Goal: Task Accomplishment & Management: Complete application form

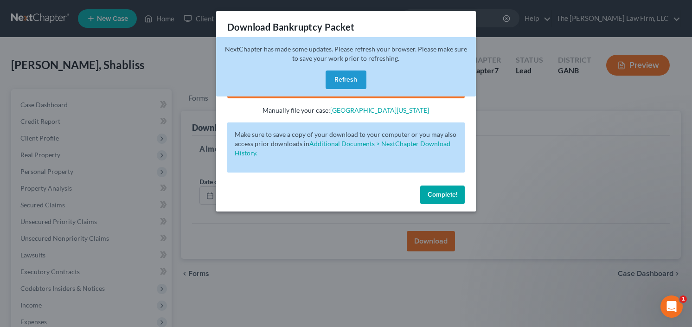
click at [342, 72] on button "Refresh" at bounding box center [346, 79] width 41 height 19
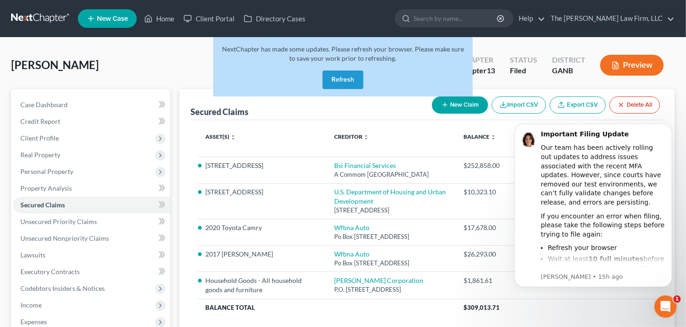
click at [348, 82] on button "Refresh" at bounding box center [343, 79] width 41 height 19
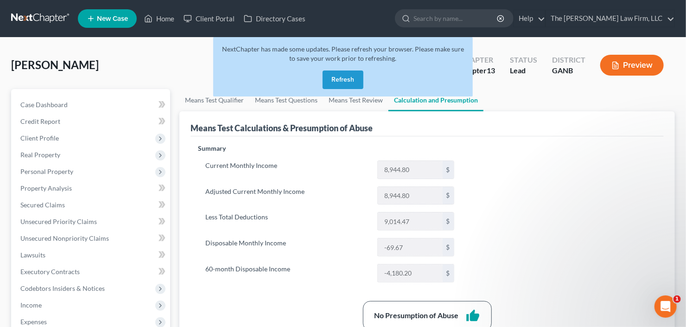
click at [342, 81] on button "Refresh" at bounding box center [343, 79] width 41 height 19
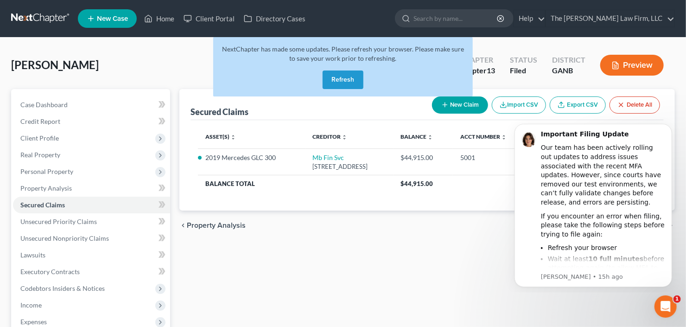
click at [342, 79] on button "Refresh" at bounding box center [343, 79] width 41 height 19
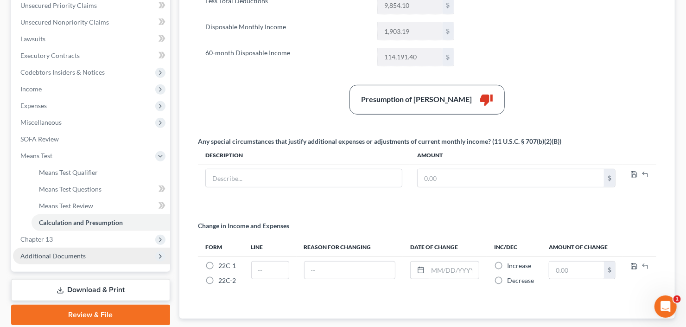
scroll to position [270, 0]
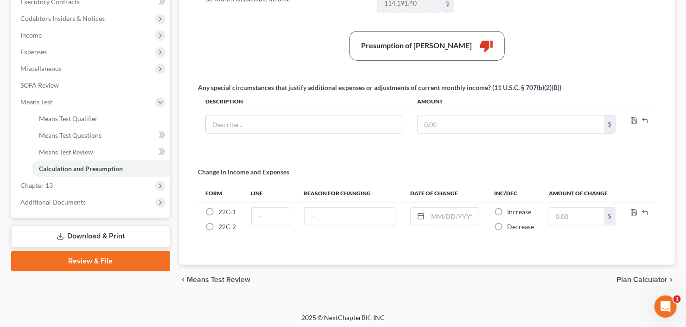
drag, startPoint x: 48, startPoint y: 201, endPoint x: 54, endPoint y: 210, distance: 10.6
click at [48, 201] on span "Additional Documents" at bounding box center [52, 202] width 65 height 8
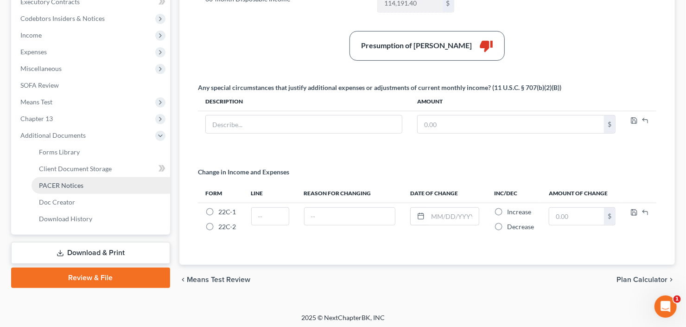
click at [59, 183] on span "PACER Notices" at bounding box center [61, 185] width 45 height 8
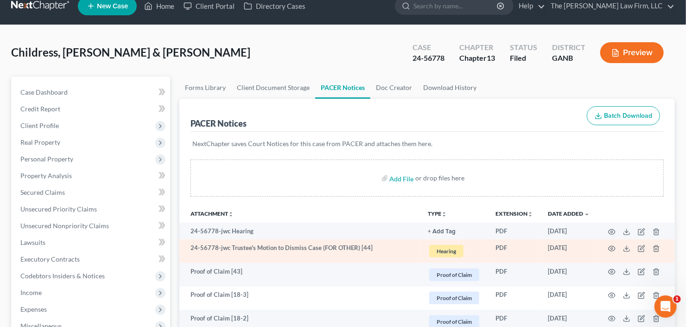
scroll to position [74, 0]
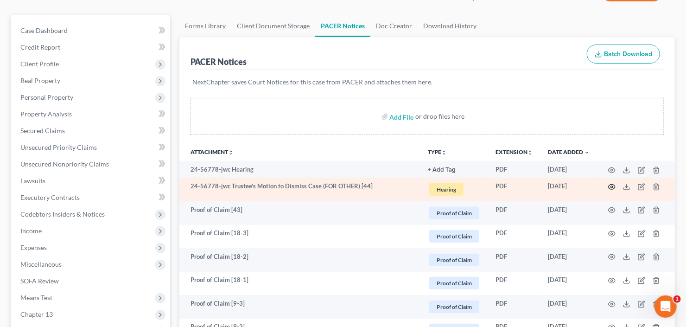
click at [611, 186] on circle "button" at bounding box center [612, 187] width 2 height 2
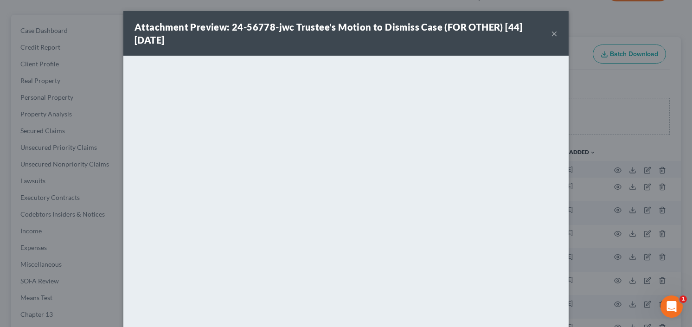
click at [551, 30] on button "×" at bounding box center [554, 33] width 6 height 11
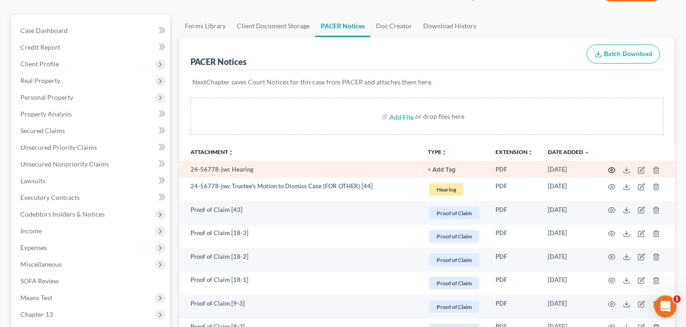
click at [609, 169] on icon "button" at bounding box center [612, 169] width 7 height 5
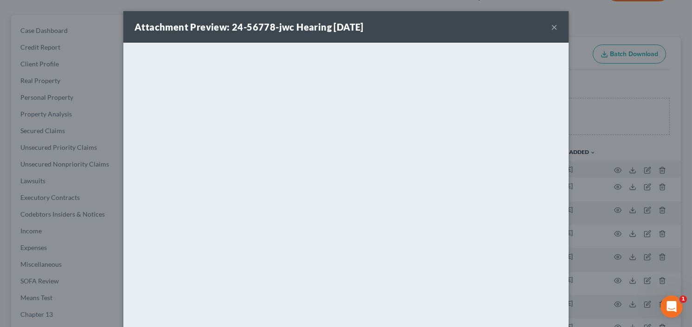
click at [552, 26] on button "×" at bounding box center [554, 26] width 6 height 11
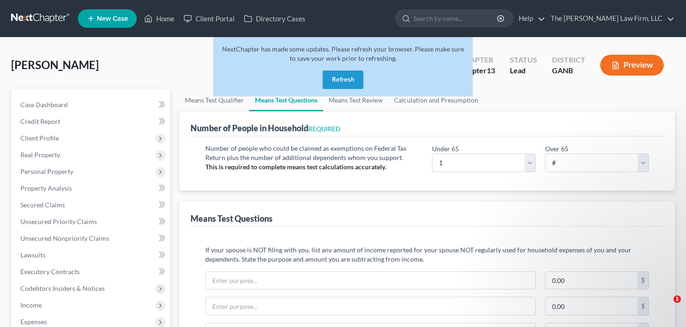
select select "1"
select select "0"
select select "60"
select select "0"
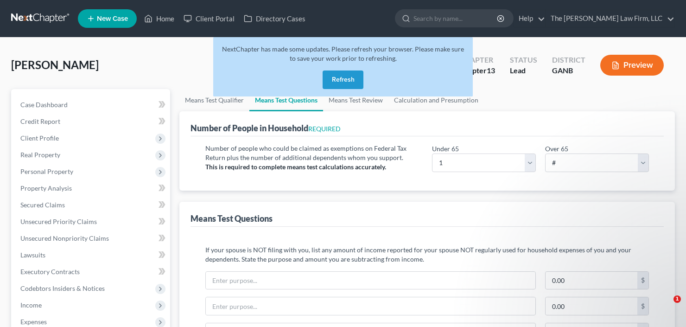
select select "60"
select select "1"
select select "60"
select select "0"
select select "60"
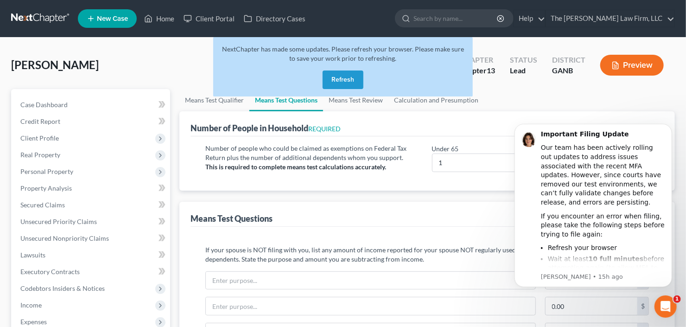
click at [334, 80] on button "Refresh" at bounding box center [343, 79] width 41 height 19
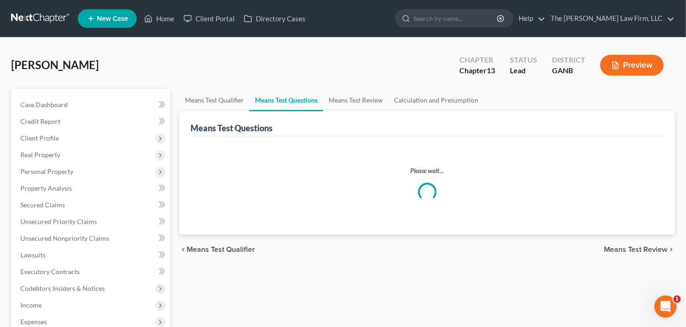
select select "1"
select select "0"
select select "60"
select select "0"
select select "60"
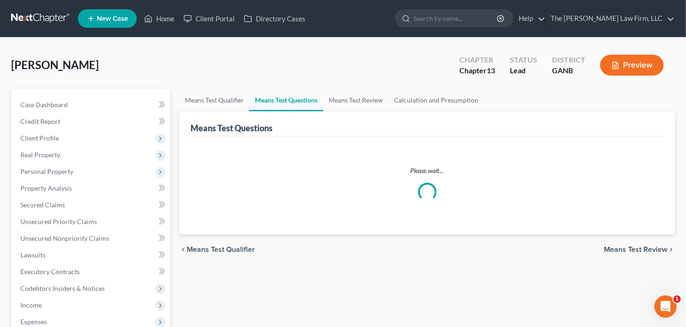
select select "1"
select select "60"
select select "0"
select select "60"
select select "1"
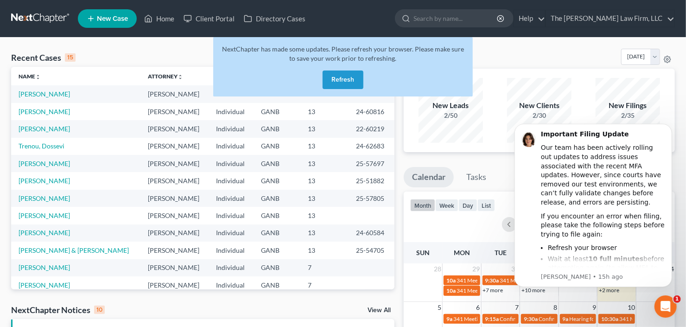
click at [343, 81] on button "Refresh" at bounding box center [343, 79] width 41 height 19
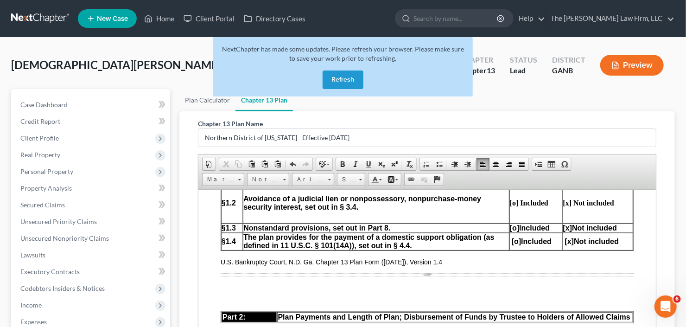
click at [344, 84] on button "Refresh" at bounding box center [343, 79] width 41 height 19
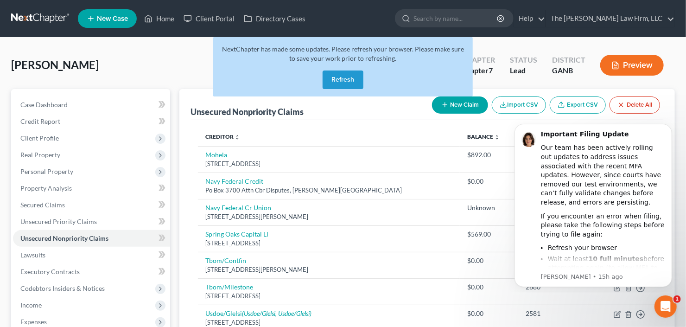
click at [346, 82] on button "Refresh" at bounding box center [343, 79] width 41 height 19
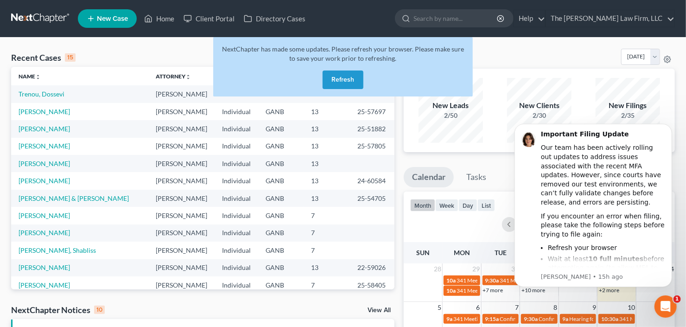
click at [349, 77] on button "Refresh" at bounding box center [343, 79] width 41 height 19
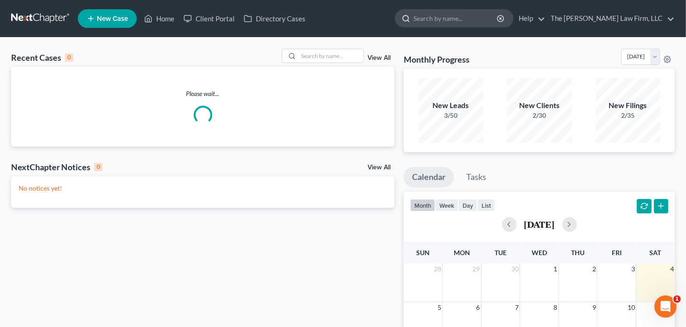
click at [458, 17] on input "search" at bounding box center [456, 18] width 85 height 17
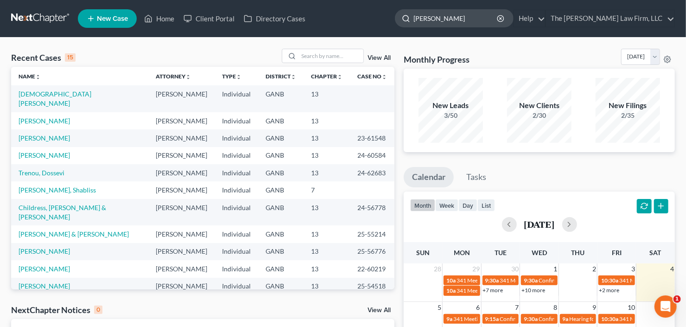
type input "[PERSON_NAME]"
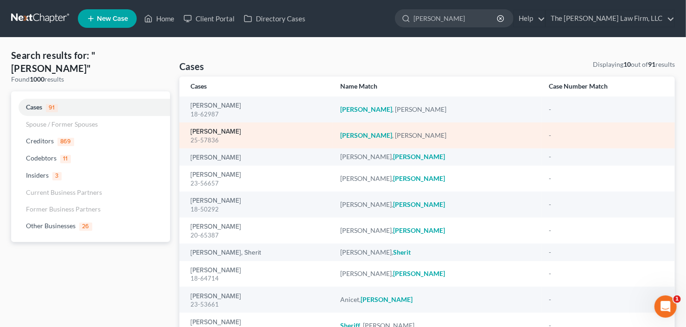
click at [211, 132] on link "[PERSON_NAME]" at bounding box center [216, 131] width 51 height 6
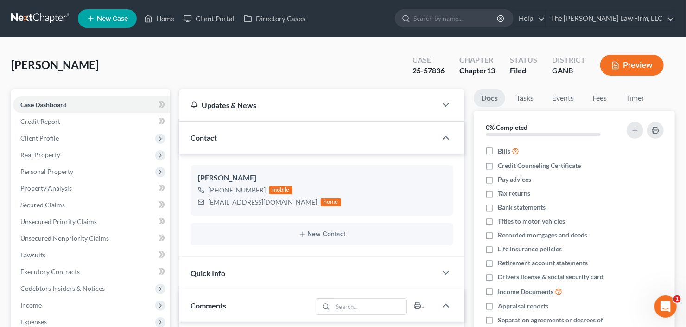
scroll to position [15, 0]
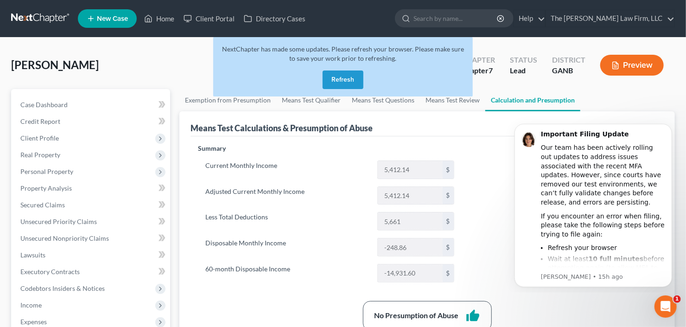
click at [342, 79] on button "Refresh" at bounding box center [343, 79] width 41 height 19
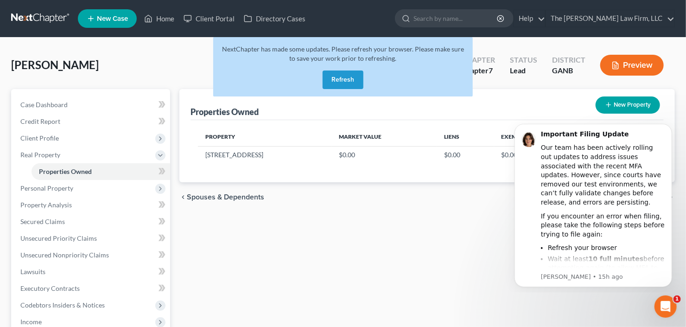
click at [339, 81] on button "Refresh" at bounding box center [343, 79] width 41 height 19
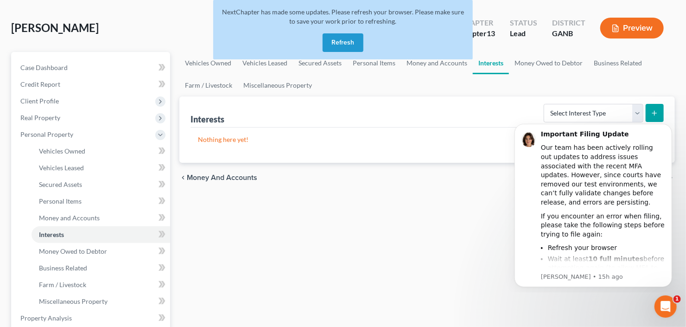
drag, startPoint x: 339, startPoint y: 46, endPoint x: 330, endPoint y: 39, distance: 11.6
click at [339, 45] on button "Refresh" at bounding box center [343, 42] width 41 height 19
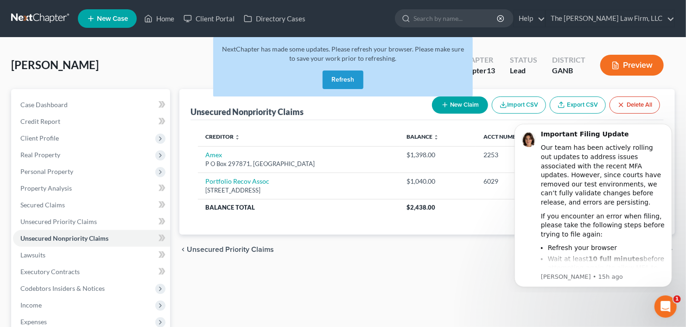
drag, startPoint x: 339, startPoint y: 76, endPoint x: 216, endPoint y: 19, distance: 135.9
click at [339, 76] on button "Refresh" at bounding box center [343, 79] width 41 height 19
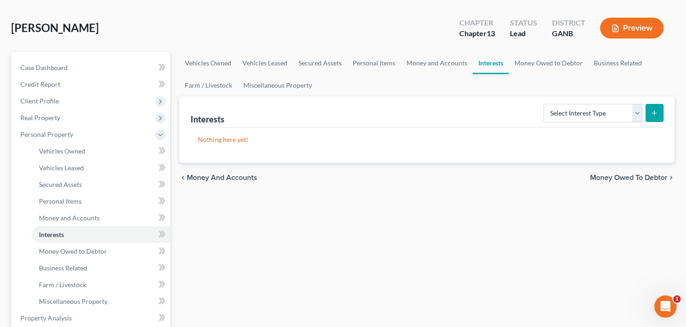
scroll to position [37, 0]
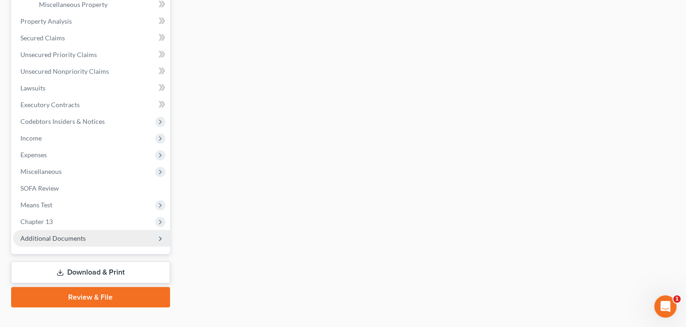
click at [76, 239] on span "Additional Documents" at bounding box center [52, 238] width 65 height 8
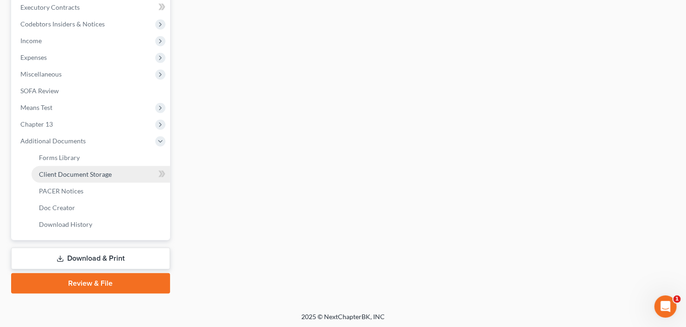
click at [93, 176] on span "Client Document Storage" at bounding box center [75, 174] width 73 height 8
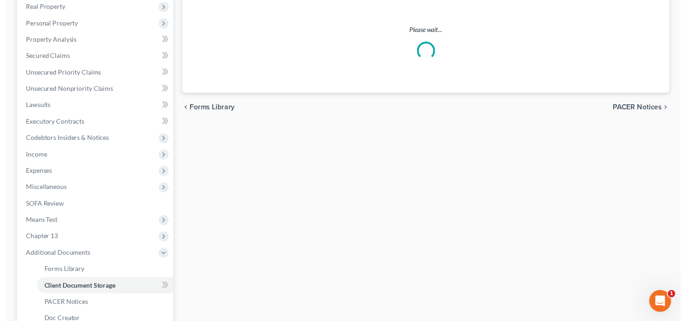
scroll to position [33, 0]
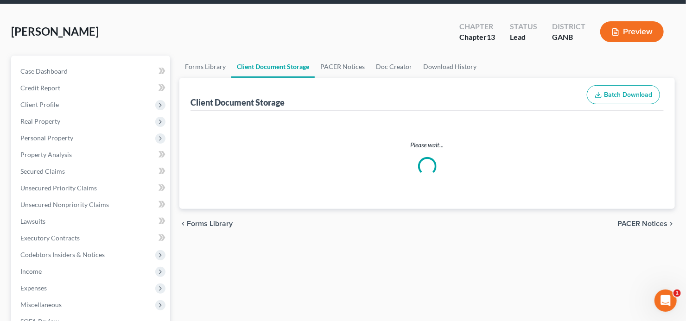
select select "5"
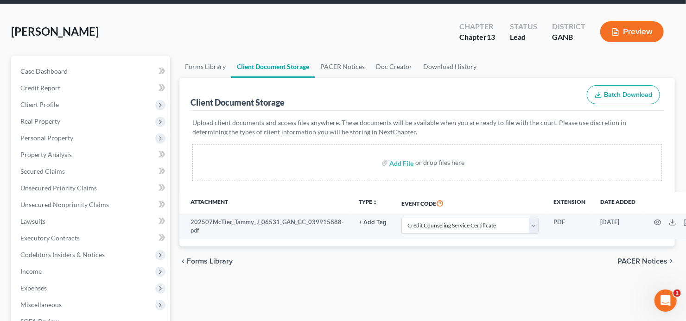
scroll to position [0, 0]
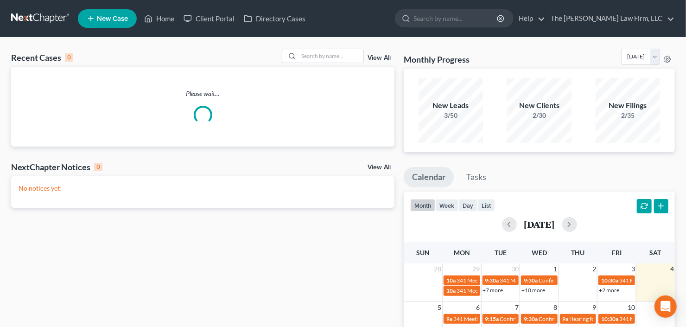
click at [109, 17] on span "New Case" at bounding box center [112, 18] width 31 height 7
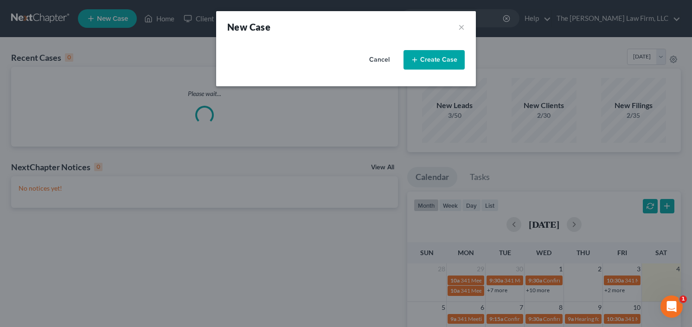
select select "19"
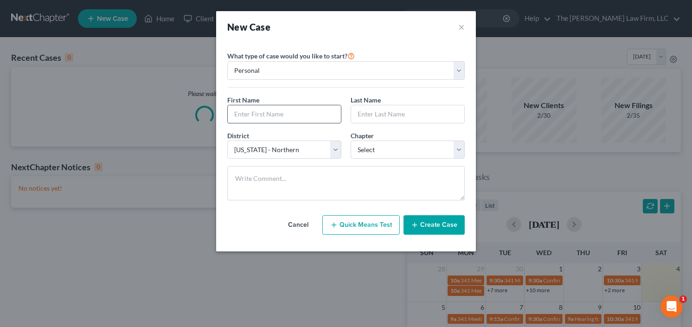
click at [294, 108] on input "text" at bounding box center [284, 114] width 113 height 18
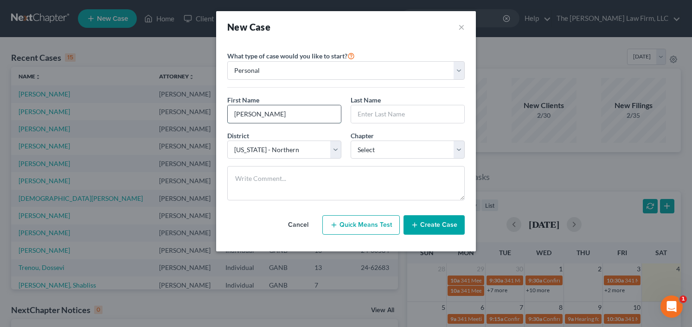
type input "Charles"
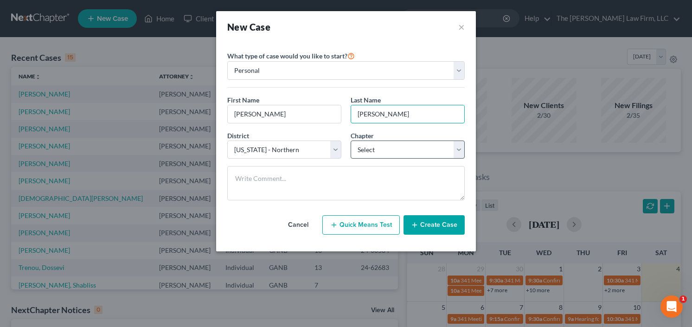
type input "Harris"
click at [373, 147] on select "Select 7 11 12 13" at bounding box center [408, 150] width 114 height 19
select select "0"
click at [351, 141] on select "Select 7 11 12 13" at bounding box center [408, 150] width 114 height 19
click at [437, 223] on button "Create Case" at bounding box center [433, 224] width 61 height 19
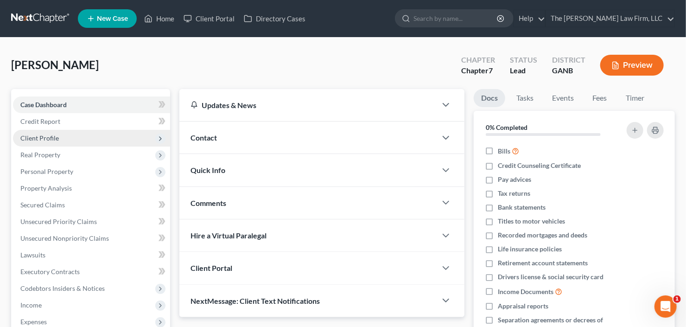
click at [68, 137] on span "Client Profile" at bounding box center [91, 138] width 157 height 17
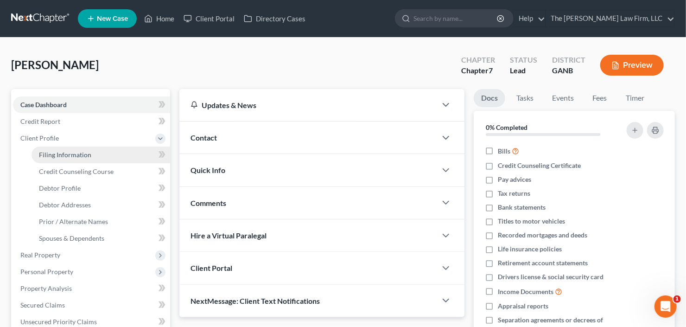
click at [67, 157] on span "Filing Information" at bounding box center [65, 155] width 52 height 8
select select "1"
select select "0"
select select "19"
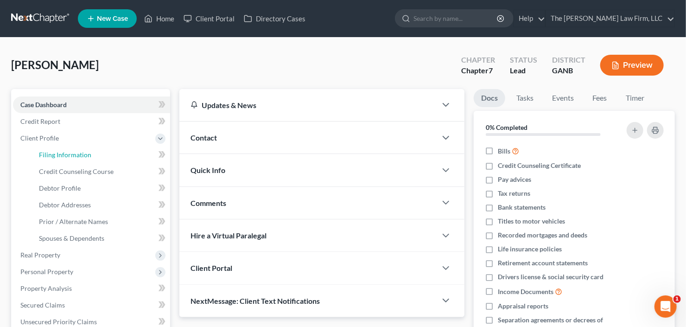
select select "0"
select select "10"
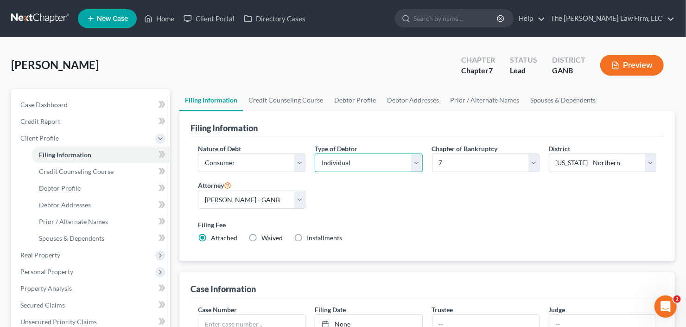
click at [359, 167] on select "Select Individual Joint" at bounding box center [369, 162] width 108 height 19
select select "1"
click at [315, 153] on select "Select Individual Joint" at bounding box center [369, 162] width 108 height 19
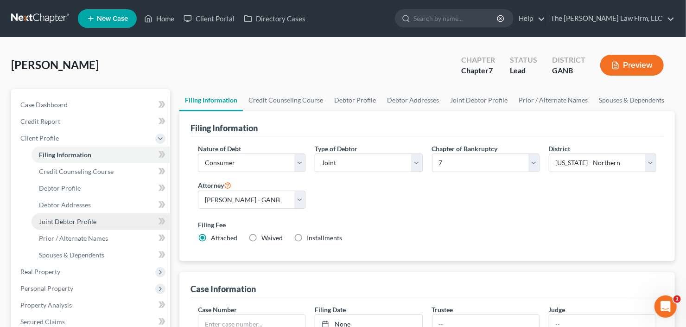
click at [76, 218] on span "Joint Debtor Profile" at bounding box center [68, 221] width 58 height 8
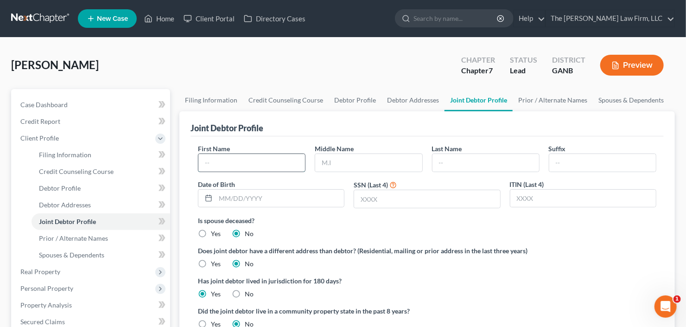
click at [257, 165] on input "text" at bounding box center [251, 163] width 107 height 18
type input "Edith"
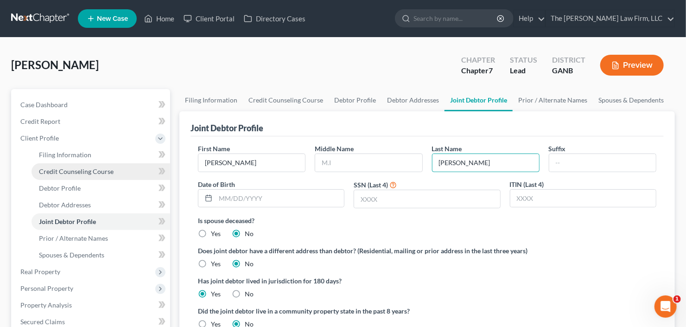
type input "Harris"
click at [87, 173] on span "Credit Counseling Course" at bounding box center [76, 171] width 75 height 8
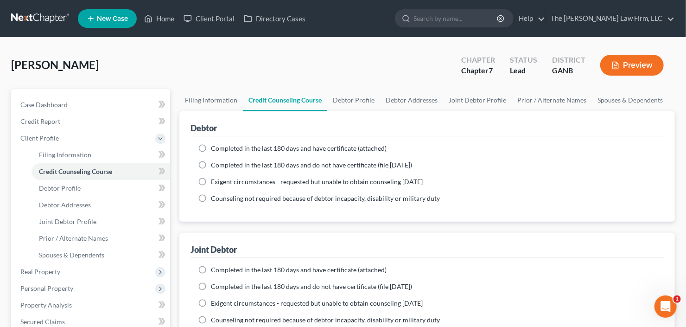
click at [211, 160] on label "Completed in the last 180 days and do not have certificate (file within 14 days)" at bounding box center [311, 164] width 201 height 9
click at [215, 160] on input "Completed in the last 180 days and do not have certificate (file within 14 days)" at bounding box center [218, 163] width 6 height 6
radio input "true"
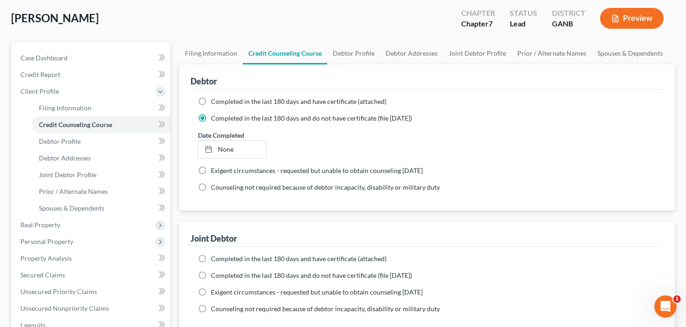
scroll to position [74, 0]
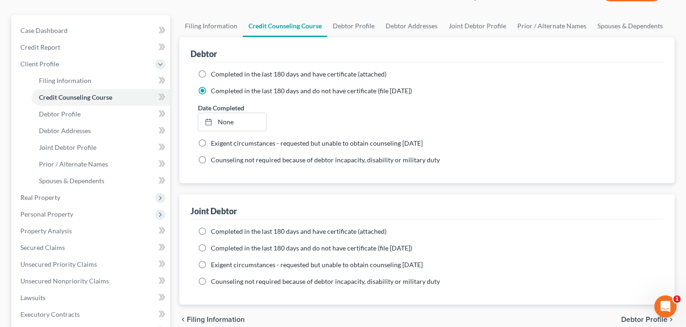
click at [211, 247] on label "Completed in the last 180 days and do not have certificate (file within 14 days)" at bounding box center [311, 247] width 201 height 9
click at [215, 247] on input "Completed in the last 180 days and do not have certificate (file within 14 days)" at bounding box center [218, 246] width 6 height 6
radio input "true"
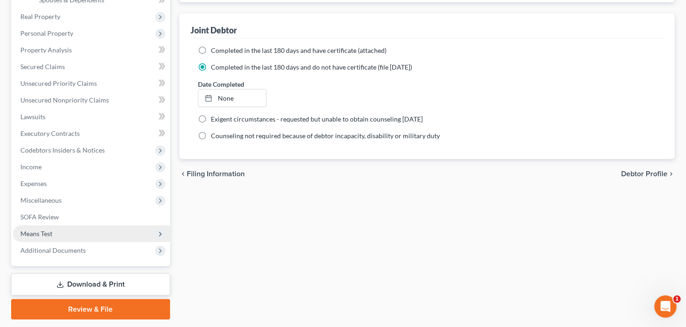
scroll to position [281, 0]
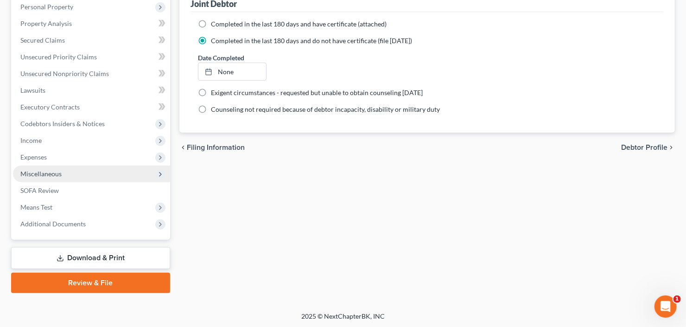
drag, startPoint x: 65, startPoint y: 175, endPoint x: 73, endPoint y: 181, distance: 9.3
click at [65, 175] on span "Miscellaneous" at bounding box center [91, 174] width 157 height 17
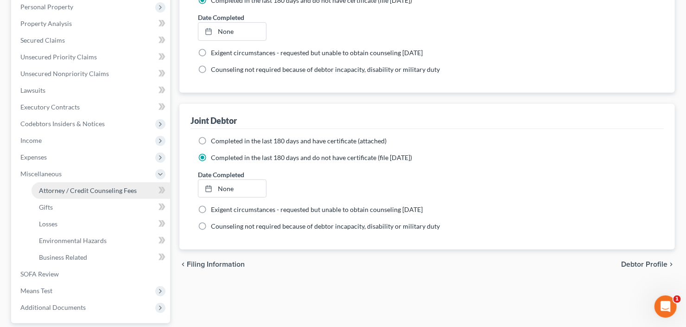
click at [76, 186] on span "Attorney / Credit Counseling Fees" at bounding box center [88, 190] width 98 height 8
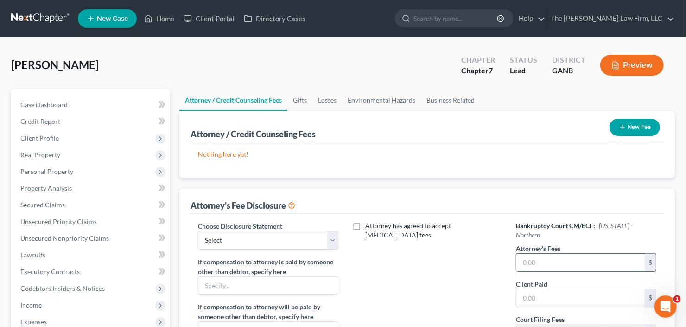
click at [545, 254] on input "text" at bounding box center [581, 263] width 128 height 18
type input "2,000"
type input "500"
click at [638, 126] on button "New Fee" at bounding box center [635, 127] width 51 height 17
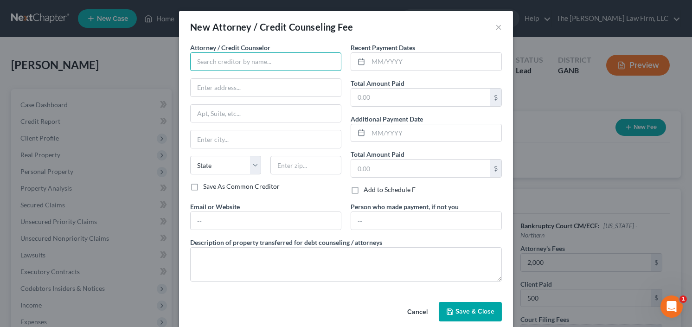
click at [276, 70] on input "text" at bounding box center [265, 61] width 151 height 19
click at [235, 60] on input "The Craig" at bounding box center [265, 61] width 151 height 19
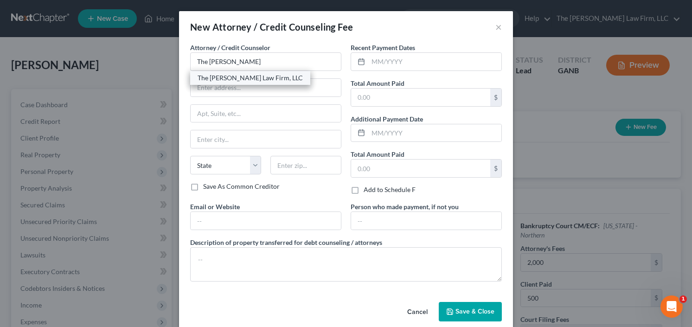
click at [242, 82] on div "The [PERSON_NAME] Law Firm, LLC" at bounding box center [250, 77] width 105 height 9
type input "The [PERSON_NAME] Law Firm, LLC"
type input "5555 Glenridge Connector Suite 200"
type input "Atlanta"
select select "10"
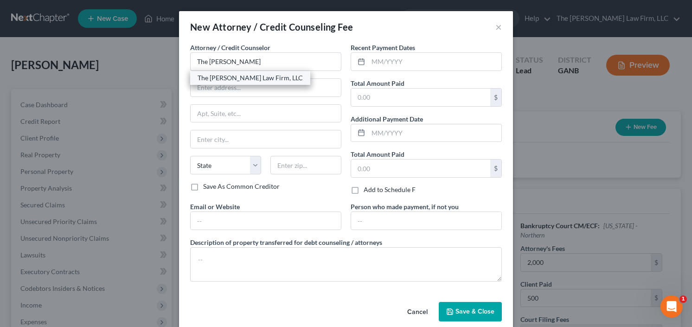
type input "30342"
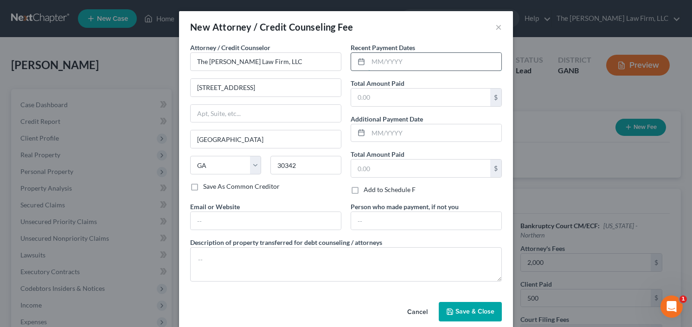
click at [387, 61] on input "text" at bounding box center [434, 62] width 133 height 18
type input "10/25"
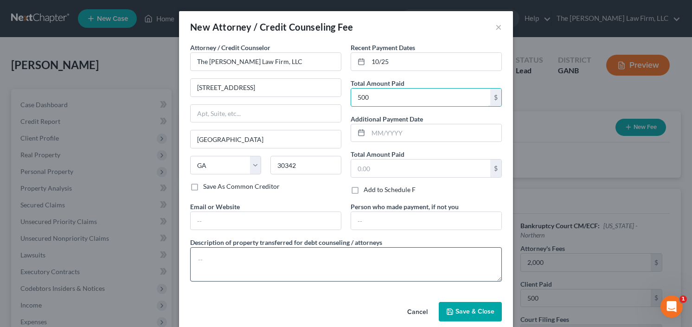
type input "500"
click at [248, 261] on textarea at bounding box center [346, 264] width 312 height 34
type textarea "retainer"
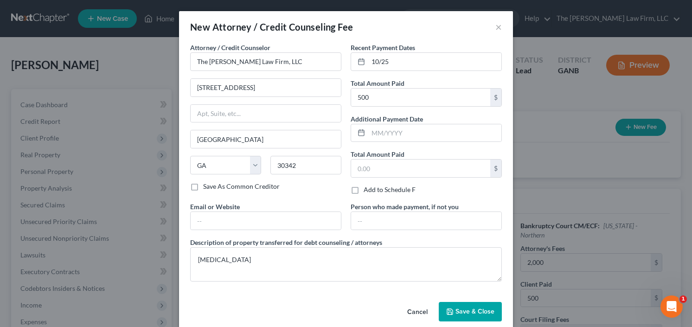
drag, startPoint x: 448, startPoint y: 304, endPoint x: 449, endPoint y: 296, distance: 7.4
click at [449, 304] on button "Save & Close" at bounding box center [470, 311] width 63 height 19
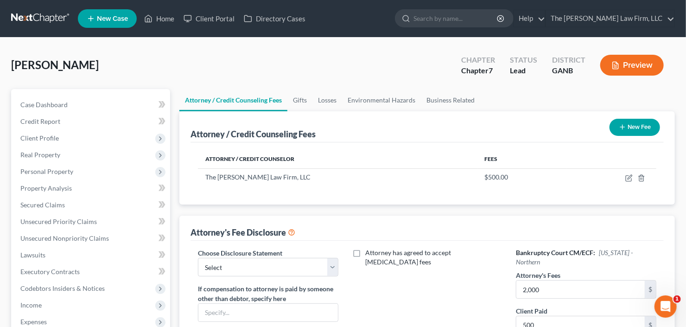
click at [633, 126] on button "New Fee" at bounding box center [635, 127] width 51 height 17
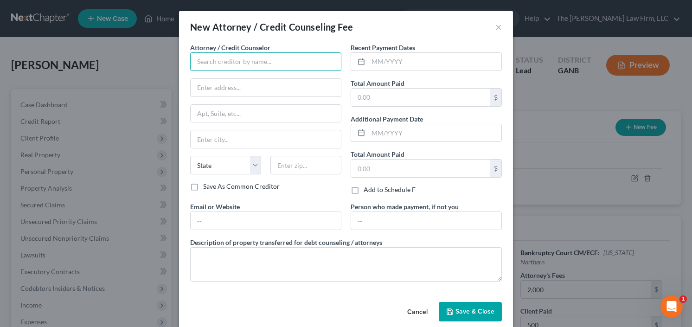
click at [247, 62] on input "text" at bounding box center [265, 61] width 151 height 19
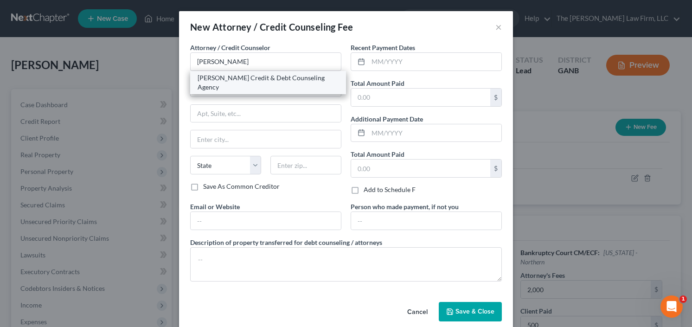
click at [231, 78] on div "Allen Credit & Debt Counseling Agency" at bounding box center [268, 82] width 141 height 19
type input "Allen Credit & Debt Counseling Agency"
type input "20003 387th Ave"
type input "Wolsey"
select select "43"
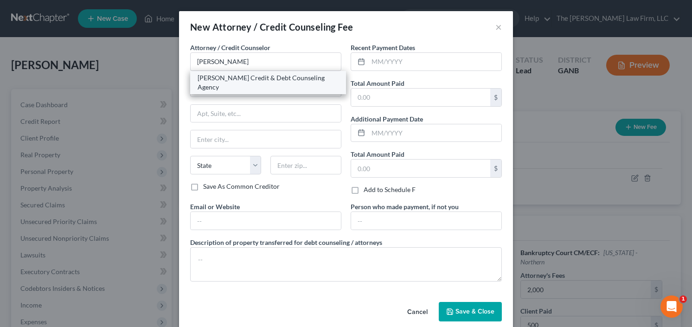
type input "57384"
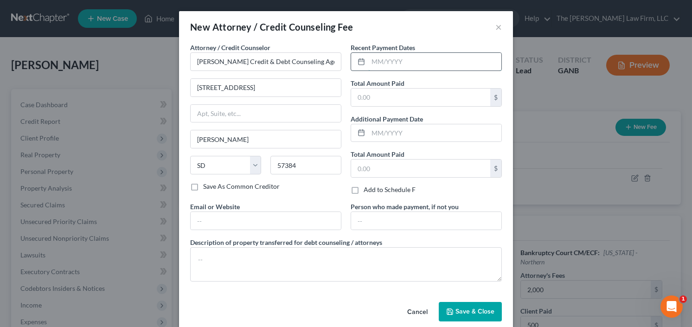
click at [393, 59] on input "text" at bounding box center [434, 62] width 133 height 18
type input "10/25"
type input "4"
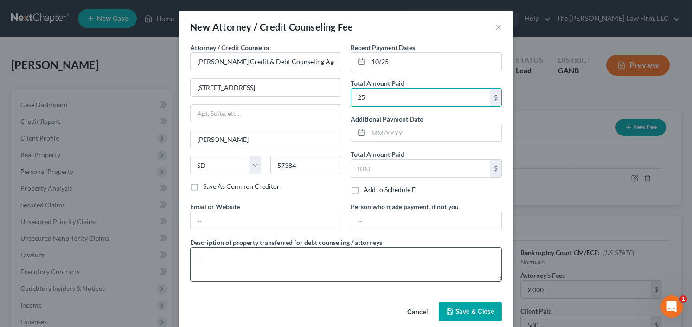
type input "25"
click at [303, 252] on textarea at bounding box center [346, 264] width 312 height 34
type textarea "credit counseling"
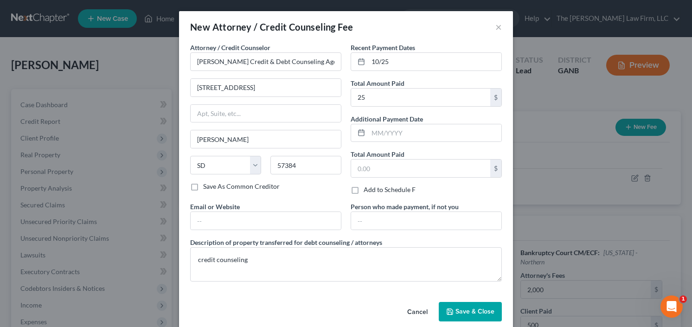
click at [477, 314] on button "Save & Close" at bounding box center [470, 311] width 63 height 19
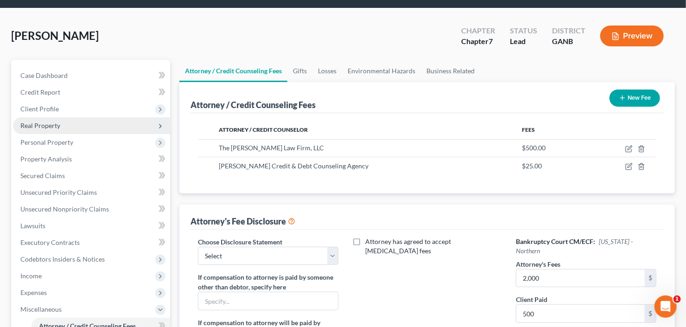
scroll to position [74, 0]
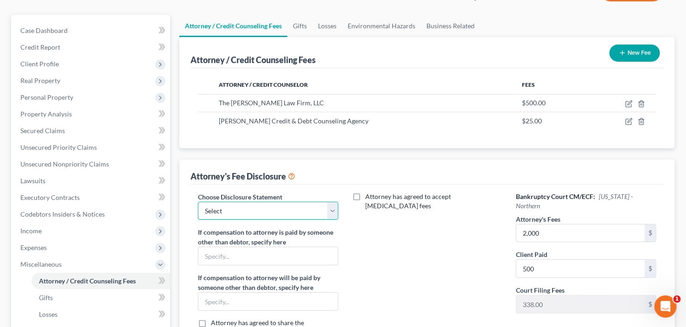
click at [262, 210] on select "Select Advanced Fee 13 Joint Hourly fee agreement Chapter 13 Advance Fee Ch 7 S…" at bounding box center [268, 211] width 141 height 19
select select "3"
click at [198, 202] on select "Select Advanced Fee 13 Joint Hourly fee agreement Chapter 13 Advance Fee Ch 7 S…" at bounding box center [268, 211] width 141 height 19
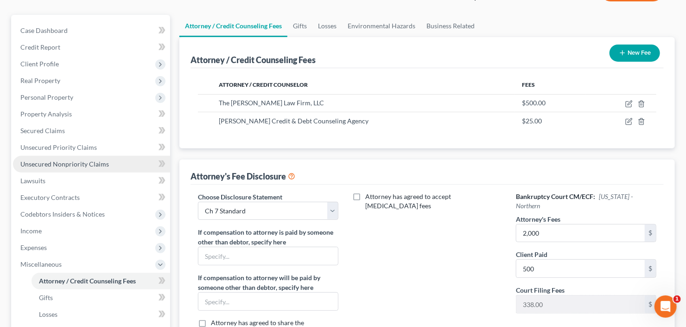
click at [80, 165] on span "Unsecured Nonpriority Claims" at bounding box center [64, 164] width 89 height 8
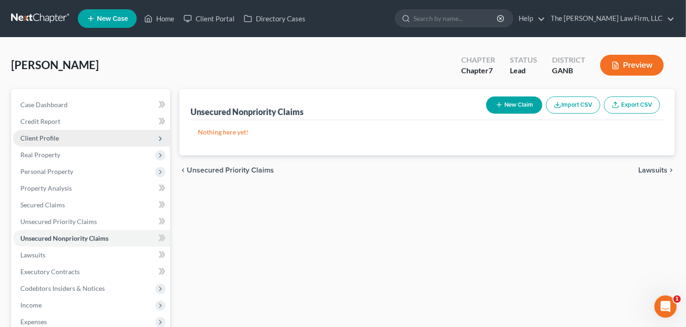
click at [70, 139] on span "Client Profile" at bounding box center [91, 138] width 157 height 17
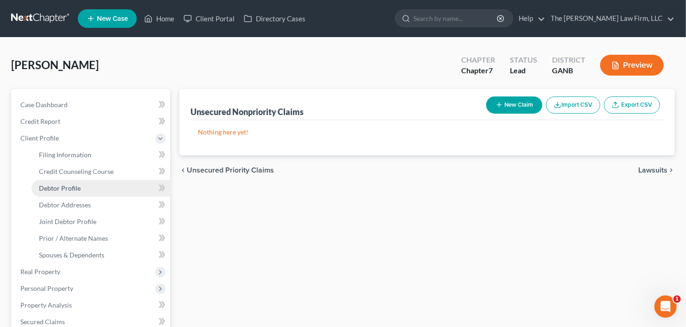
click at [74, 186] on span "Debtor Profile" at bounding box center [60, 188] width 42 height 8
select select "1"
select select "0"
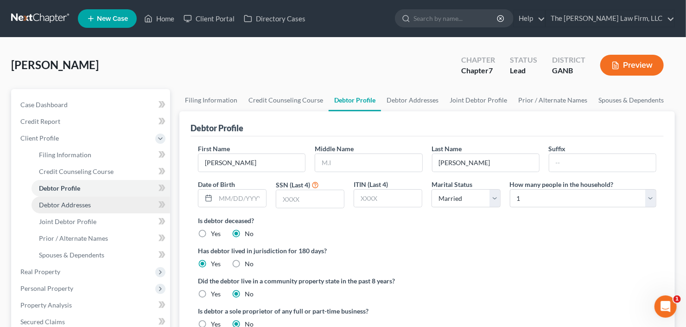
click at [83, 201] on span "Debtor Addresses" at bounding box center [65, 205] width 52 height 8
select select "0"
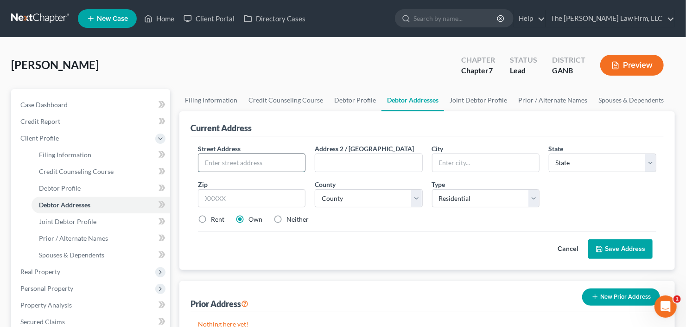
click at [268, 164] on input "text" at bounding box center [251, 163] width 107 height 18
type input "1"
type input "5185 Pinecrest Dr Sw"
type input "30014"
type input "Covington"
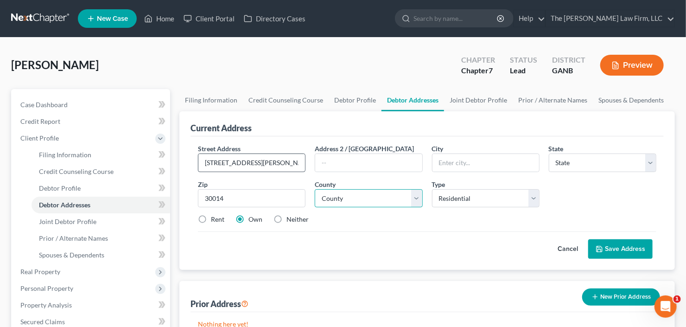
select select "10"
click at [379, 196] on select "County Appling County Atkinson County Bacon County Baker County Baldwin County …" at bounding box center [369, 198] width 108 height 19
select select "106"
click at [315, 189] on select "County Appling County Atkinson County Bacon County Baker County Baldwin County …" at bounding box center [369, 198] width 108 height 19
click at [614, 247] on button "Save Address" at bounding box center [620, 248] width 64 height 19
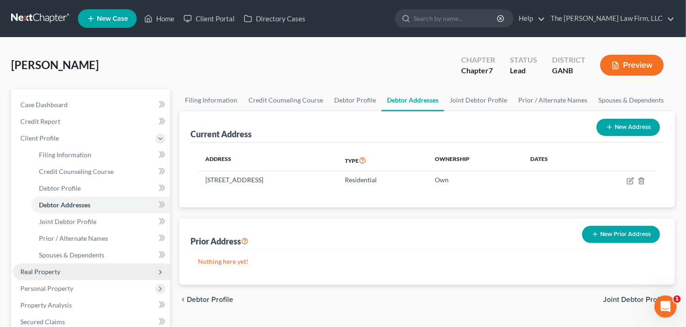
click at [83, 264] on span "Real Property" at bounding box center [91, 271] width 157 height 17
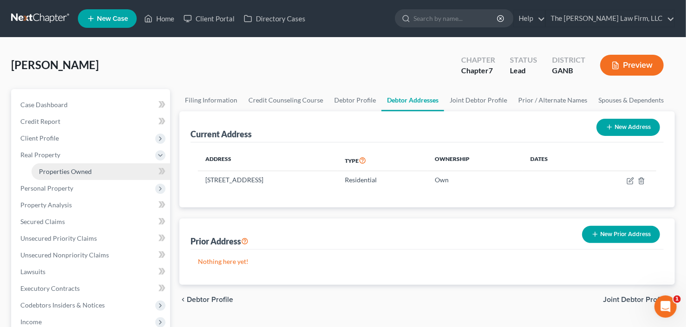
click at [100, 171] on link "Properties Owned" at bounding box center [101, 171] width 139 height 17
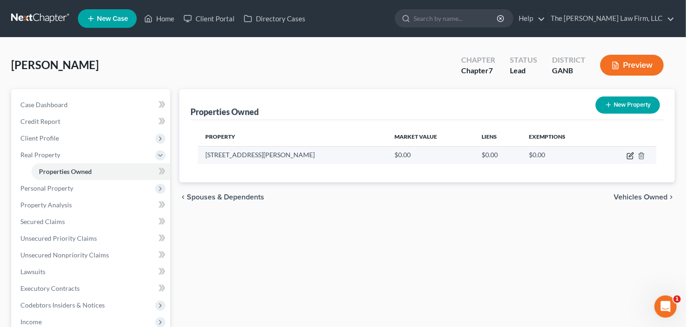
click at [627, 153] on icon "button" at bounding box center [630, 155] width 7 height 7
select select "10"
select select "106"
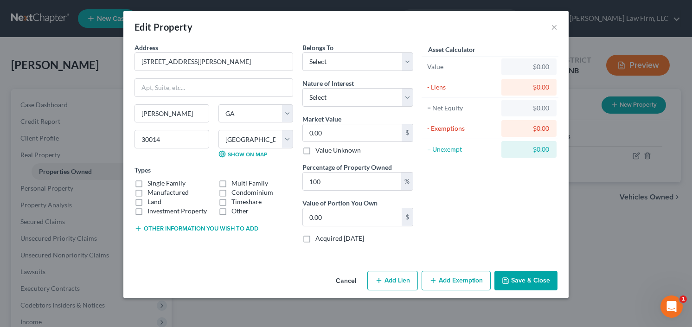
click at [147, 183] on label "Single Family" at bounding box center [166, 183] width 38 height 9
click at [151, 183] on input "Single Family" at bounding box center [154, 182] width 6 height 6
checkbox input "true"
click at [340, 65] on select "Select Debtor 1 Only Debtor 2 Only Debtor 1 And Debtor 2 Only At Least One Of T…" at bounding box center [357, 61] width 111 height 19
select select "3"
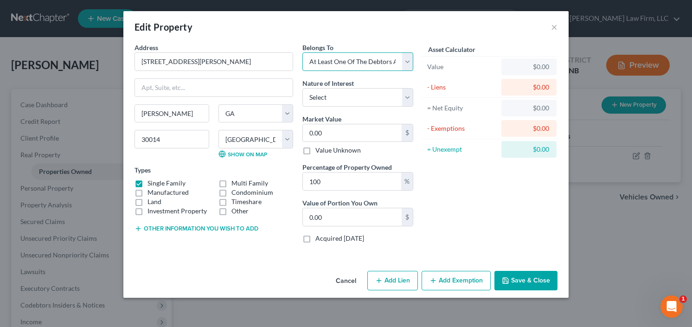
click at [302, 52] on select "Select Debtor 1 Only Debtor 2 Only Debtor 1 And Debtor 2 Only At Least One Of T…" at bounding box center [357, 61] width 111 height 19
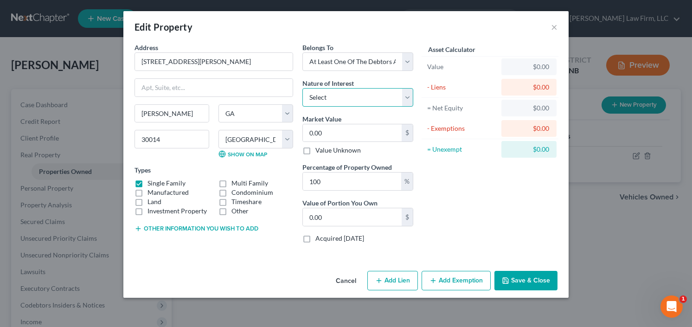
drag, startPoint x: 349, startPoint y: 96, endPoint x: 345, endPoint y: 104, distance: 9.1
click at [349, 96] on select "Select Fee Simple Joint Tenant Life Estate Equitable Interest Future Interest T…" at bounding box center [357, 97] width 111 height 19
select select "1"
click at [302, 88] on select "Select Fee Simple Joint Tenant Life Estate Equitable Interest Future Interest T…" at bounding box center [357, 97] width 111 height 19
click at [336, 132] on input "0.00" at bounding box center [352, 133] width 99 height 18
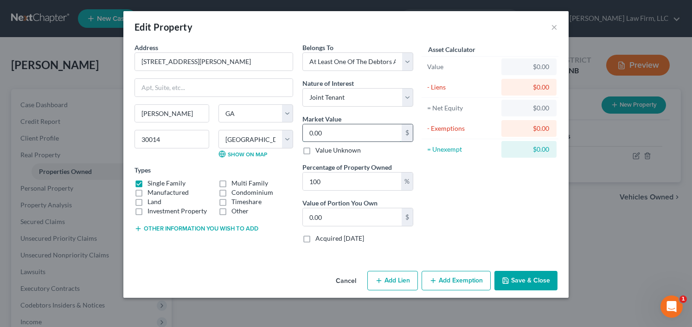
type input "2"
type input "2.00"
type input "23"
type input "23.00"
type input "237"
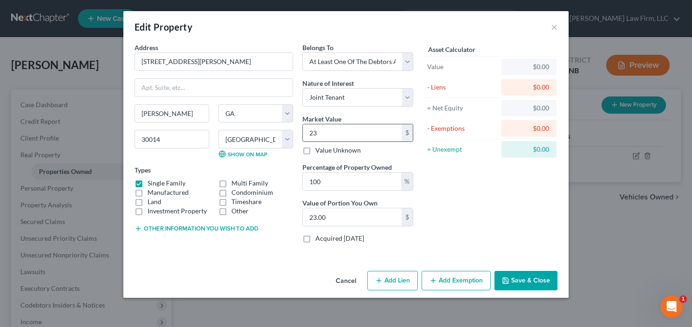
type input "237.00"
type input "2377"
type input "2,377.00"
type input "2,3770"
type input "23,770.00"
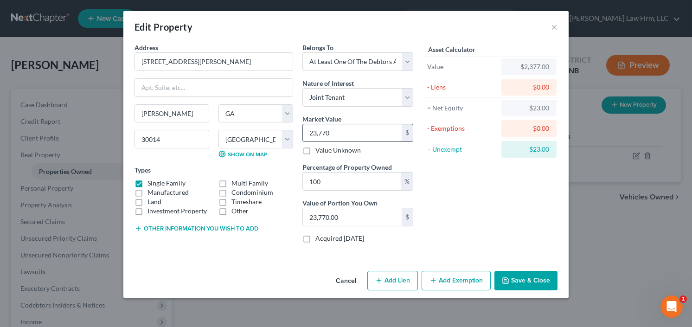
type input "23,7700"
type input "237,700.00"
type input "237,700"
drag, startPoint x: 456, startPoint y: 276, endPoint x: 441, endPoint y: 212, distance: 66.1
click at [455, 276] on button "Add Exemption" at bounding box center [456, 280] width 69 height 19
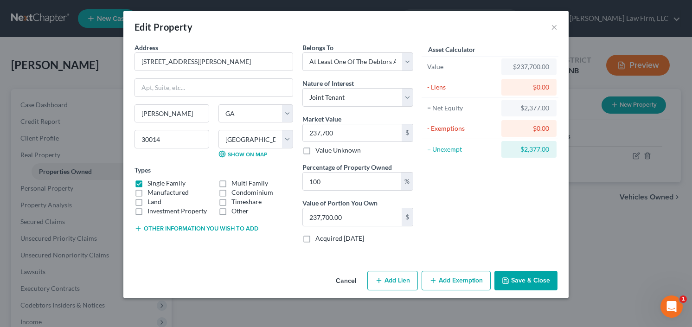
select select "2"
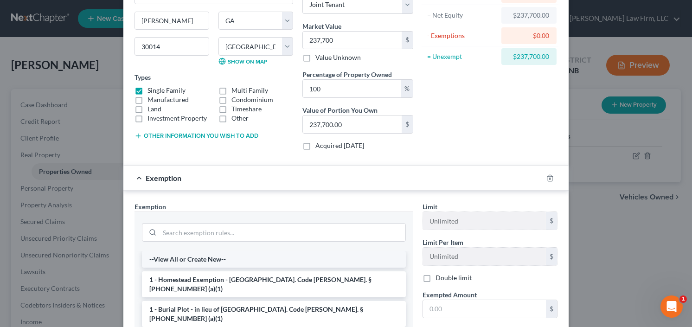
scroll to position [111, 0]
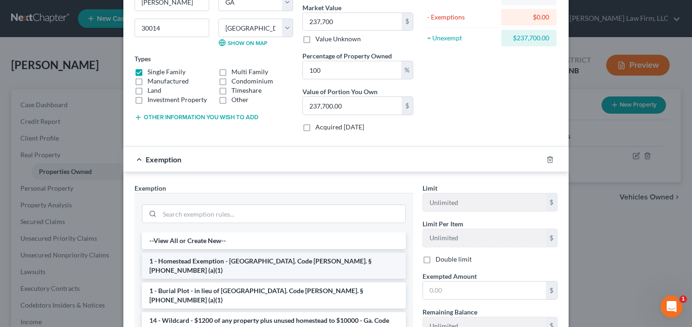
click at [244, 263] on li "1 - Homestead Exemption - Ga. Code Ann. § 44-13-100 (a)(1)" at bounding box center [274, 266] width 264 height 26
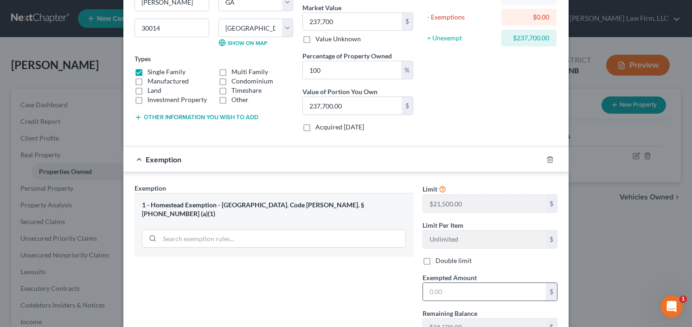
click at [470, 289] on input "text" at bounding box center [484, 292] width 123 height 18
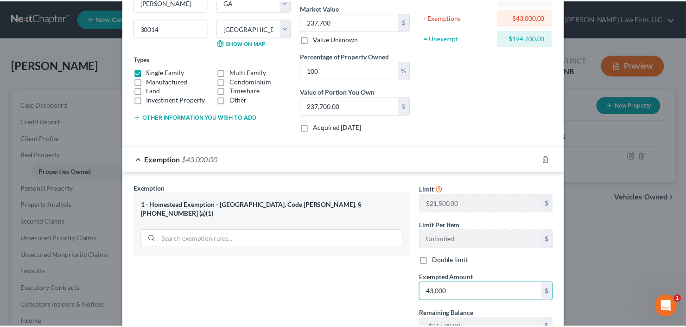
scroll to position [221, 0]
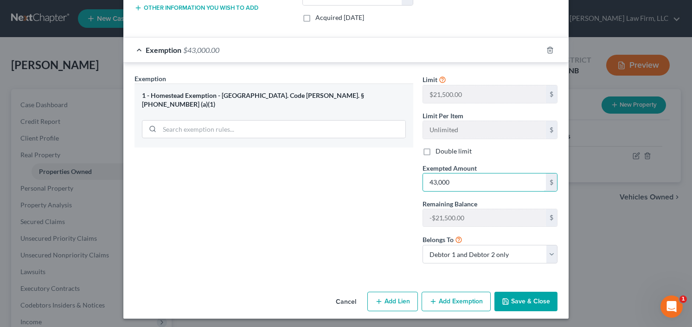
type input "43,000"
click at [435, 150] on label "Double limit" at bounding box center [453, 151] width 36 height 9
click at [439, 150] on input "Double limit" at bounding box center [442, 150] width 6 height 6
checkbox input "true"
click at [524, 295] on button "Save & Close" at bounding box center [525, 301] width 63 height 19
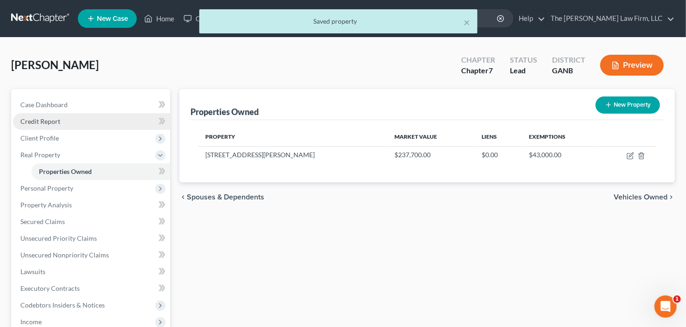
click at [64, 123] on link "Credit Report" at bounding box center [91, 121] width 157 height 17
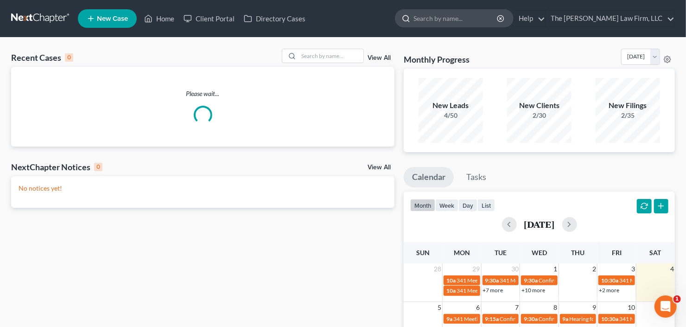
click at [471, 19] on input "search" at bounding box center [456, 18] width 85 height 17
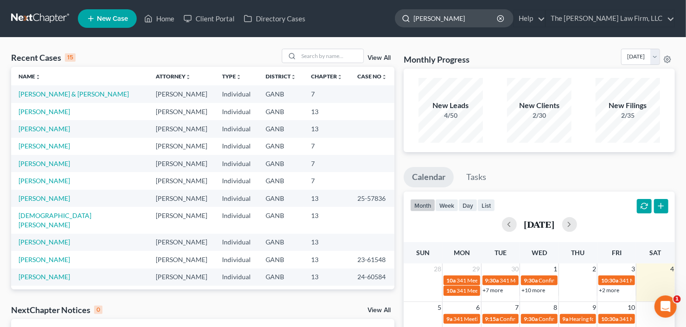
type input "alexander"
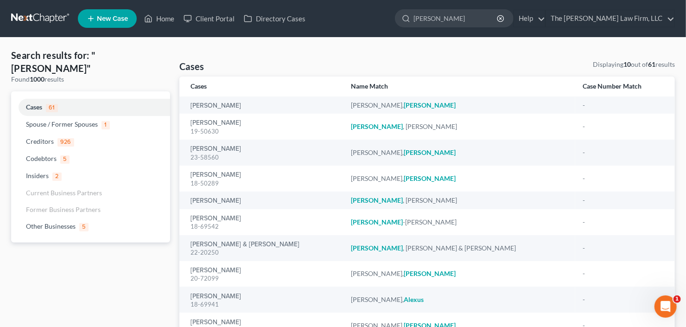
click at [118, 17] on span "New Case" at bounding box center [112, 18] width 31 height 7
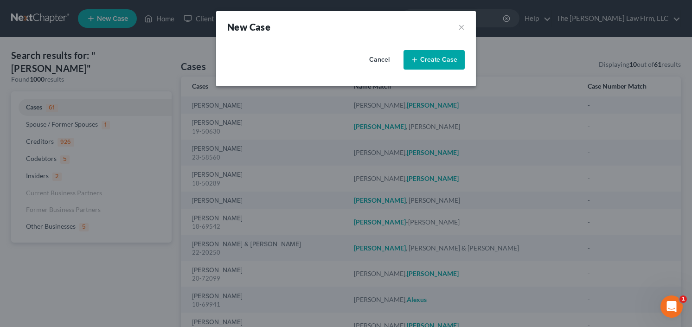
select select "19"
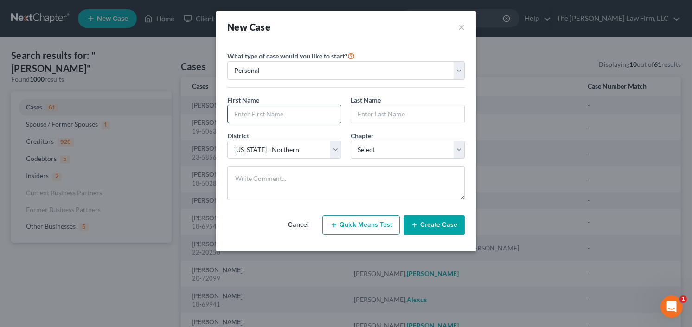
click at [279, 115] on input "text" at bounding box center [284, 114] width 113 height 18
type input "Alexander"
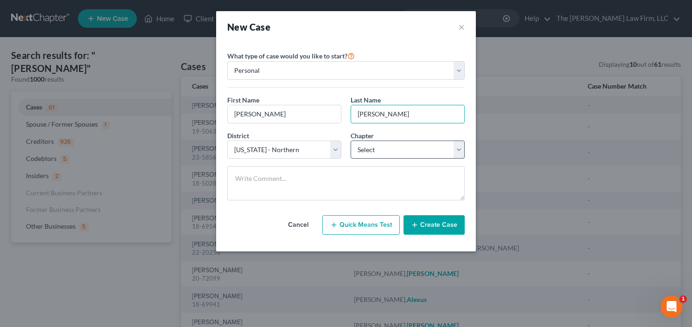
type input "Thompson"
click at [385, 150] on select "Select 7 11 12 13" at bounding box center [408, 150] width 114 height 19
select select "3"
click at [351, 141] on select "Select 7 11 12 13" at bounding box center [408, 150] width 114 height 19
click at [437, 222] on button "Create Case" at bounding box center [433, 224] width 61 height 19
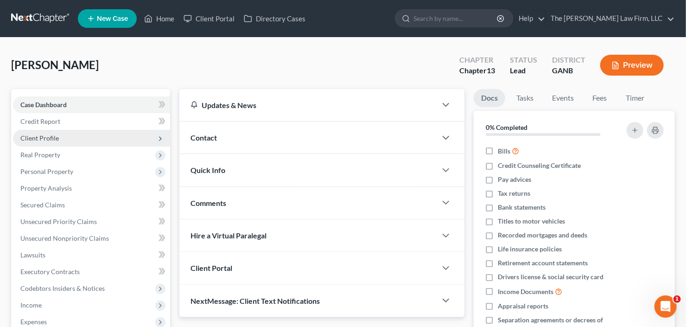
click at [61, 136] on span "Client Profile" at bounding box center [91, 138] width 157 height 17
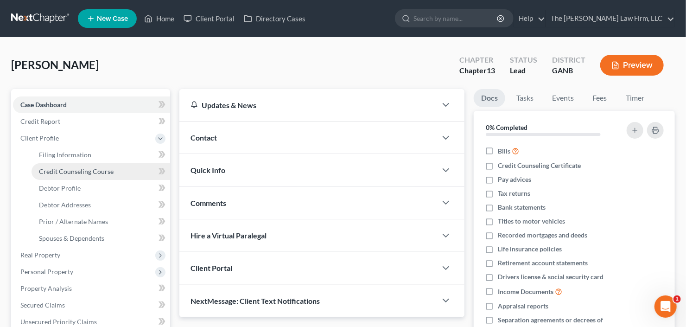
click at [77, 170] on span "Credit Counseling Course" at bounding box center [76, 171] width 75 height 8
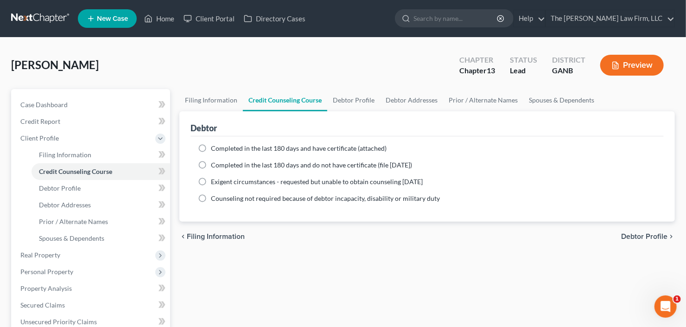
drag, startPoint x: 234, startPoint y: 147, endPoint x: 184, endPoint y: 160, distance: 51.7
click at [234, 147] on span "Completed in the last 180 days and have certificate (attached)" at bounding box center [299, 148] width 176 height 8
click at [221, 147] on input "Completed in the last 180 days and have certificate (attached)" at bounding box center [218, 147] width 6 height 6
radio input "true"
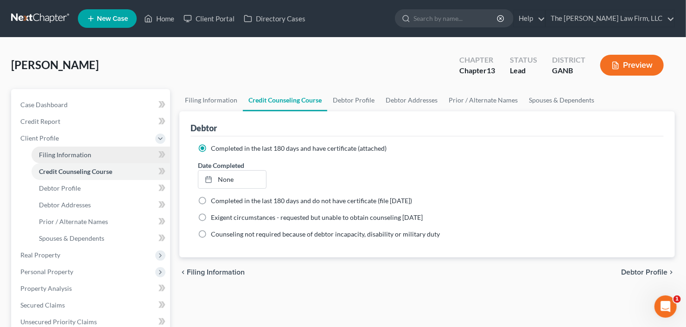
click at [66, 155] on span "Filing Information" at bounding box center [65, 155] width 52 height 8
select select "1"
select select "0"
select select "3"
select select "19"
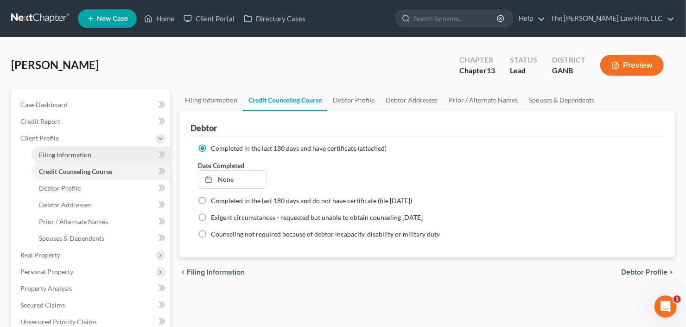
select select "10"
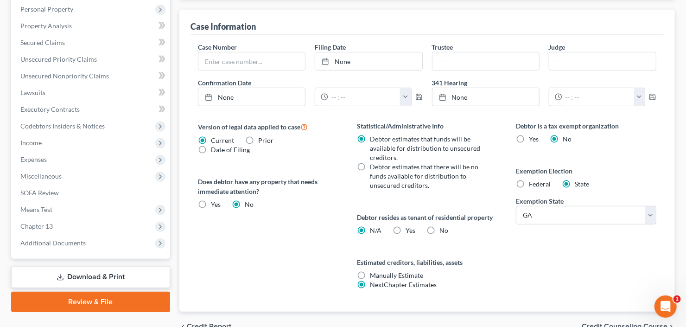
scroll to position [310, 0]
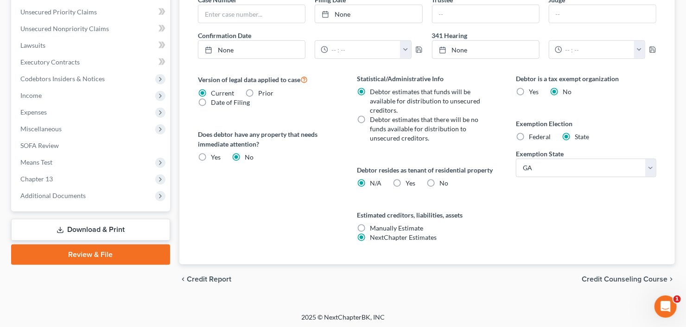
click at [440, 182] on label "No" at bounding box center [444, 183] width 9 height 9
click at [443, 182] on input "No" at bounding box center [446, 182] width 6 height 6
radio input "true"
radio input "false"
click at [499, 228] on div "Statistical/Administrative Info Debtor estimates that funds will be available f…" at bounding box center [427, 169] width 159 height 191
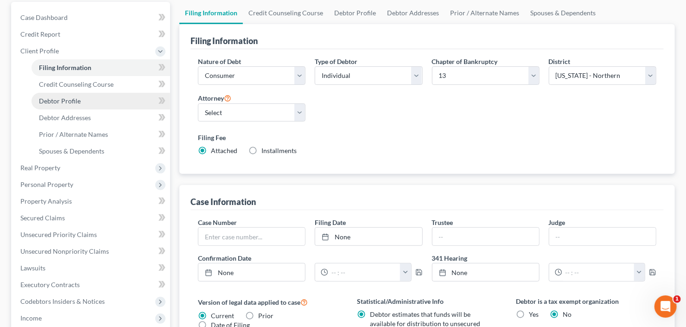
click at [64, 99] on span "Debtor Profile" at bounding box center [60, 101] width 42 height 8
select select "0"
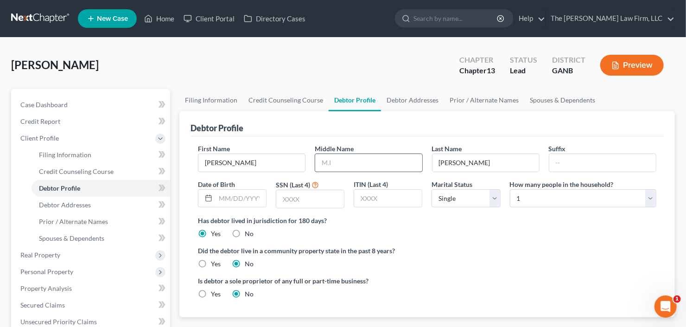
click at [347, 166] on input "text" at bounding box center [368, 163] width 107 height 18
type input "Tyrone"
type input "4187"
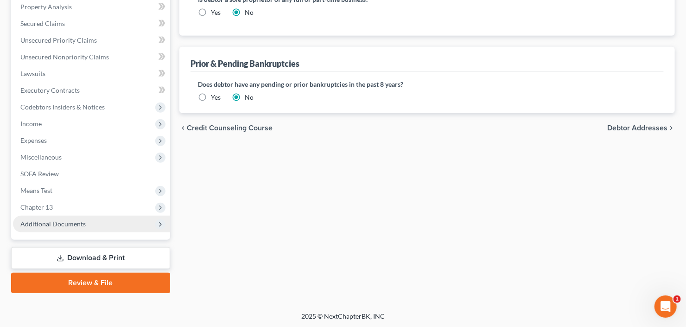
drag, startPoint x: 76, startPoint y: 218, endPoint x: 82, endPoint y: 221, distance: 7.3
click at [76, 220] on span "Additional Documents" at bounding box center [52, 224] width 65 height 8
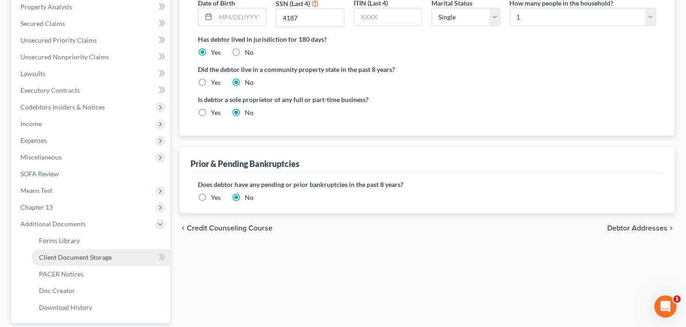
click at [90, 256] on span "Client Document Storage" at bounding box center [75, 257] width 73 height 8
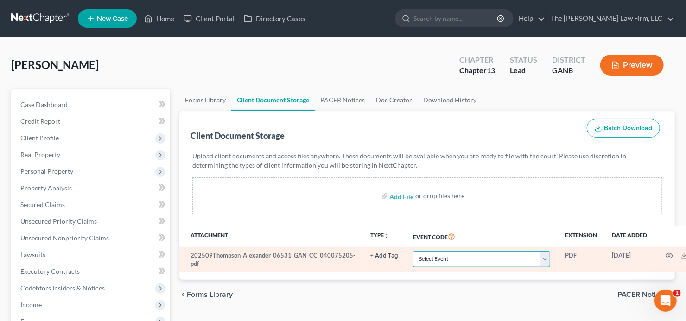
click at [445, 258] on select "Select Event 01 - Chapter 13 Plan - Initial Plan 02-Application to Pay Filing F…" at bounding box center [481, 259] width 137 height 16
select select "5"
click at [445, 258] on select "Select Event 01 - Chapter 13 Plan - Initial Plan 02-Application to Pay Filing F…" at bounding box center [481, 259] width 137 height 16
click at [666, 256] on icon "button" at bounding box center [669, 255] width 7 height 7
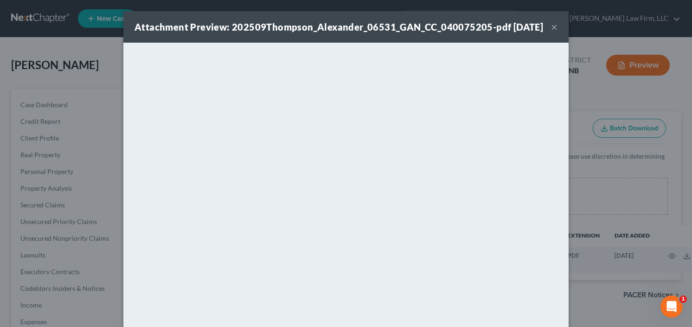
click at [553, 32] on button "×" at bounding box center [554, 26] width 6 height 11
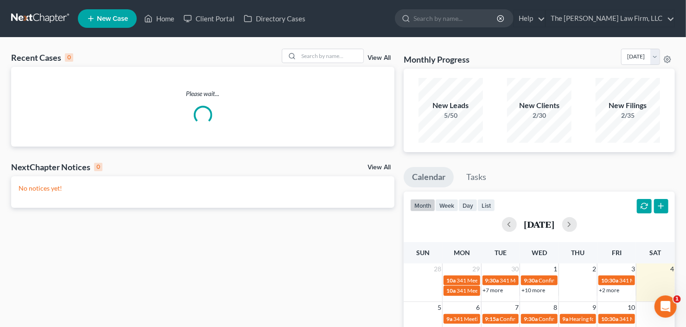
click at [98, 17] on span "New Case" at bounding box center [112, 18] width 31 height 7
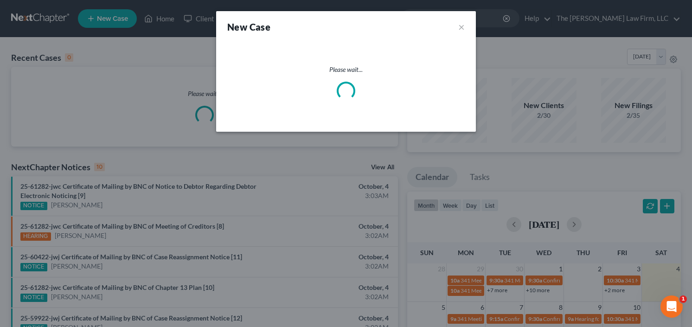
select select "19"
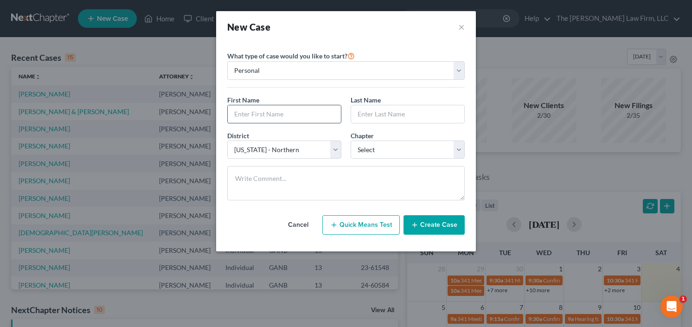
click at [287, 115] on input "text" at bounding box center [284, 114] width 113 height 18
type input "[PERSON_NAME]"
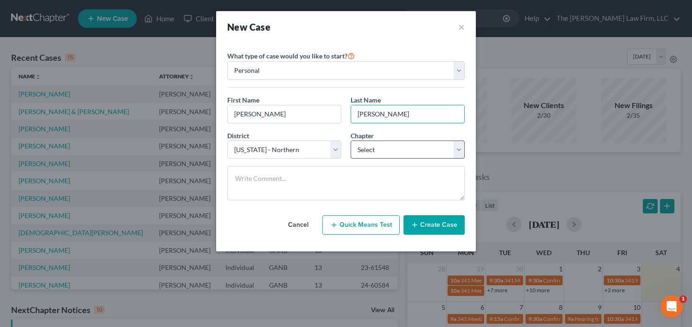
type input "[PERSON_NAME]"
click at [376, 151] on select "Select 7 11 12 13" at bounding box center [408, 150] width 114 height 19
select select "0"
click at [351, 141] on select "Select 7 11 12 13" at bounding box center [408, 150] width 114 height 19
click at [427, 228] on button "Create Case" at bounding box center [433, 224] width 61 height 19
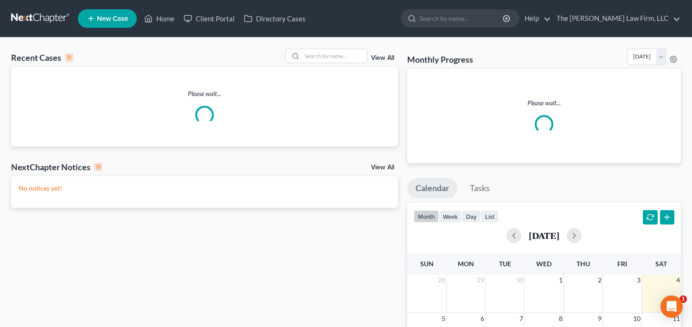
click at [104, 15] on span "New Case" at bounding box center [112, 18] width 31 height 7
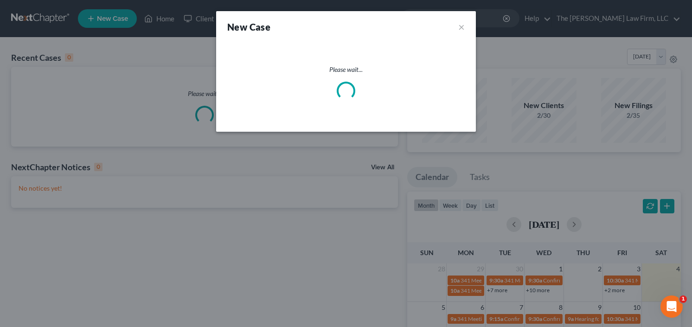
select select "19"
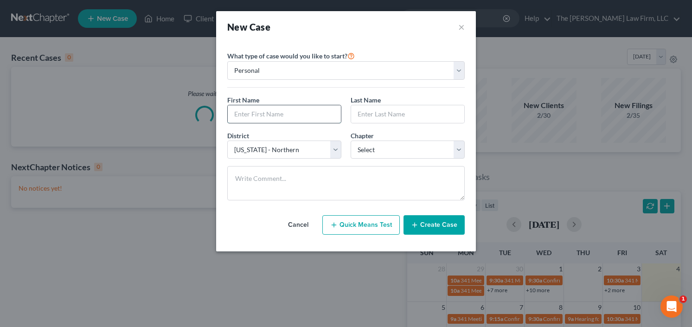
click at [298, 105] on input "text" at bounding box center [284, 114] width 113 height 18
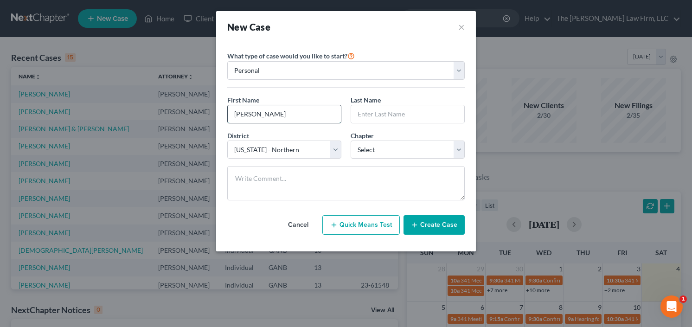
type input "Lucinda"
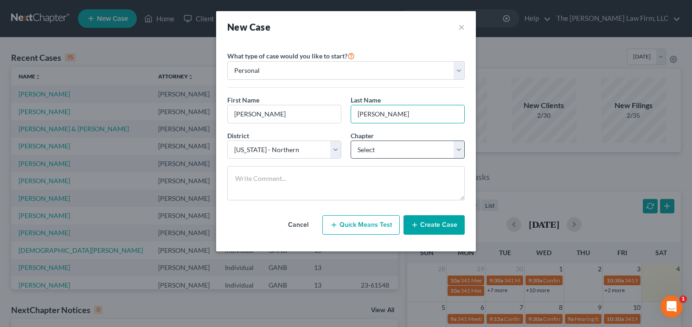
type input "Dunning"
click at [401, 150] on select "Select 7 11 12 13" at bounding box center [408, 150] width 114 height 19
select select "0"
click at [351, 141] on select "Select 7 11 12 13" at bounding box center [408, 150] width 114 height 19
click at [430, 230] on button "Create Case" at bounding box center [433, 224] width 61 height 19
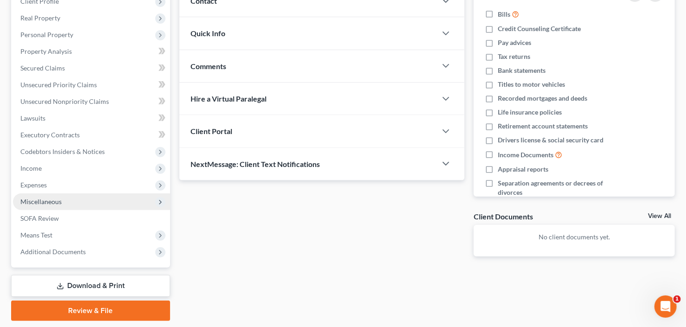
scroll to position [164, 0]
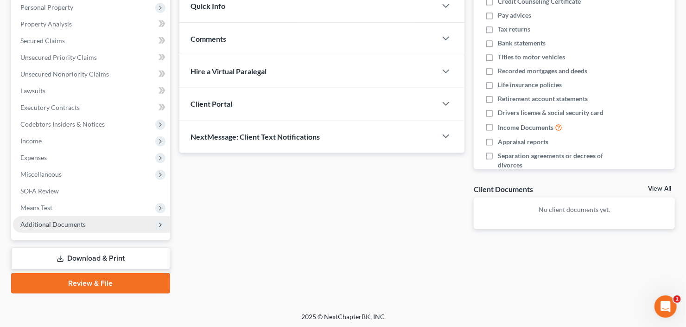
click at [78, 220] on span "Additional Documents" at bounding box center [52, 224] width 65 height 8
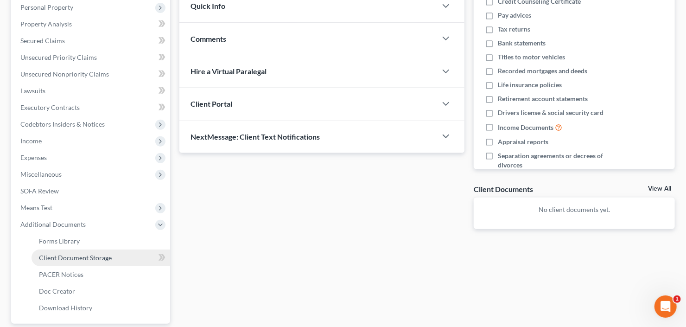
click at [79, 261] on link "Client Document Storage" at bounding box center [101, 257] width 139 height 17
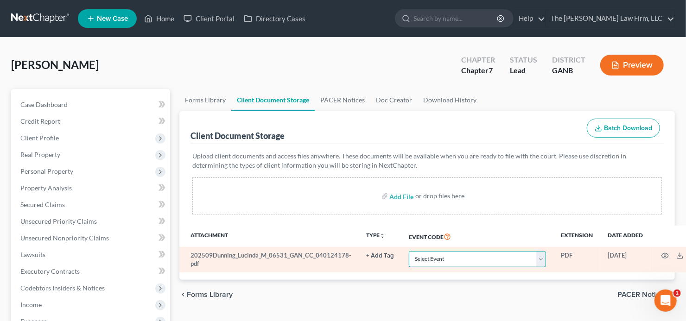
click at [447, 261] on select "Select Event 01 - Chapter 13 Plan - Initial Plan 02-Application to Pay Filing F…" at bounding box center [477, 259] width 137 height 16
select select "5"
click at [447, 260] on select "Select Event 01 - Chapter 13 Plan - Initial Plan 02-Application to Pay Filing F…" at bounding box center [477, 259] width 137 height 16
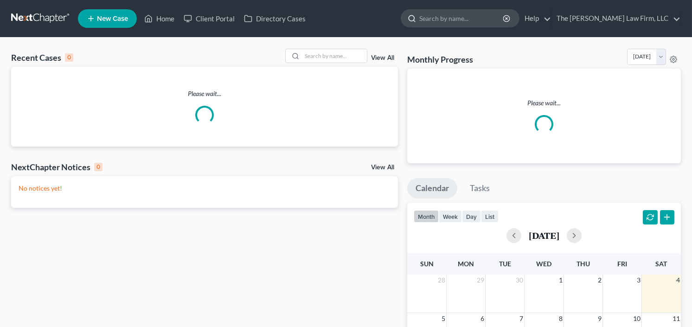
click at [469, 17] on input "search" at bounding box center [461, 18] width 85 height 17
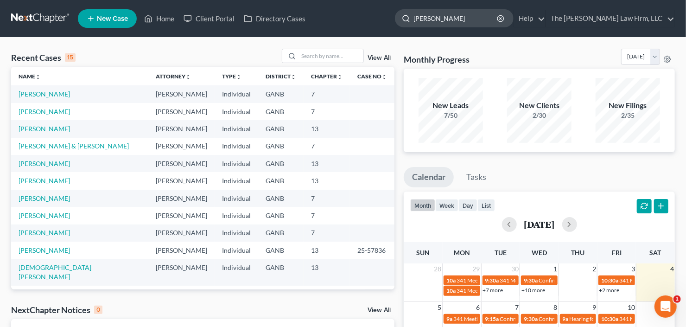
type input "[PERSON_NAME]"
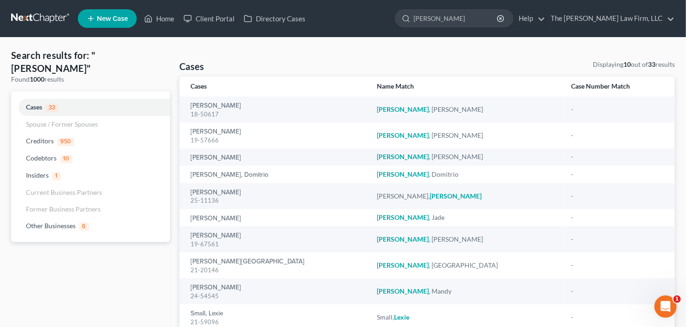
click at [100, 18] on span "New Case" at bounding box center [112, 18] width 31 height 7
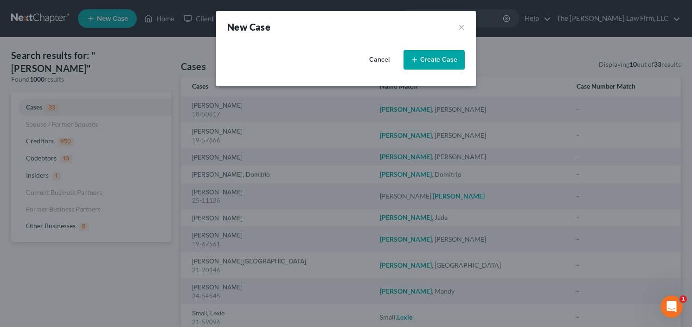
select select "19"
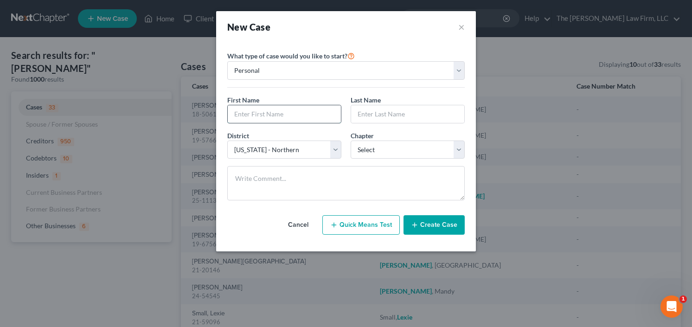
click at [281, 112] on input "text" at bounding box center [284, 114] width 113 height 18
type input "Conethia"
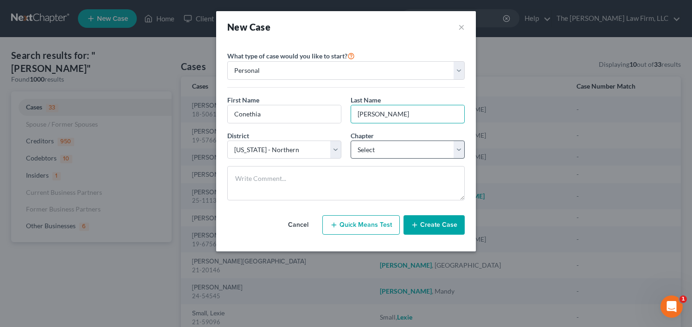
type input "[PERSON_NAME]"
drag, startPoint x: 394, startPoint y: 144, endPoint x: 387, endPoint y: 157, distance: 14.5
click at [394, 144] on select "Select 7 11 12 13" at bounding box center [408, 150] width 114 height 19
select select "3"
click at [351, 141] on select "Select 7 11 12 13" at bounding box center [408, 150] width 114 height 19
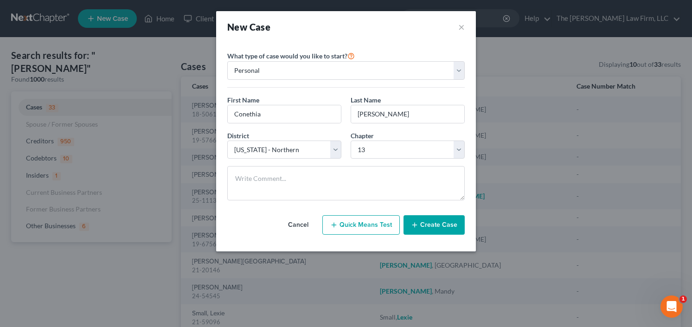
click at [429, 222] on button "Create Case" at bounding box center [433, 224] width 61 height 19
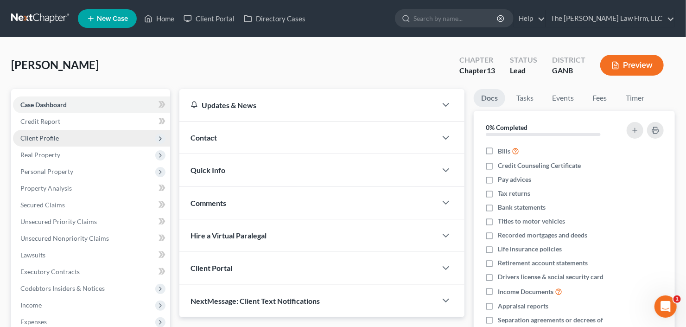
click at [50, 135] on span "Client Profile" at bounding box center [39, 138] width 38 height 8
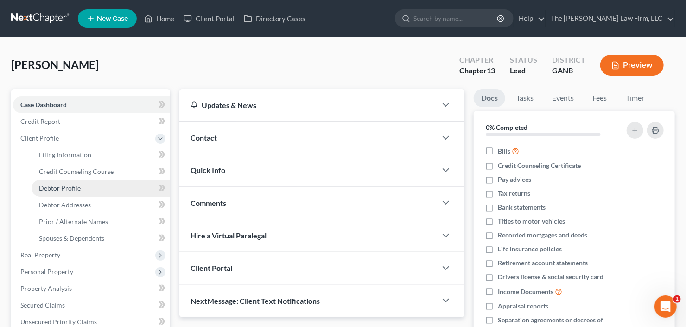
click at [70, 187] on span "Debtor Profile" at bounding box center [60, 188] width 42 height 8
select select "0"
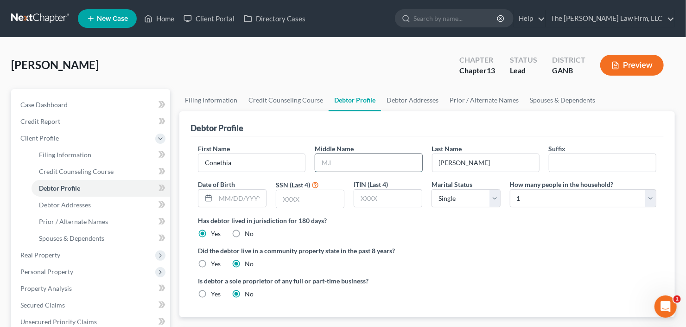
click at [353, 165] on input "text" at bounding box center [368, 163] width 107 height 18
type input "[PERSON_NAME]"
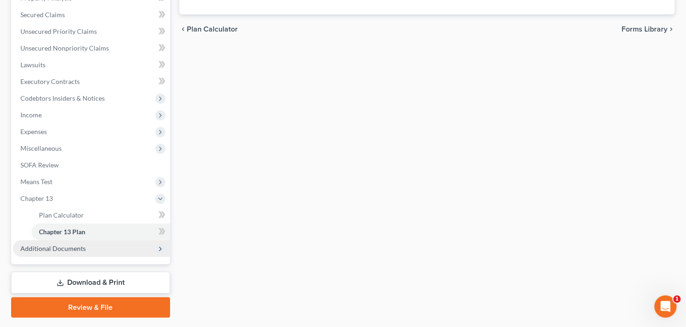
scroll to position [214, 0]
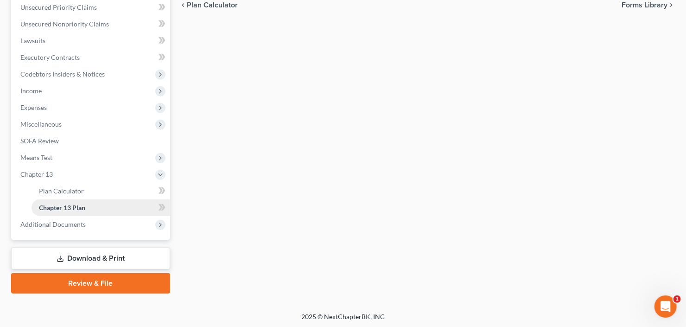
click at [44, 210] on link "Chapter 13 Plan" at bounding box center [101, 207] width 139 height 17
click at [50, 224] on span "Additional Documents" at bounding box center [52, 224] width 65 height 8
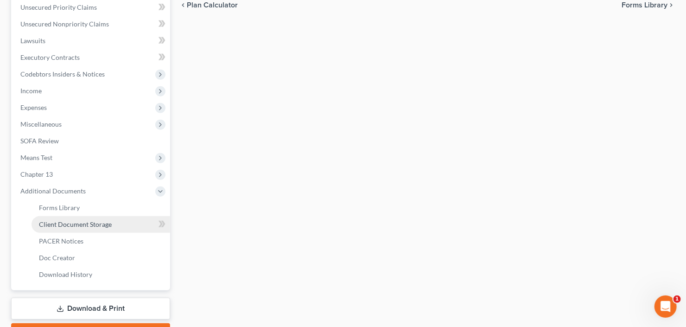
click at [69, 224] on span "Client Document Storage" at bounding box center [75, 224] width 73 height 8
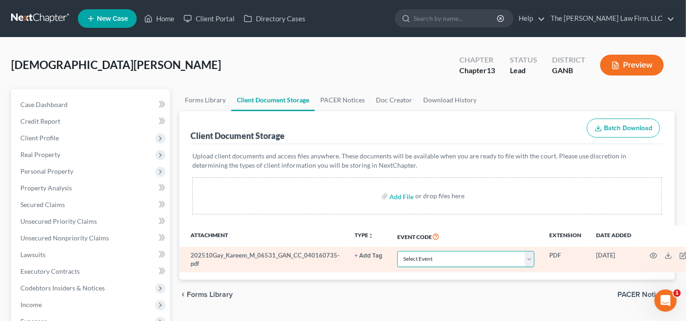
click at [456, 258] on select "Select Event 01 - Chapter 13 Plan - Initial Plan 02-Application to Pay Filing F…" at bounding box center [465, 259] width 137 height 16
select select "5"
click at [453, 256] on select "Select Event 01 - Chapter 13 Plan - Initial Plan 02-Application to Pay Filing F…" at bounding box center [465, 259] width 137 height 16
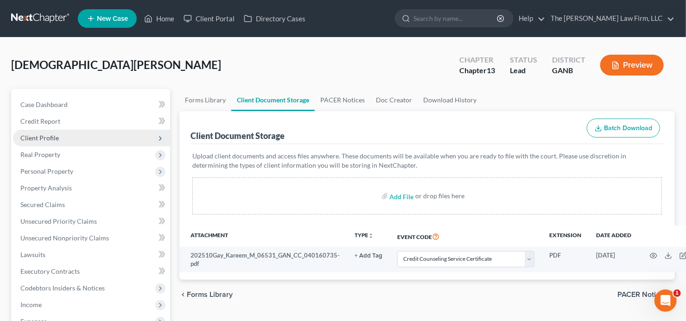
click at [62, 141] on span "Client Profile" at bounding box center [91, 138] width 157 height 17
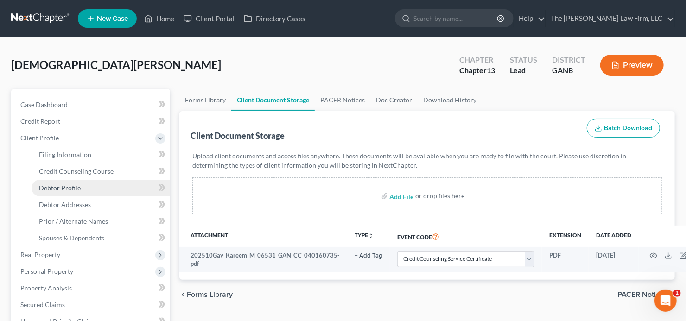
click at [63, 187] on span "Debtor Profile" at bounding box center [60, 188] width 42 height 8
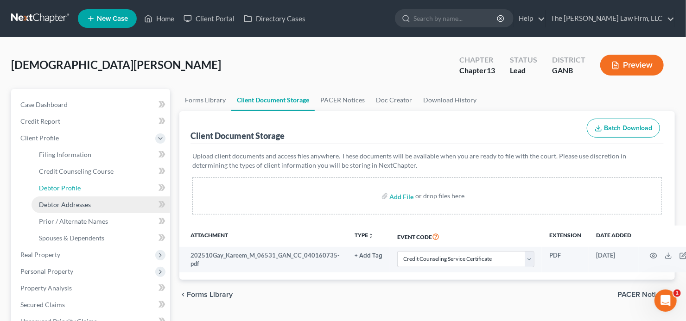
select select "0"
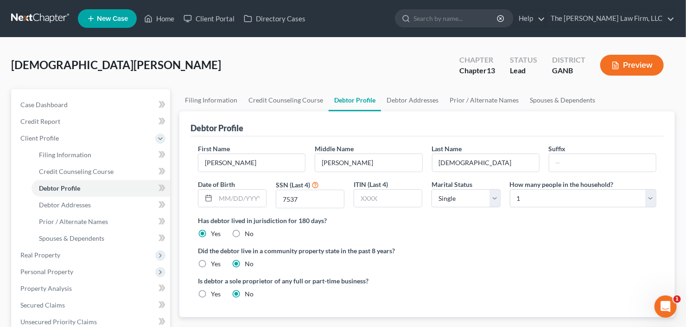
radio input "true"
click at [44, 256] on span "Real Property" at bounding box center [40, 255] width 40 height 8
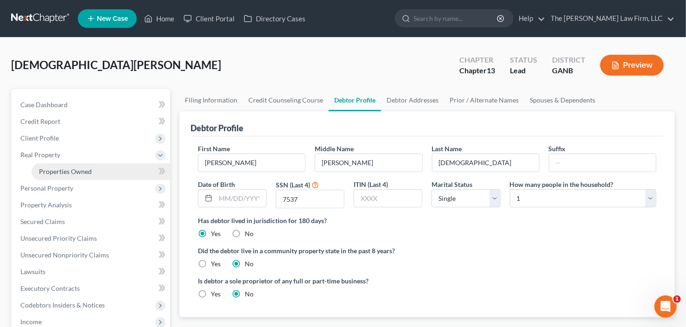
click at [75, 176] on link "Properties Owned" at bounding box center [101, 171] width 139 height 17
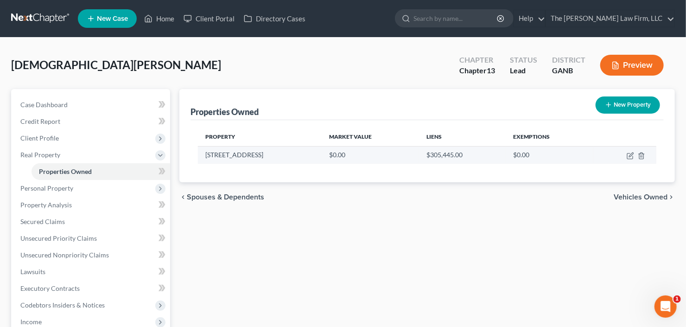
drag, startPoint x: 231, startPoint y: 153, endPoint x: 201, endPoint y: 154, distance: 30.1
click at [201, 154] on td "2025 Martins Crossing Rd" at bounding box center [260, 155] width 124 height 18
copy td "2025 Martins Crossing Rd"
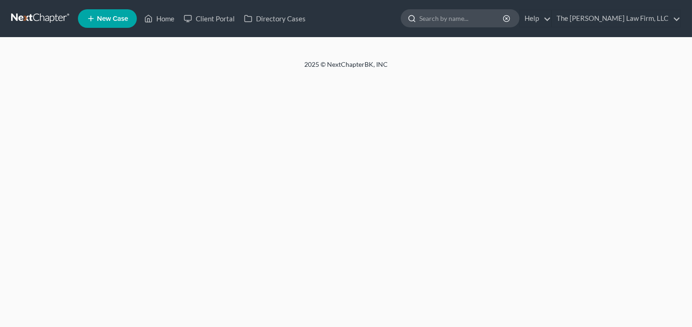
click at [488, 19] on input "search" at bounding box center [461, 18] width 85 height 17
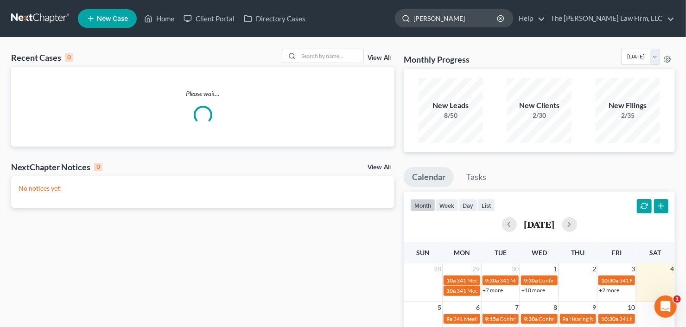
type input "[PERSON_NAME]"
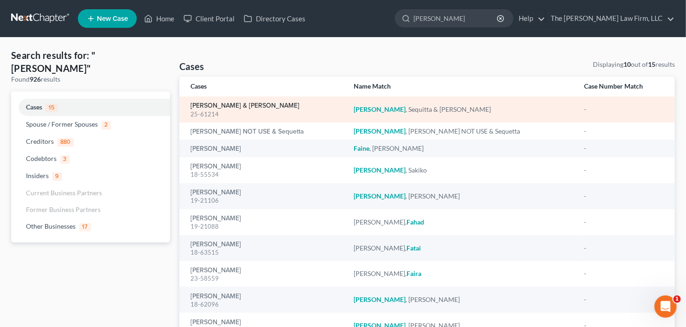
click at [210, 104] on link "[PERSON_NAME] & [PERSON_NAME]" at bounding box center [245, 105] width 109 height 6
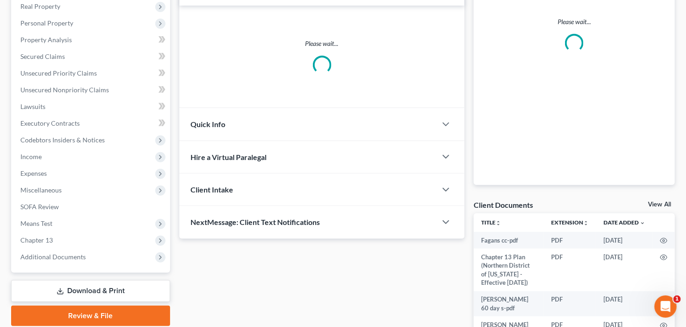
scroll to position [260, 0]
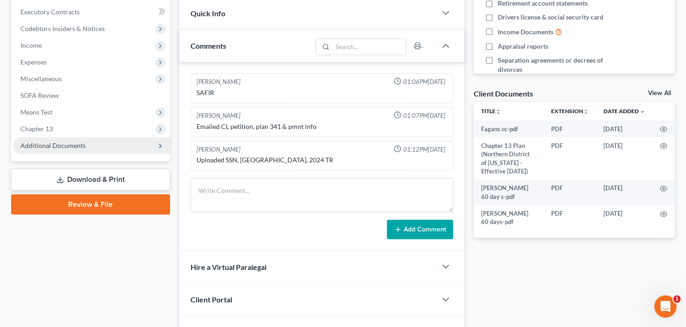
click at [45, 147] on span "Additional Documents" at bounding box center [52, 145] width 65 height 8
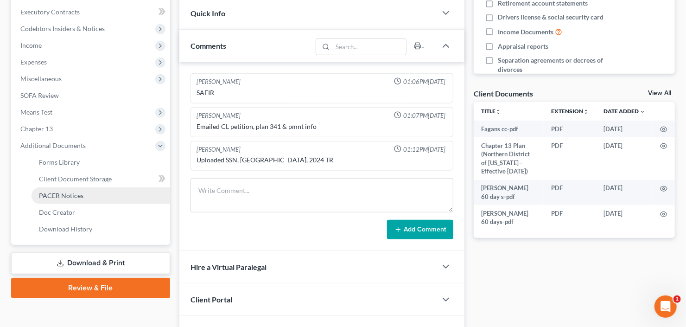
click at [55, 193] on span "PACER Notices" at bounding box center [61, 196] width 45 height 8
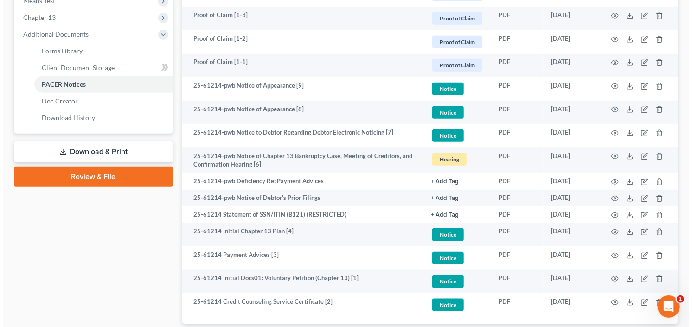
scroll to position [408, 0]
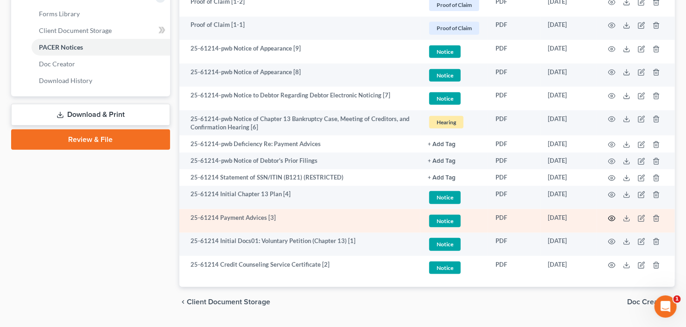
click at [612, 217] on icon "button" at bounding box center [611, 218] width 7 height 7
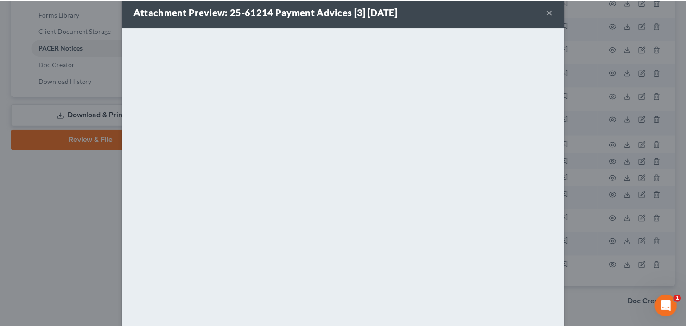
scroll to position [0, 0]
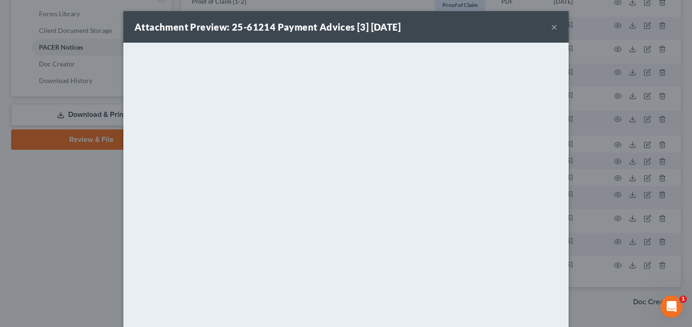
click at [555, 27] on div "Attachment Preview: 25-61214 Payment Advices [3] 09/29/2025 ×" at bounding box center [345, 27] width 445 height 32
click at [553, 28] on button "×" at bounding box center [554, 26] width 6 height 11
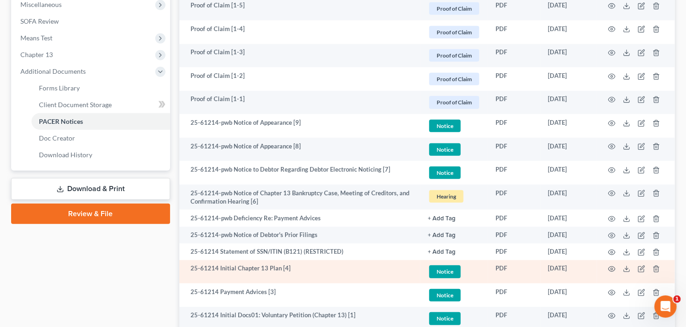
scroll to position [334, 0]
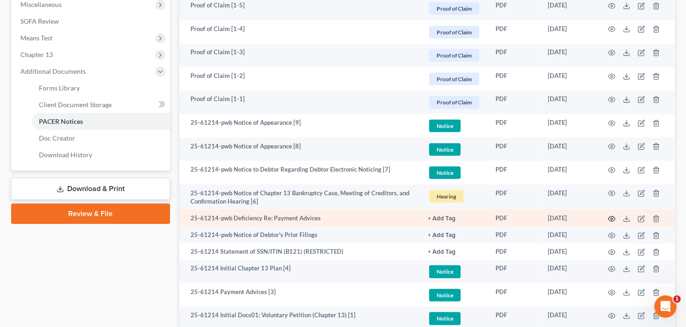
click at [609, 217] on icon "button" at bounding box center [612, 218] width 7 height 5
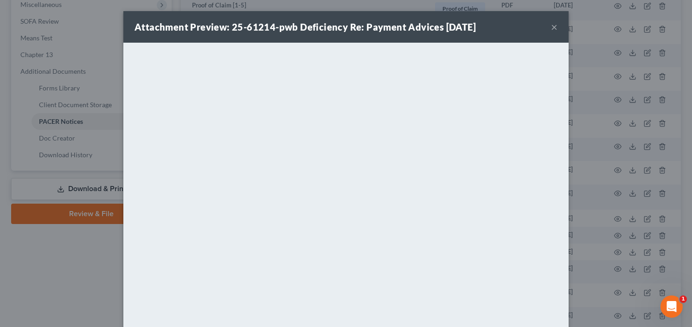
click at [552, 26] on button "×" at bounding box center [554, 26] width 6 height 11
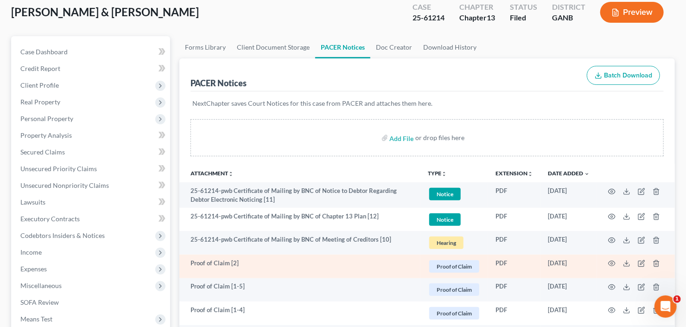
scroll to position [0, 0]
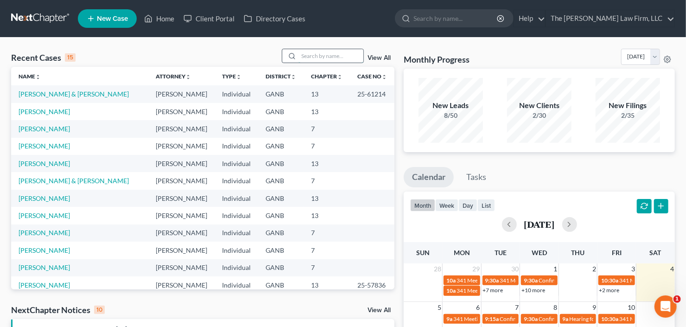
click at [340, 50] on input "search" at bounding box center [331, 55] width 65 height 13
type input "omotos"
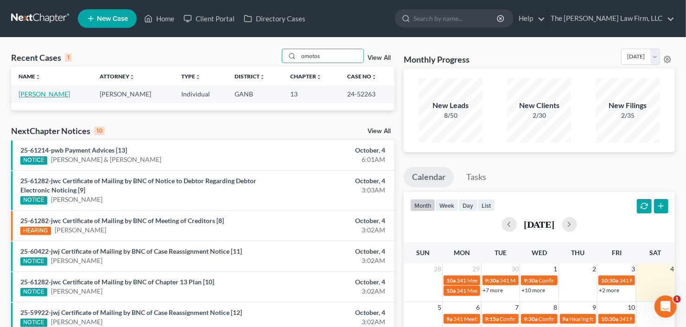
click at [46, 94] on link "[PERSON_NAME]" at bounding box center [44, 94] width 51 height 8
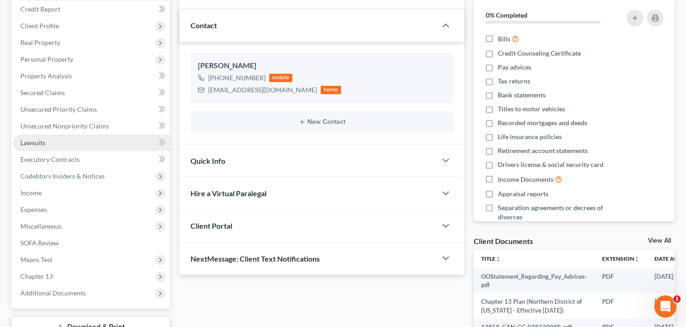
scroll to position [148, 0]
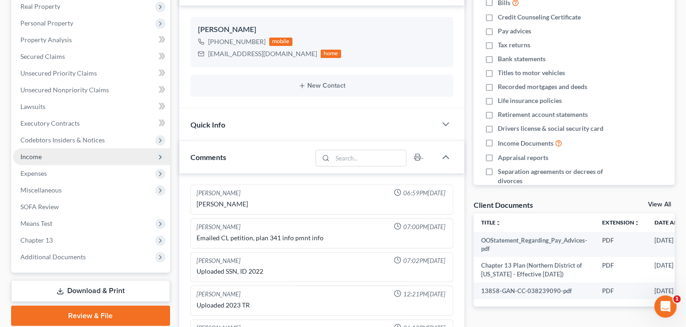
click at [42, 155] on span "Income" at bounding box center [91, 156] width 157 height 17
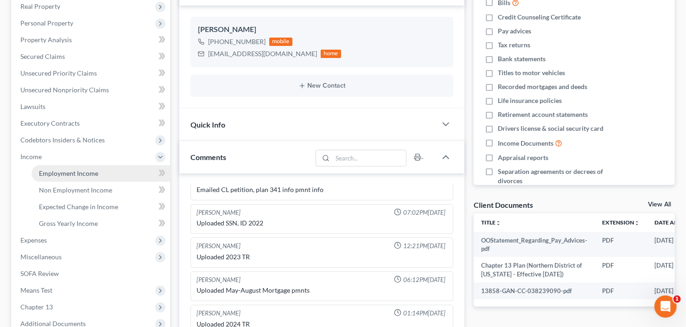
click at [73, 171] on span "Employment Income" at bounding box center [68, 173] width 59 height 8
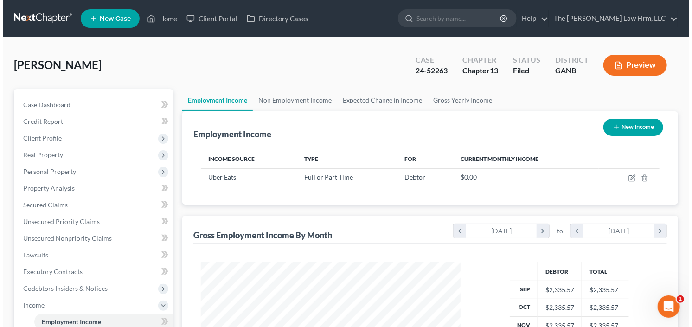
scroll to position [166, 278]
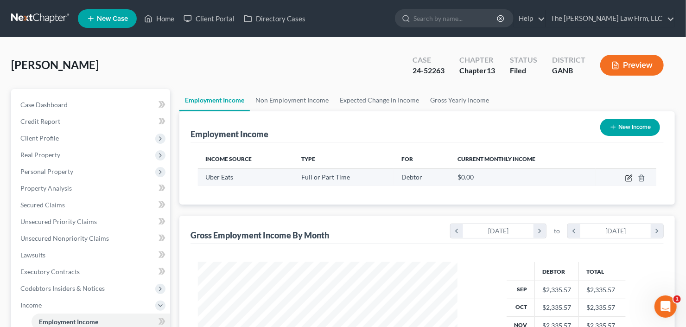
click at [627, 176] on icon "button" at bounding box center [629, 177] width 7 height 7
select select "0"
select select "4"
select select "0"
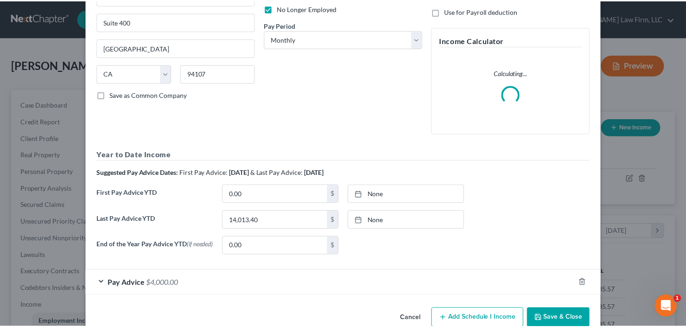
scroll to position [147, 0]
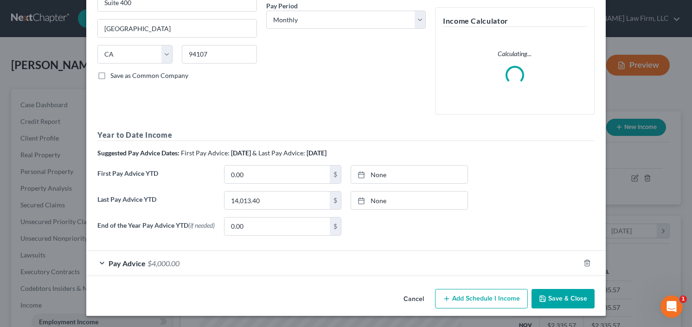
click at [569, 299] on button "Save & Close" at bounding box center [562, 298] width 63 height 19
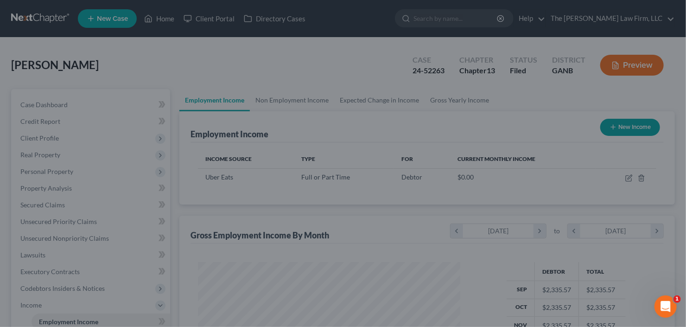
scroll to position [463555, 463442]
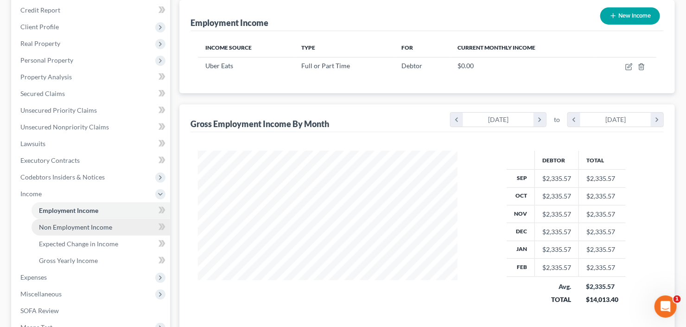
click at [63, 228] on span "Non Employment Income" at bounding box center [75, 227] width 73 height 8
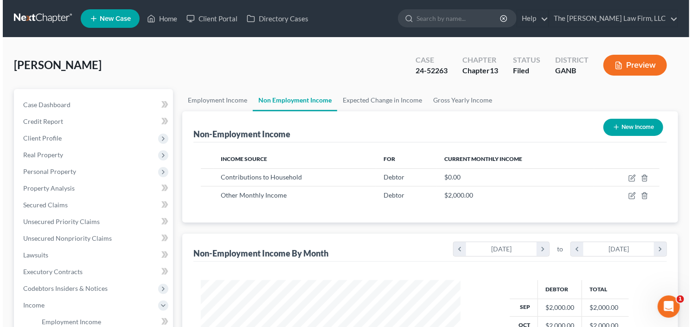
scroll to position [166, 278]
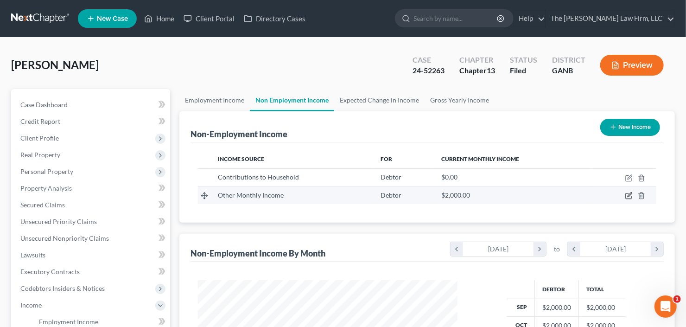
click at [630, 194] on icon "button" at bounding box center [629, 195] width 7 height 7
select select "13"
select select "0"
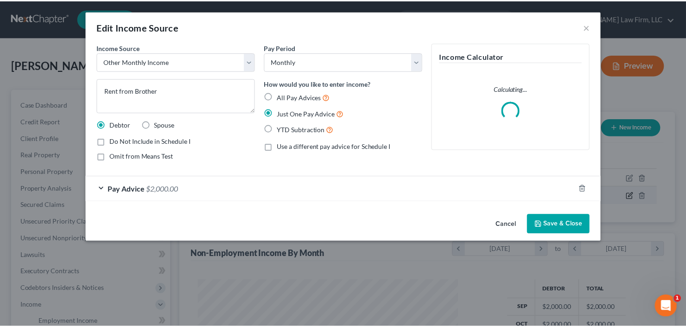
scroll to position [166, 281]
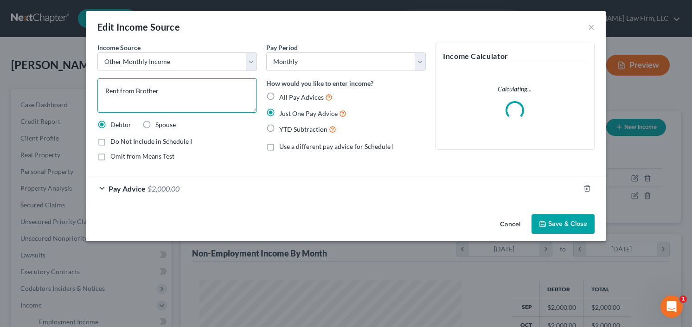
click at [128, 91] on textarea "Rent from Brother" at bounding box center [177, 95] width 160 height 34
drag, startPoint x: 220, startPoint y: 88, endPoint x: 27, endPoint y: 95, distance: 193.5
click at [44, 95] on div "Edit Income Source × Income Source * Select Unemployment Disability (from emplo…" at bounding box center [346, 163] width 692 height 327
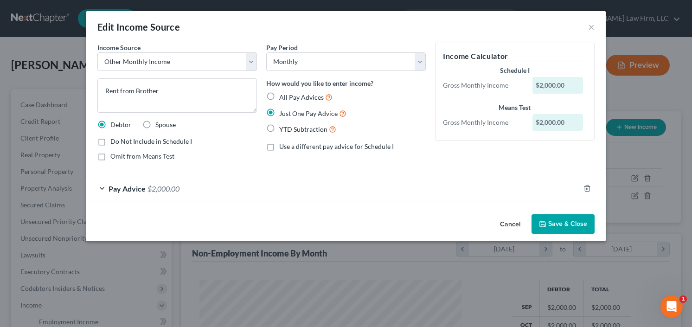
click at [110, 142] on label "Do Not Include in Schedule I" at bounding box center [151, 141] width 82 height 9
click at [114, 142] on input "Do Not Include in Schedule I" at bounding box center [117, 140] width 6 height 6
checkbox input "true"
click at [110, 157] on label "Omit from Means Test" at bounding box center [142, 156] width 64 height 9
click at [114, 157] on input "Omit from Means Test" at bounding box center [117, 155] width 6 height 6
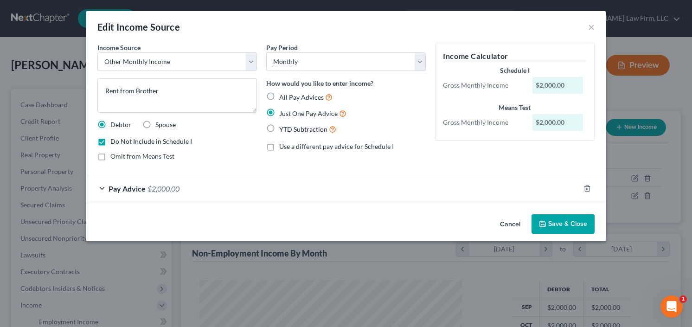
checkbox input "true"
click at [571, 220] on button "Save & Close" at bounding box center [562, 223] width 63 height 19
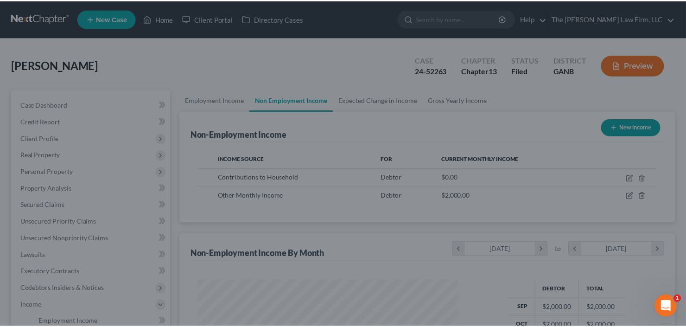
scroll to position [166, 278]
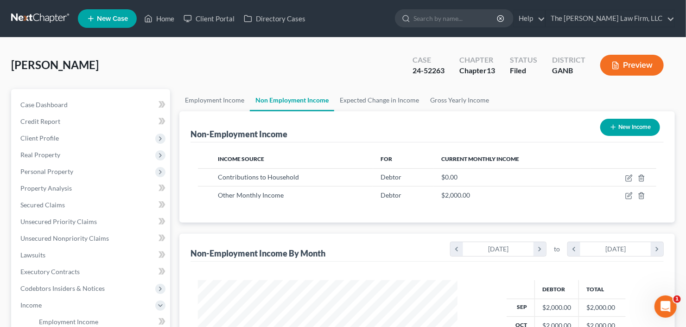
click at [628, 127] on button "New Income" at bounding box center [631, 127] width 60 height 17
select select "0"
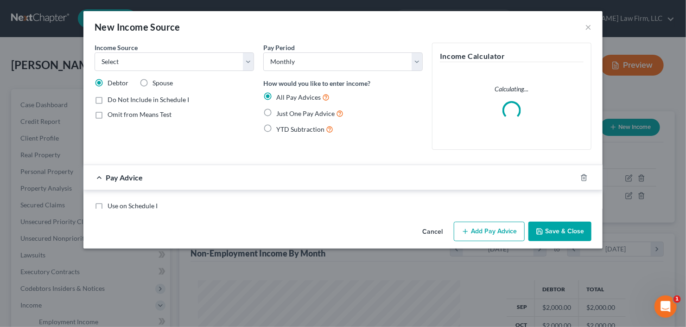
scroll to position [166, 281]
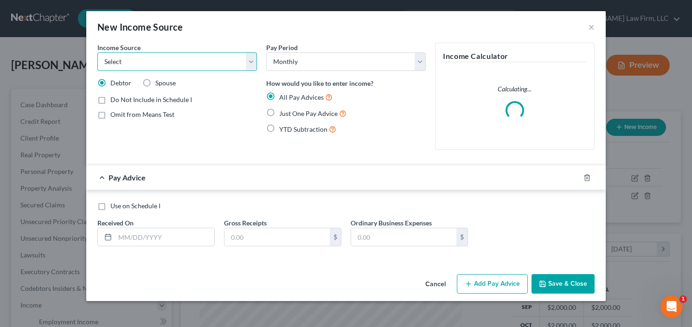
click at [203, 61] on select "Select Unemployment Disability (from employer) Pension Retirement Social Securi…" at bounding box center [177, 61] width 160 height 19
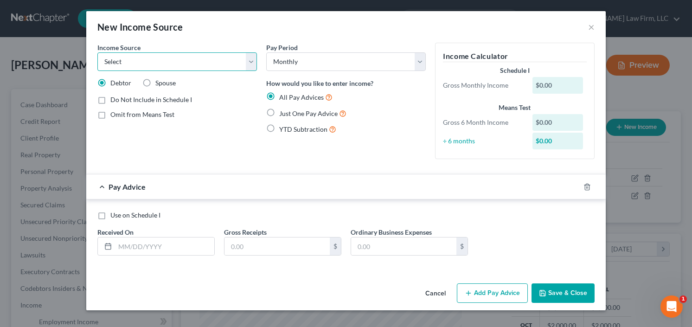
select select "13"
click at [97, 52] on select "Select Unemployment Disability (from employer) Pension Retirement Social Securi…" at bounding box center [177, 61] width 160 height 19
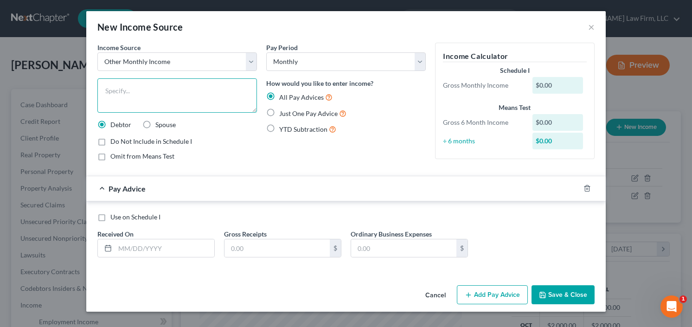
click at [130, 88] on textarea at bounding box center [177, 95] width 160 height 34
type textarea "AIR BNB"
click at [279, 113] on label "Just One Pay Advice" at bounding box center [312, 113] width 67 height 11
click at [283, 113] on input "Just One Pay Advice" at bounding box center [286, 111] width 6 height 6
radio input "true"
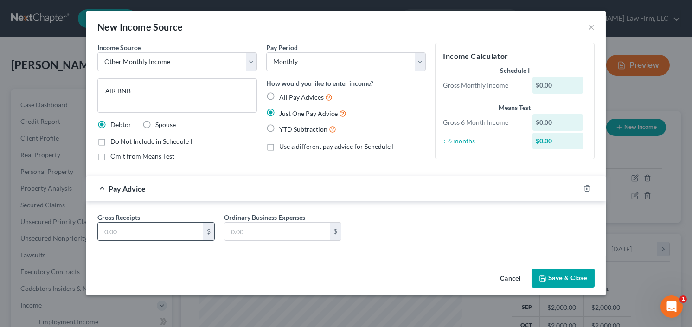
click at [154, 228] on input "text" at bounding box center [150, 232] width 105 height 18
type input "2,000"
click at [537, 275] on button "Save & Close" at bounding box center [562, 277] width 63 height 19
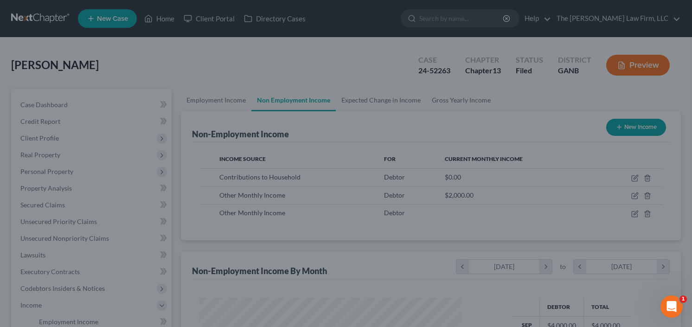
scroll to position [463555, 463442]
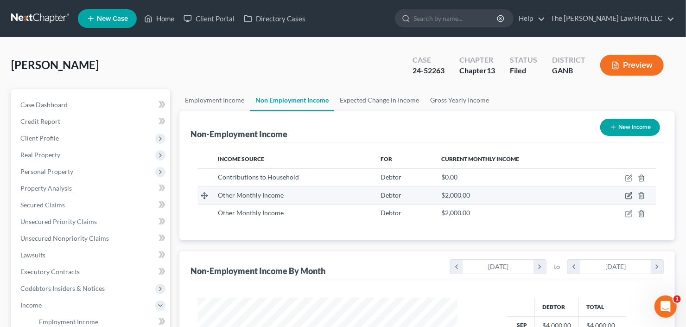
click at [629, 193] on icon "button" at bounding box center [629, 195] width 7 height 7
select select "13"
select select "0"
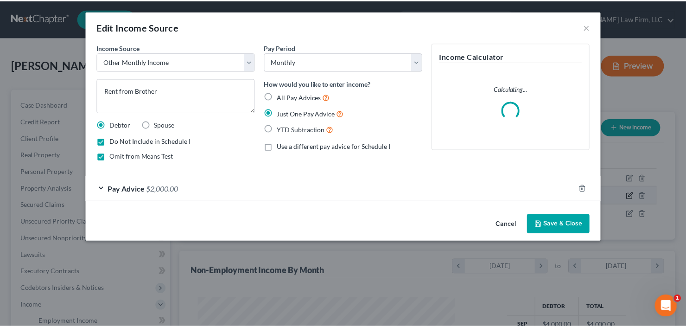
scroll to position [166, 281]
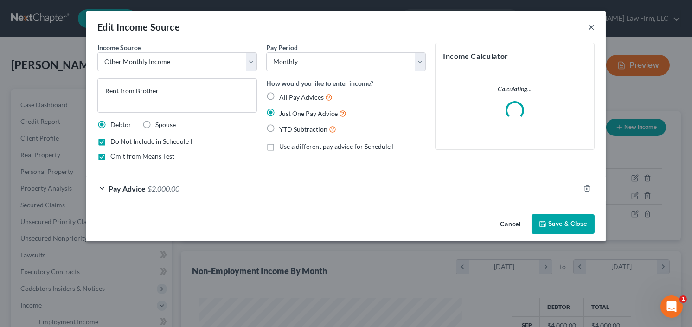
click at [590, 29] on button "×" at bounding box center [591, 26] width 6 height 11
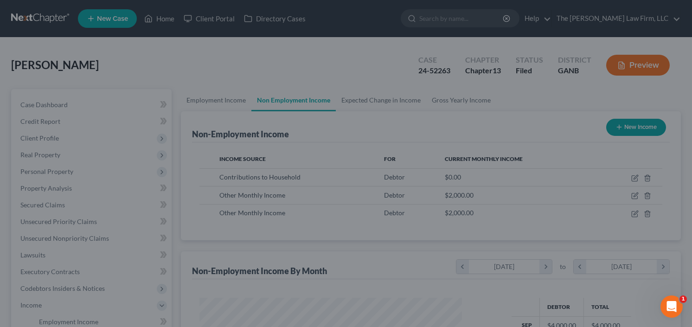
scroll to position [463555, 463442]
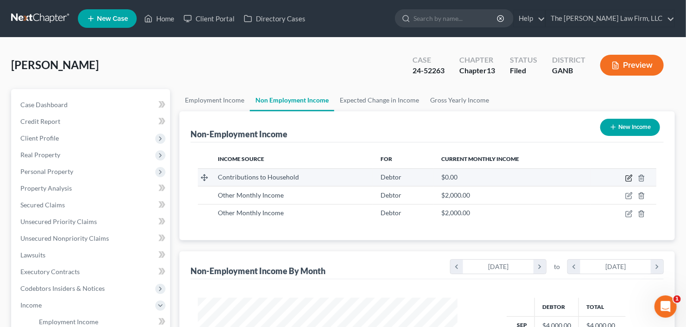
click at [630, 178] on icon "button" at bounding box center [630, 177] width 4 height 4
select select "8"
select select "0"
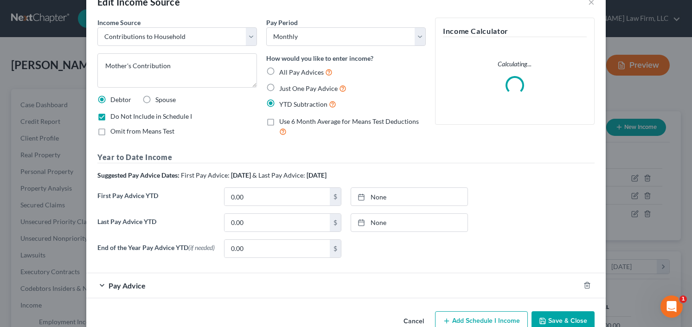
scroll to position [48, 0]
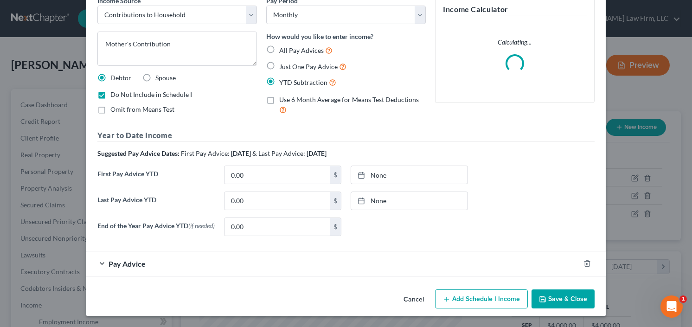
click at [109, 263] on span "Pay Advice" at bounding box center [127, 263] width 37 height 9
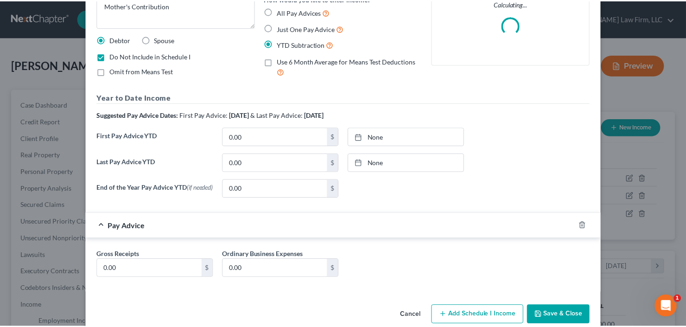
scroll to position [102, 0]
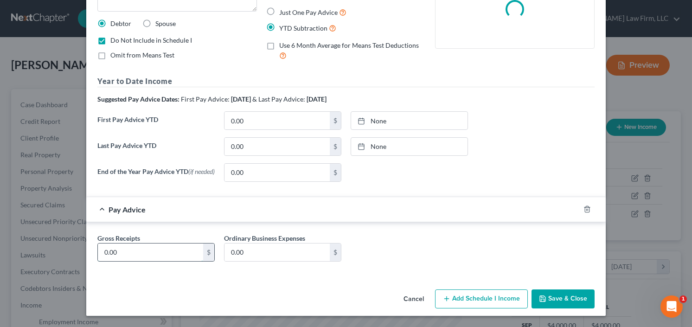
click at [125, 251] on input "0.00" at bounding box center [150, 252] width 105 height 18
type input "1,000.00"
click at [558, 285] on div "Income Source * Select Unemployment Disability (from employer) Pension Retireme…" at bounding box center [345, 114] width 519 height 344
click at [559, 297] on button "Save & Close" at bounding box center [562, 298] width 63 height 19
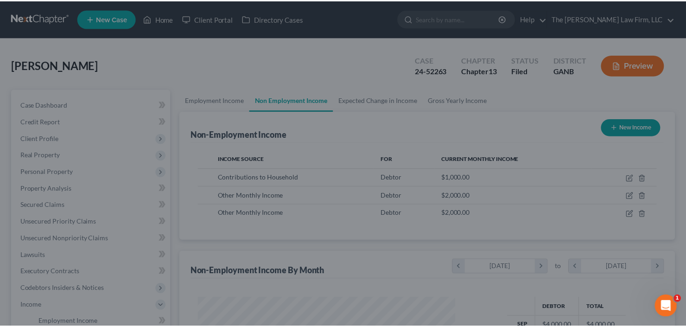
scroll to position [0, 0]
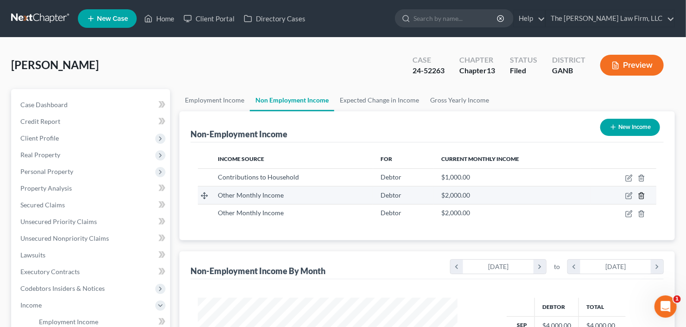
click at [642, 196] on line "button" at bounding box center [642, 197] width 0 height 2
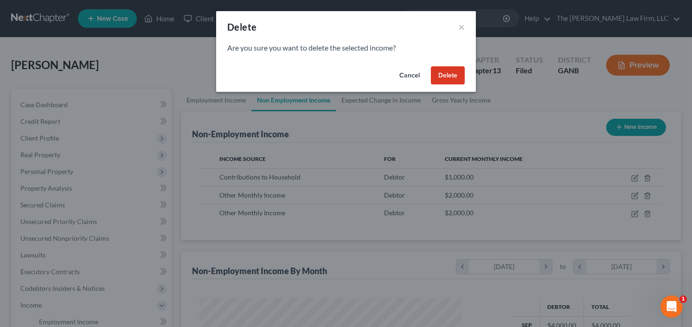
click at [445, 80] on button "Delete" at bounding box center [448, 75] width 34 height 19
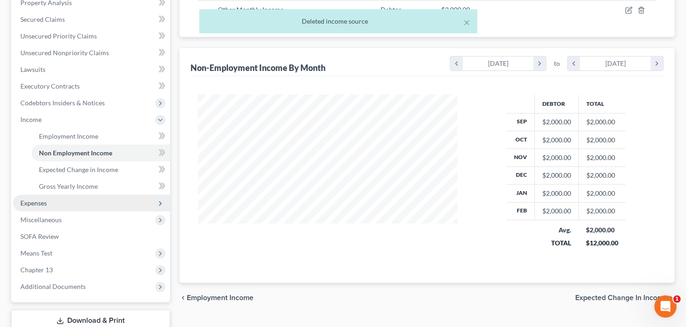
click at [65, 201] on span "Expenses" at bounding box center [91, 203] width 157 height 17
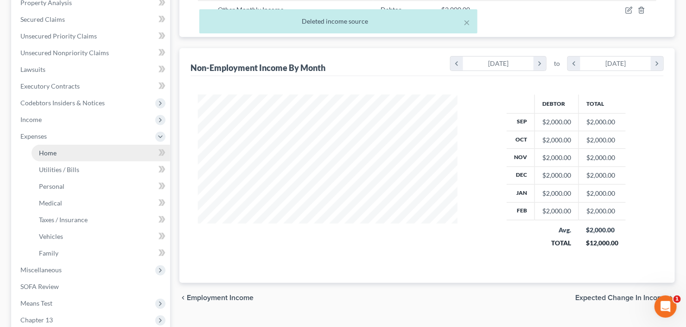
click at [62, 152] on link "Home" at bounding box center [101, 153] width 139 height 17
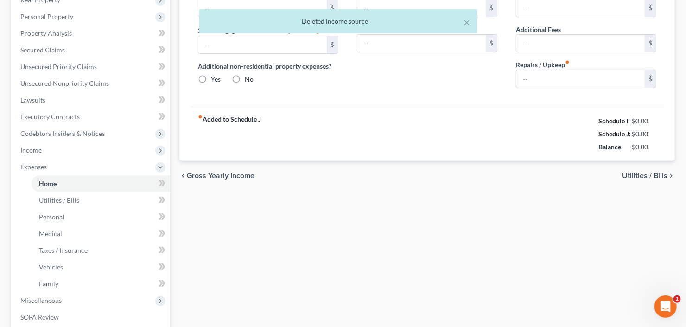
type input "2,700.00"
type input "0.00"
radio input "true"
type input "0.00"
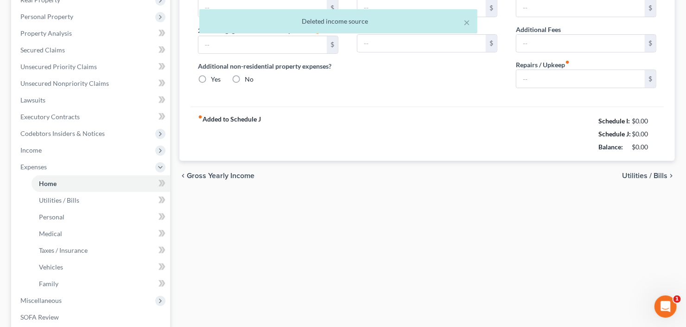
type input "210.00"
type input "0.00"
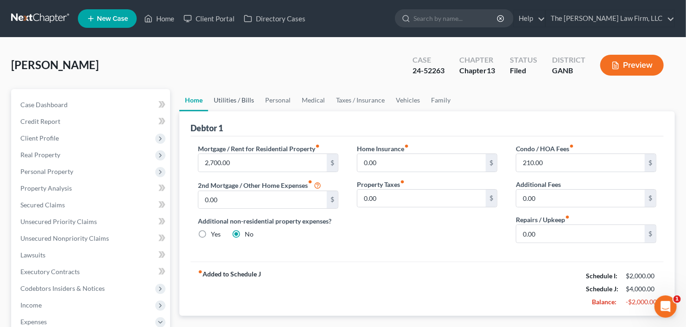
click at [236, 106] on link "Utilities / Bills" at bounding box center [233, 100] width 51 height 22
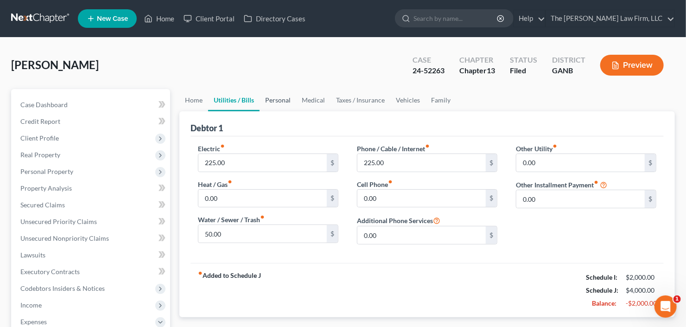
click at [270, 103] on link "Personal" at bounding box center [278, 100] width 37 height 22
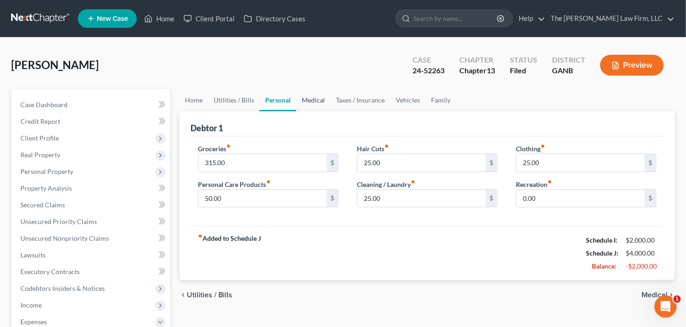
click at [321, 97] on link "Medical" at bounding box center [313, 100] width 34 height 22
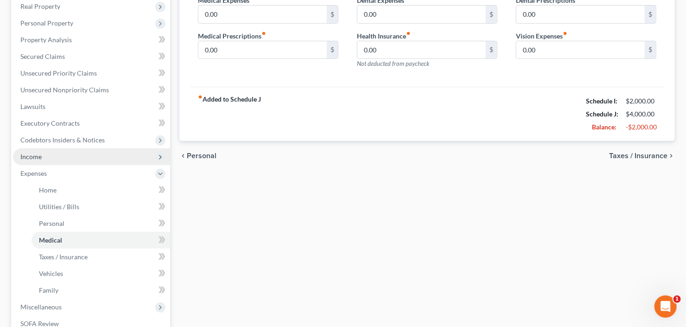
click at [62, 155] on span "Income" at bounding box center [91, 156] width 157 height 17
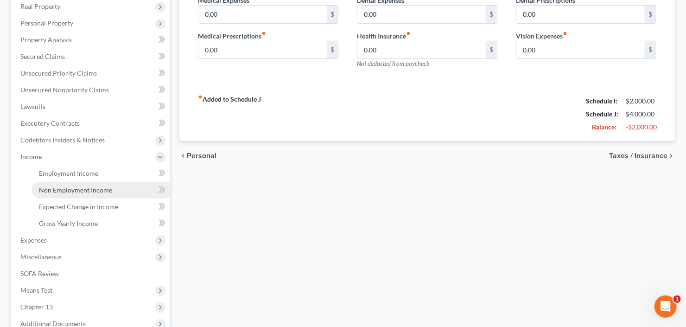
click at [64, 186] on span "Non Employment Income" at bounding box center [75, 190] width 73 height 8
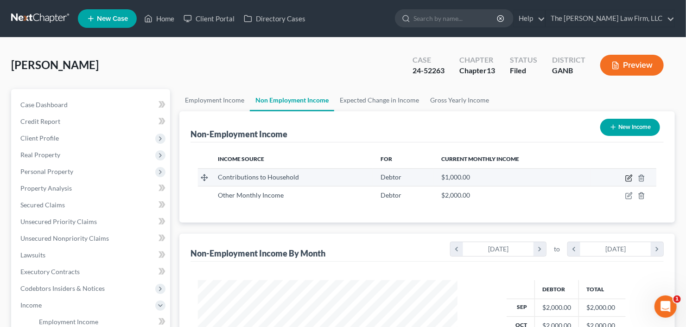
click at [630, 177] on icon "button" at bounding box center [629, 177] width 7 height 7
select select "8"
select select "0"
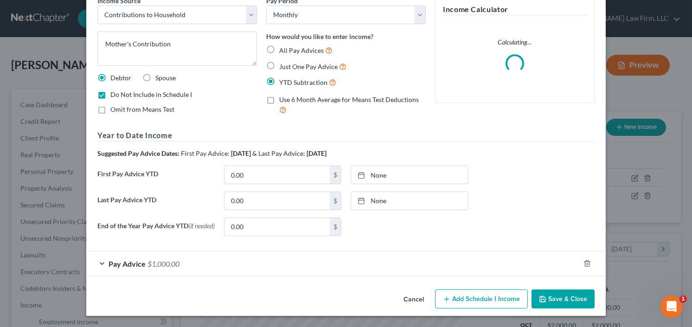
click at [140, 261] on span "Pay Advice" at bounding box center [127, 263] width 37 height 9
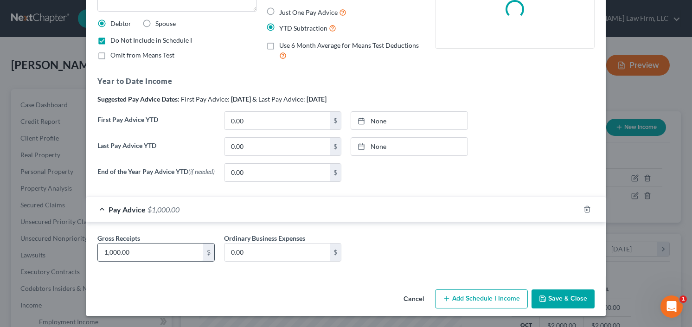
click at [148, 250] on input "1,000.00" at bounding box center [150, 252] width 105 height 18
type input "2,000.00"
click at [556, 294] on button "Save & Close" at bounding box center [562, 298] width 63 height 19
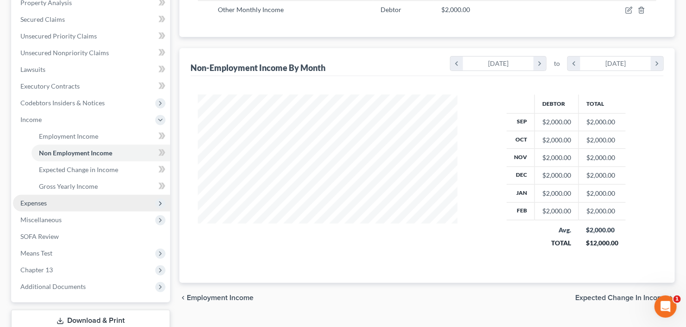
click at [55, 199] on span "Expenses" at bounding box center [91, 203] width 157 height 17
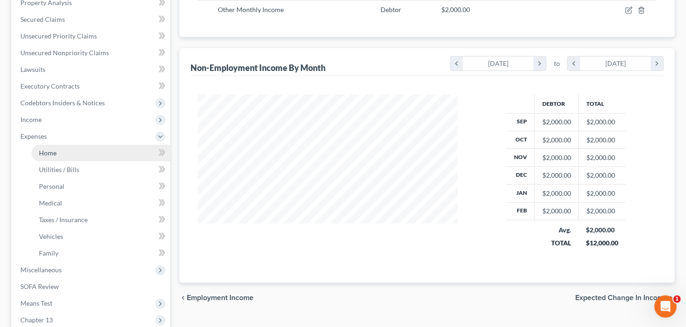
click at [58, 155] on link "Home" at bounding box center [101, 153] width 139 height 17
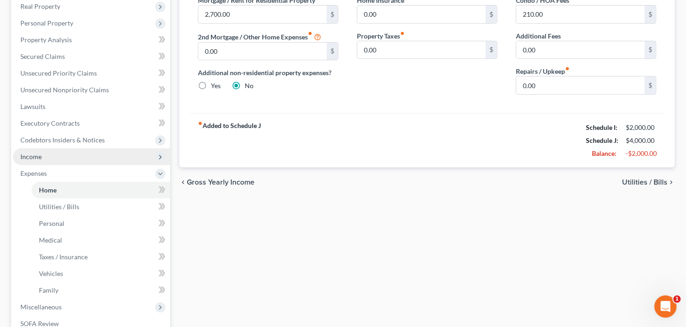
click at [48, 153] on span "Income" at bounding box center [91, 156] width 157 height 17
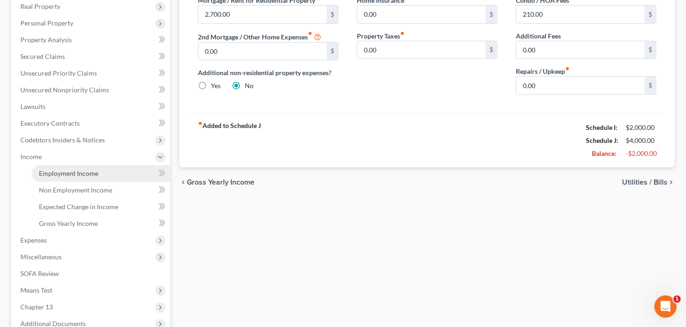
click at [63, 177] on link "Employment Income" at bounding box center [101, 173] width 139 height 17
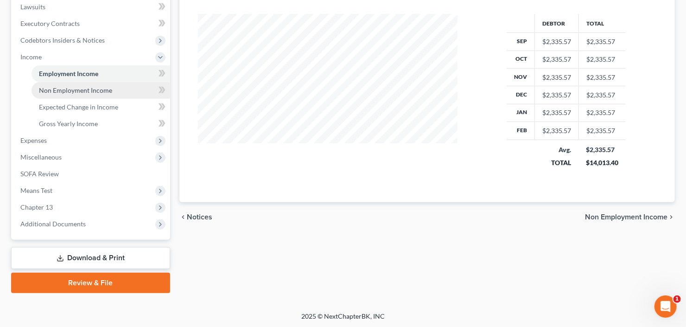
click at [98, 91] on span "Non Employment Income" at bounding box center [75, 90] width 73 height 8
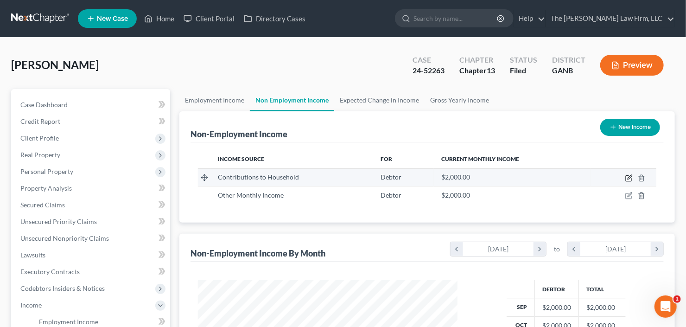
click at [627, 176] on icon "button" at bounding box center [629, 179] width 6 height 6
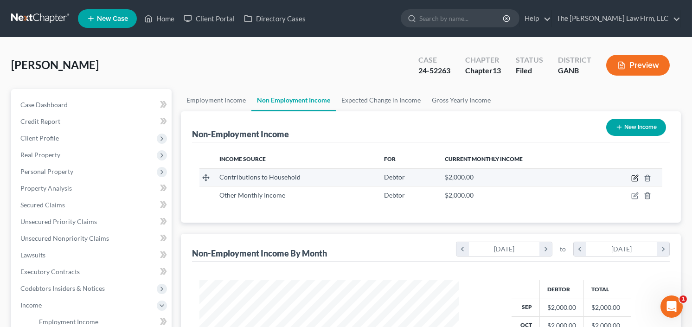
select select "8"
select select "0"
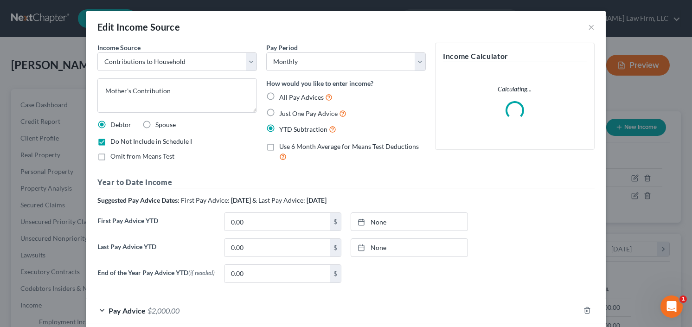
click at [110, 141] on label "Do Not Include in Schedule I" at bounding box center [151, 141] width 82 height 9
click at [114, 141] on input "Do Not Include in Schedule I" at bounding box center [117, 140] width 6 height 6
checkbox input "false"
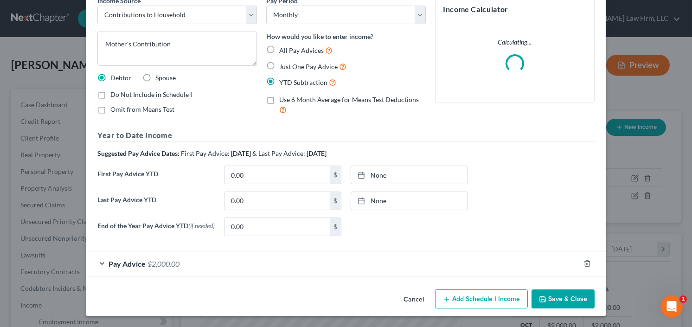
drag, startPoint x: 563, startPoint y: 300, endPoint x: 564, endPoint y: 294, distance: 6.6
click at [563, 300] on button "Save & Close" at bounding box center [562, 298] width 63 height 19
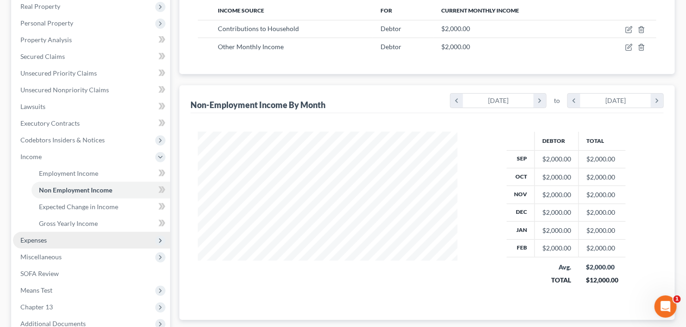
click at [55, 241] on span "Expenses" at bounding box center [91, 240] width 157 height 17
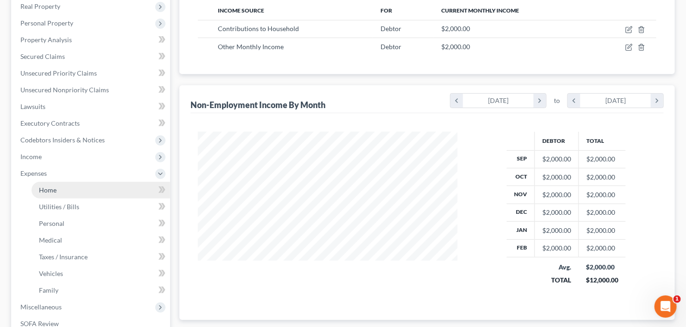
click at [47, 187] on span "Home" at bounding box center [48, 190] width 18 height 8
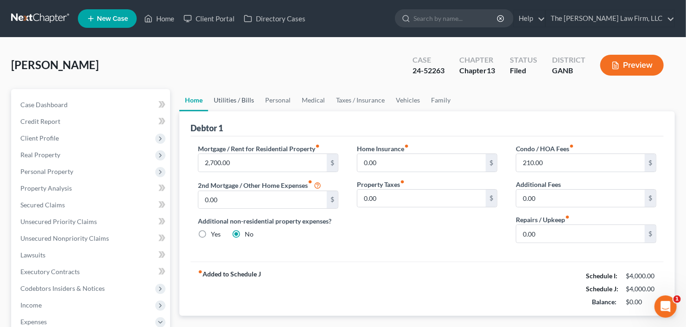
click at [229, 101] on link "Utilities / Bills" at bounding box center [233, 100] width 51 height 22
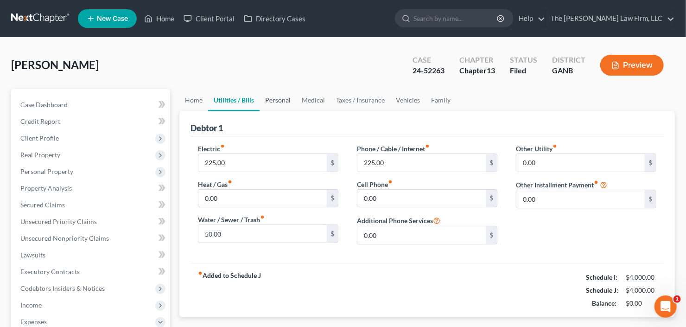
click at [277, 100] on link "Personal" at bounding box center [278, 100] width 37 height 22
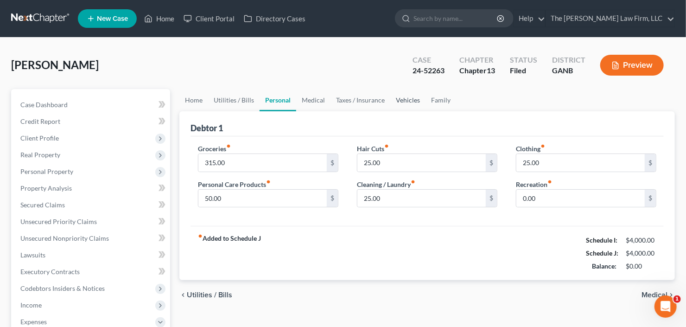
click at [408, 97] on link "Vehicles" at bounding box center [407, 100] width 35 height 22
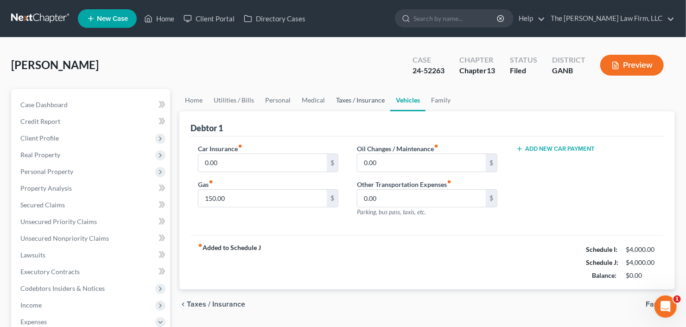
click at [363, 98] on link "Taxes / Insurance" at bounding box center [361, 100] width 60 height 22
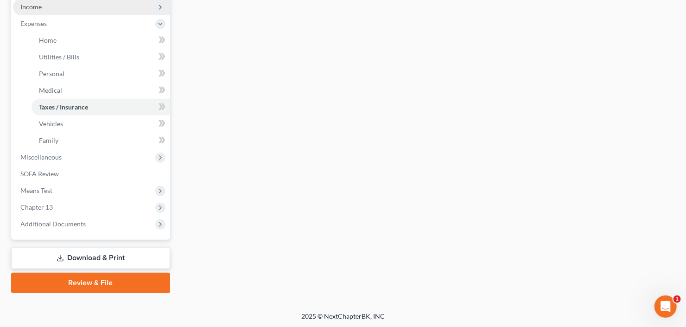
click at [91, 13] on span "Income" at bounding box center [91, 7] width 157 height 17
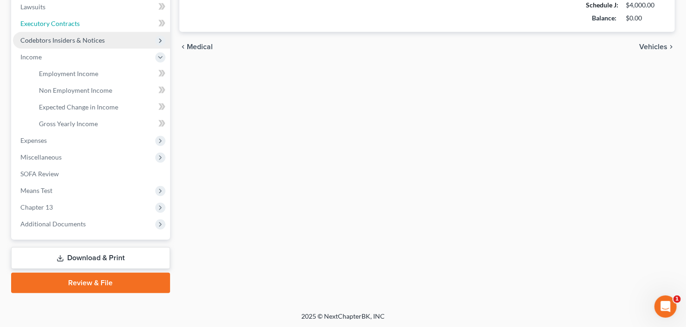
click at [89, 25] on link "Executory Contracts" at bounding box center [91, 23] width 157 height 17
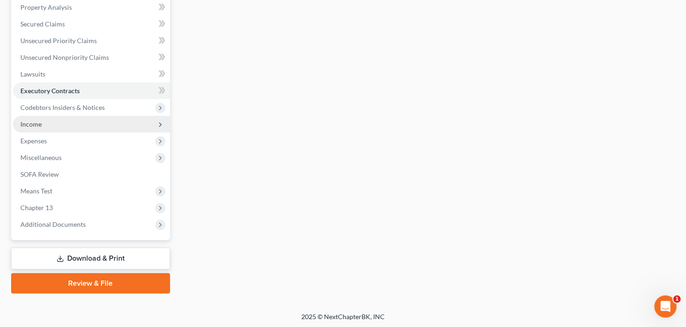
click at [54, 130] on span "Income" at bounding box center [91, 124] width 157 height 17
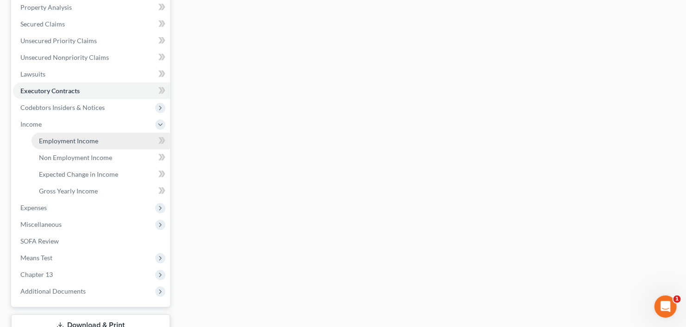
click at [55, 137] on span "Employment Income" at bounding box center [68, 141] width 59 height 8
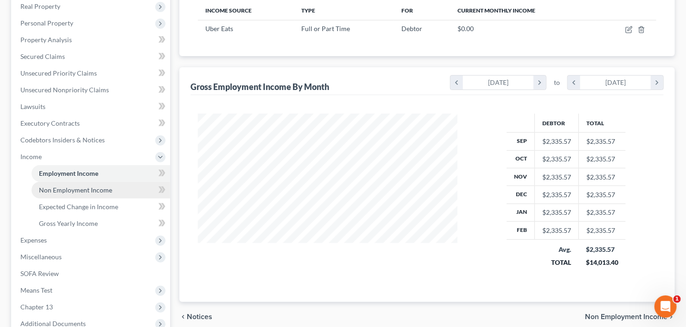
click at [89, 189] on span "Non Employment Income" at bounding box center [75, 190] width 73 height 8
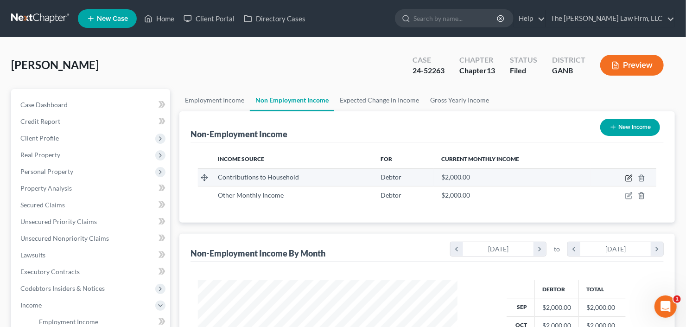
click at [628, 176] on icon "button" at bounding box center [629, 177] width 7 height 7
select select "8"
select select "0"
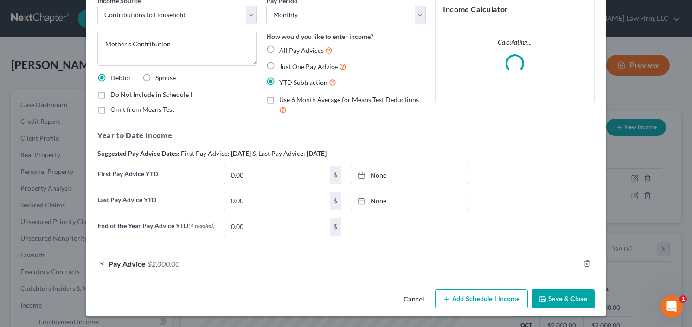
click at [139, 262] on span "Pay Advice" at bounding box center [127, 263] width 37 height 9
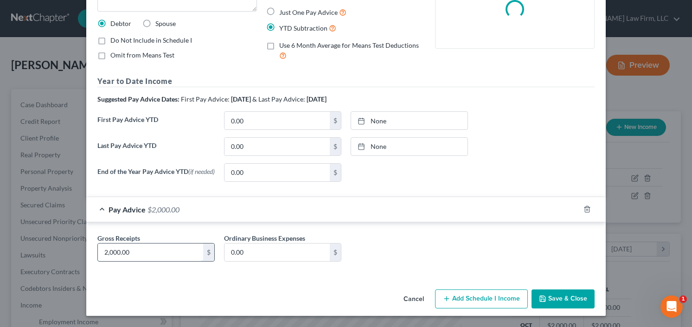
click at [151, 251] on input "2,000.00" at bounding box center [150, 252] width 105 height 18
type input "2,400.00"
click at [569, 294] on button "Save & Close" at bounding box center [562, 298] width 63 height 19
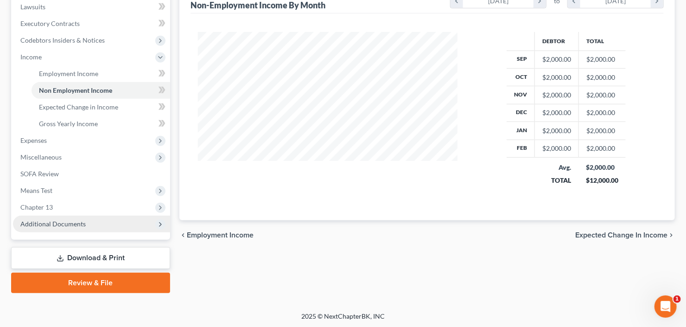
click at [50, 221] on span "Additional Documents" at bounding box center [52, 224] width 65 height 8
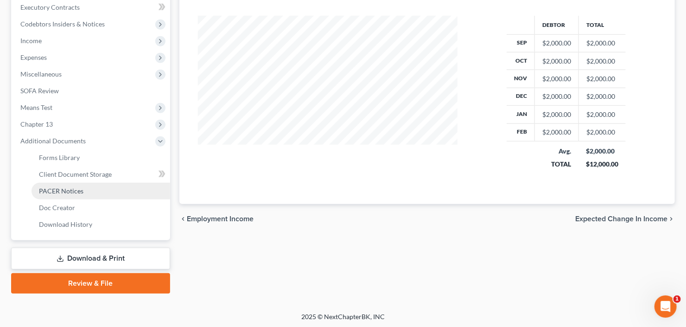
click at [61, 194] on link "PACER Notices" at bounding box center [101, 191] width 139 height 17
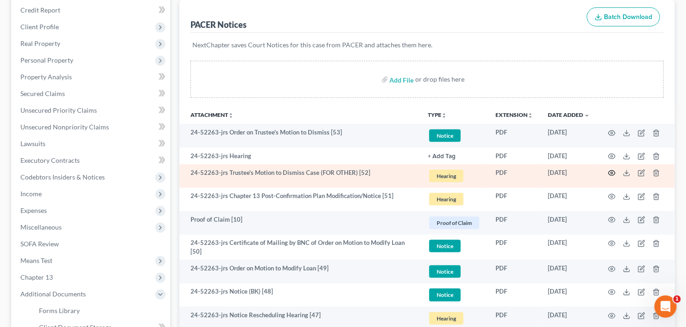
click at [611, 173] on circle "button" at bounding box center [612, 173] width 2 height 2
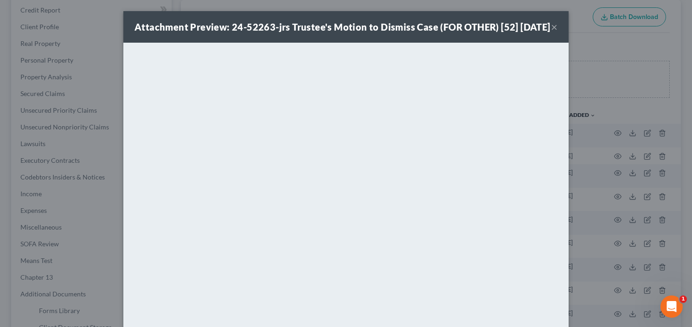
click at [552, 32] on button "×" at bounding box center [554, 26] width 6 height 11
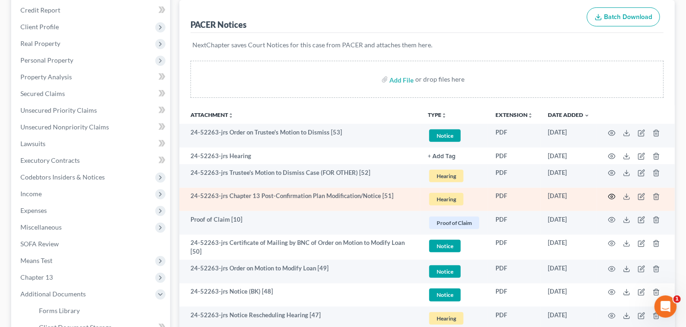
click at [610, 194] on icon "button" at bounding box center [611, 196] width 7 height 7
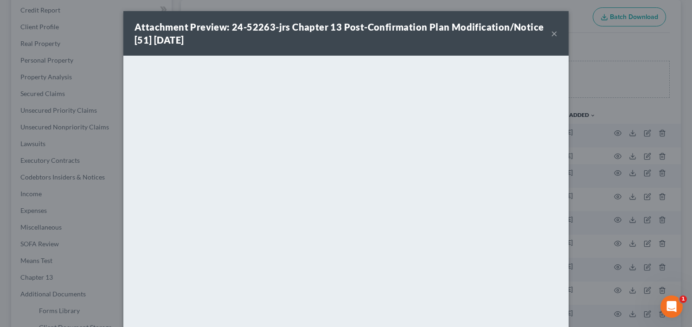
click at [552, 32] on button "×" at bounding box center [554, 33] width 6 height 11
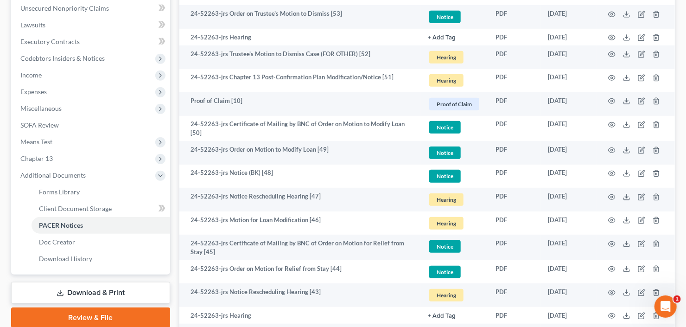
scroll to position [297, 0]
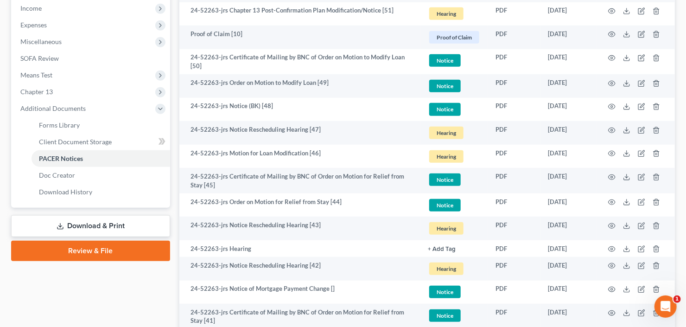
click at [96, 224] on link "Download & Print" at bounding box center [90, 226] width 159 height 22
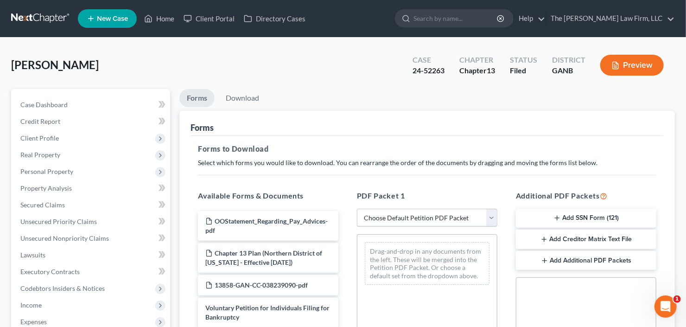
click at [426, 220] on select "Choose Default Petition PDF Packet Complete Bankruptcy Petition (all forms and …" at bounding box center [427, 218] width 141 height 19
select select "2"
click at [357, 209] on select "Choose Default Petition PDF Packet Complete Bankruptcy Petition (all forms and …" at bounding box center [427, 218] width 141 height 19
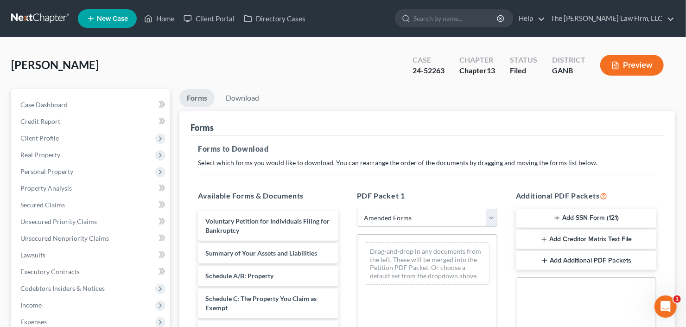
scroll to position [148, 0]
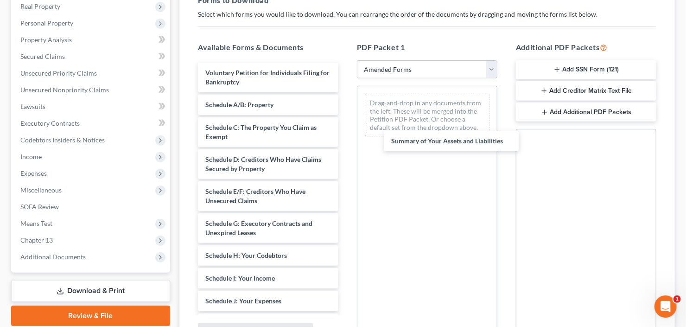
drag, startPoint x: 263, startPoint y: 102, endPoint x: 464, endPoint y: 125, distance: 202.1
click at [346, 130] on div "Summary of Your Assets and Liabilities Voluntary Petition for Individuals Filin…" at bounding box center [268, 285] width 155 height 445
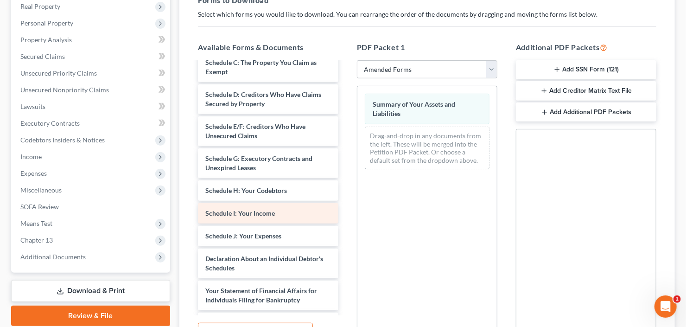
scroll to position [111, 0]
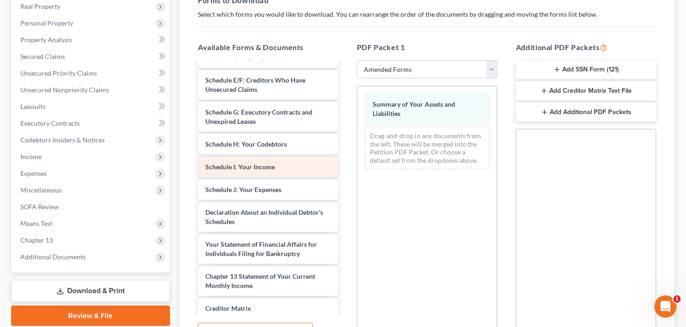
click at [346, 167] on div "Voluntary Petition for Individuals Filing for Bankruptcy Schedule A/B: Property…" at bounding box center [268, 173] width 155 height 445
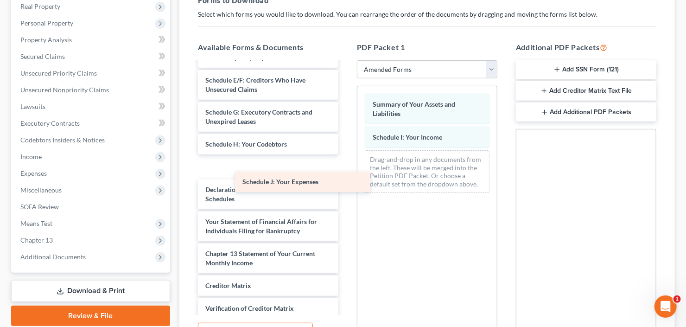
drag, startPoint x: 275, startPoint y: 167, endPoint x: 440, endPoint y: 174, distance: 164.8
click at [346, 184] on div "Schedule J: Your Expenses Voluntary Petition for Individuals Filing for Bankrup…" at bounding box center [268, 162] width 155 height 422
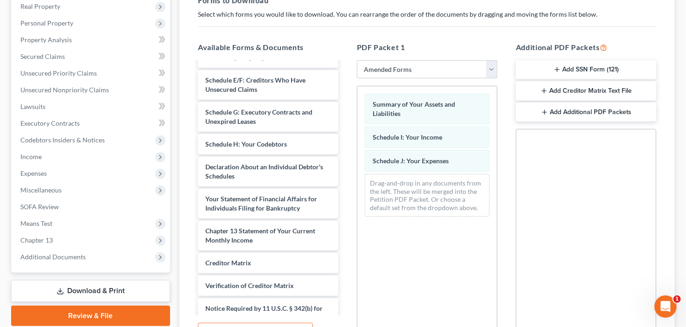
click at [346, 228] on div "Voluntary Petition for Individuals Filing for Bankruptcy Schedule A/B: Property…" at bounding box center [268, 150] width 155 height 399
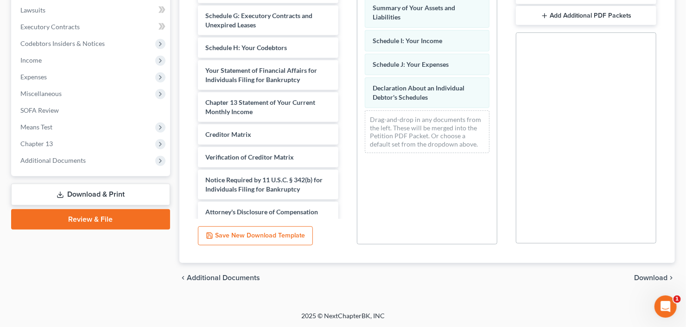
click at [640, 275] on span "Download" at bounding box center [650, 277] width 33 height 7
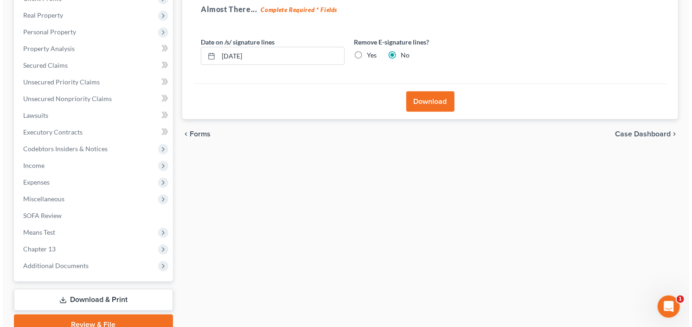
scroll to position [70, 0]
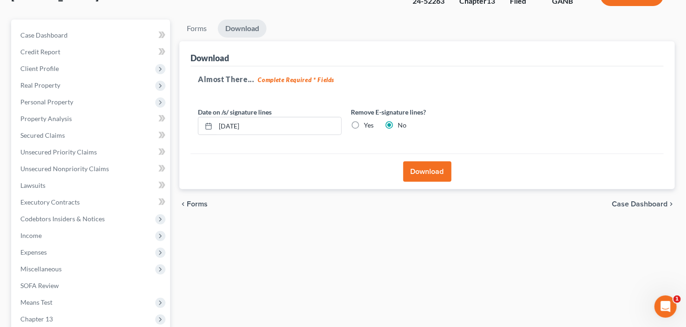
click at [427, 174] on button "Download" at bounding box center [427, 171] width 48 height 20
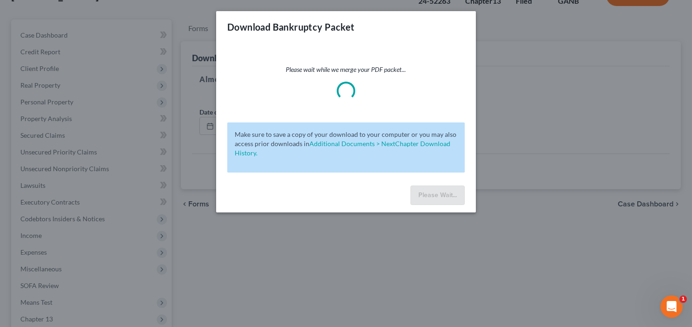
click at [211, 279] on div "Download Bankruptcy Packet Please wait while we merge your PDF packet... Make s…" at bounding box center [346, 163] width 692 height 327
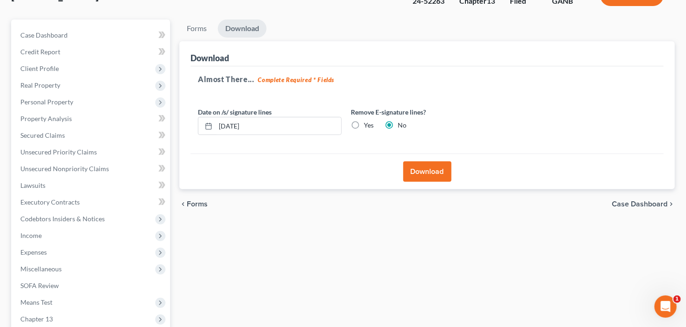
click at [429, 166] on button "Download" at bounding box center [427, 171] width 48 height 20
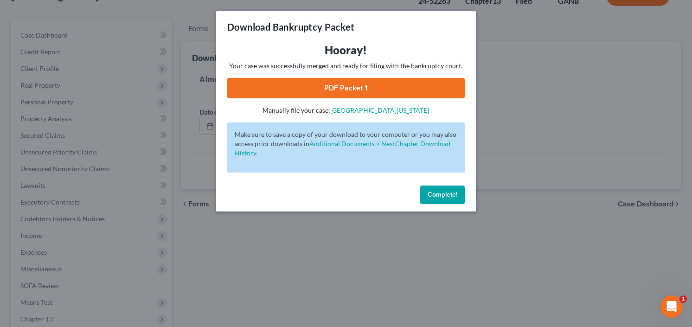
click at [311, 85] on link "PDF Packet 1" at bounding box center [345, 88] width 237 height 20
drag, startPoint x: 443, startPoint y: 196, endPoint x: 339, endPoint y: 196, distance: 104.8
click at [443, 196] on span "Complete!" at bounding box center [443, 195] width 30 height 8
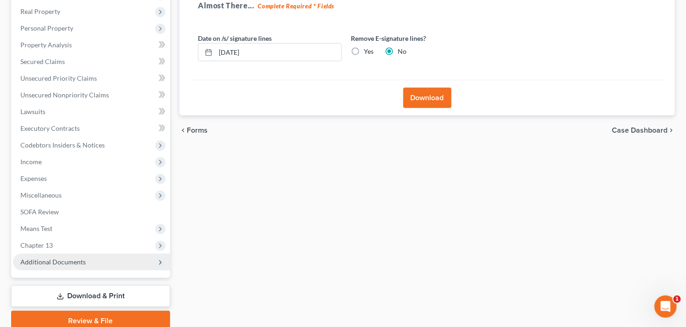
scroll to position [181, 0]
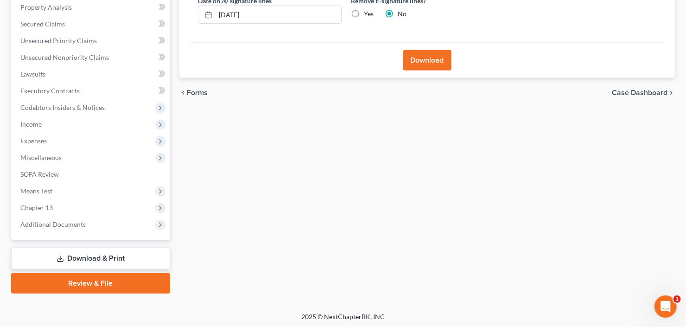
click at [72, 253] on link "Download & Print" at bounding box center [90, 259] width 159 height 22
drag, startPoint x: 60, startPoint y: 222, endPoint x: 55, endPoint y: 205, distance: 17.3
click at [59, 222] on span "Additional Documents" at bounding box center [52, 224] width 65 height 8
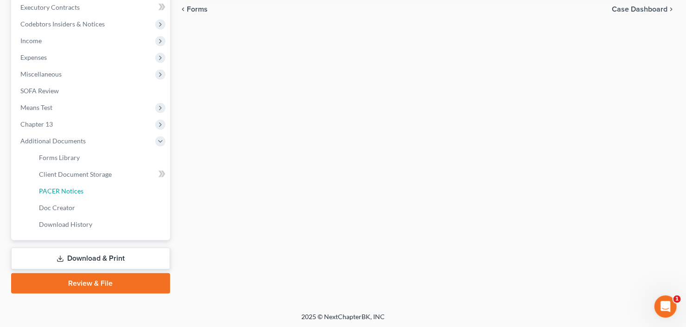
drag, startPoint x: 59, startPoint y: 192, endPoint x: 213, endPoint y: 178, distance: 154.1
click at [59, 191] on span "PACER Notices" at bounding box center [61, 191] width 45 height 8
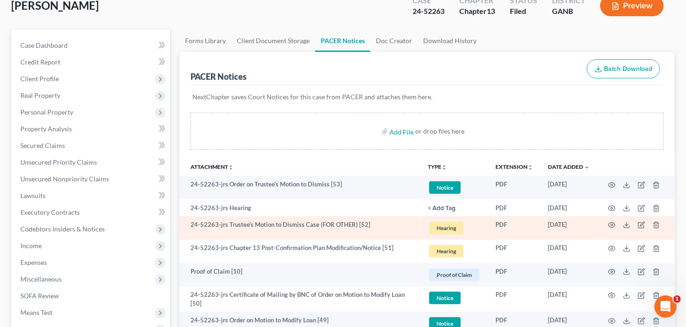
scroll to position [152, 0]
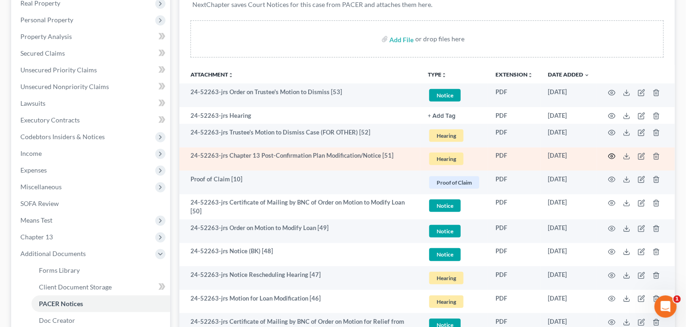
click at [614, 157] on icon "button" at bounding box center [611, 156] width 7 height 7
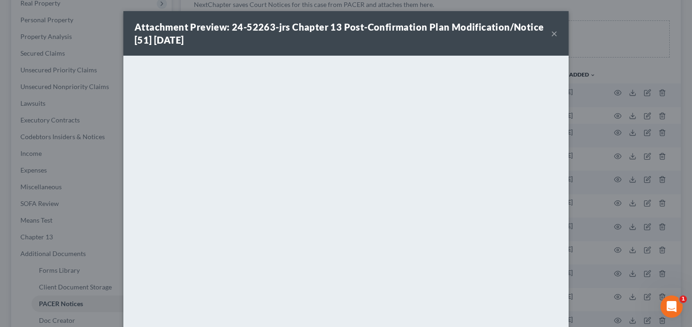
click at [555, 34] on button "×" at bounding box center [554, 33] width 6 height 11
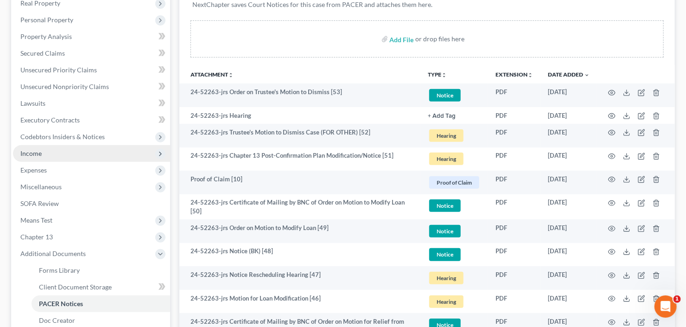
click at [62, 155] on span "Income" at bounding box center [91, 153] width 157 height 17
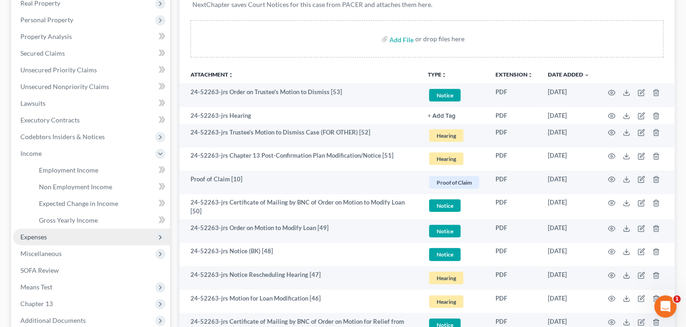
click at [61, 235] on span "Expenses" at bounding box center [91, 237] width 157 height 17
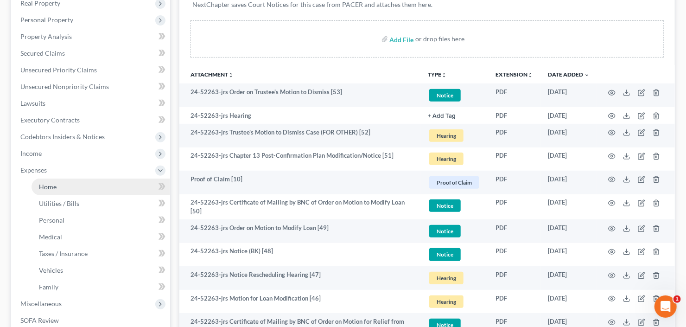
click at [53, 187] on span "Home" at bounding box center [48, 187] width 18 height 8
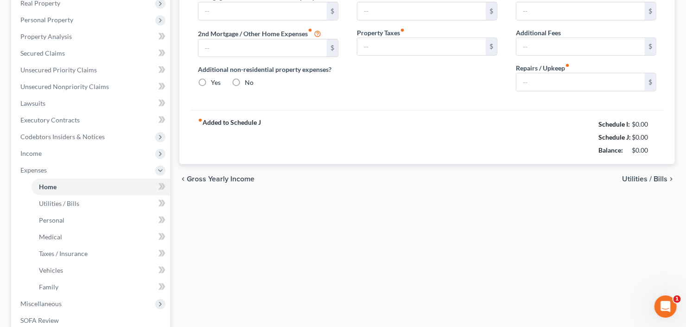
type input "2,700.00"
type input "0.00"
radio input "true"
type input "0.00"
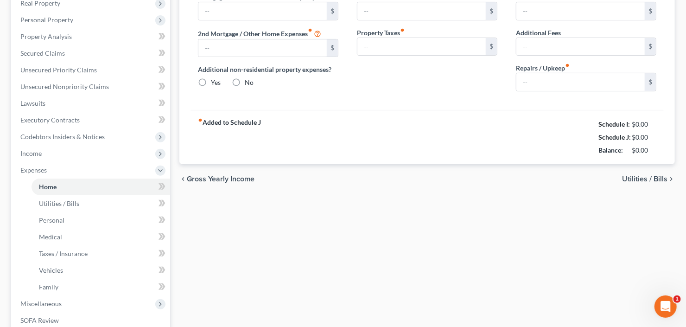
type input "210.00"
type input "0.00"
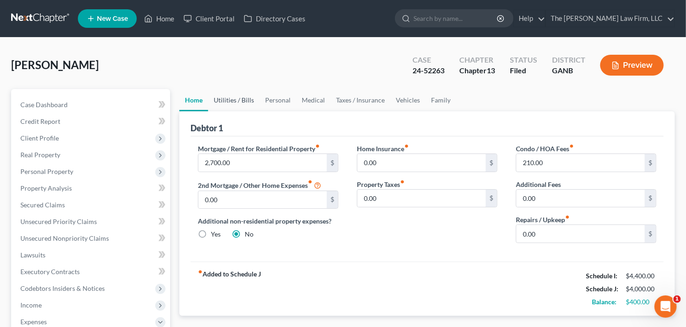
click at [235, 105] on link "Utilities / Bills" at bounding box center [233, 100] width 51 height 22
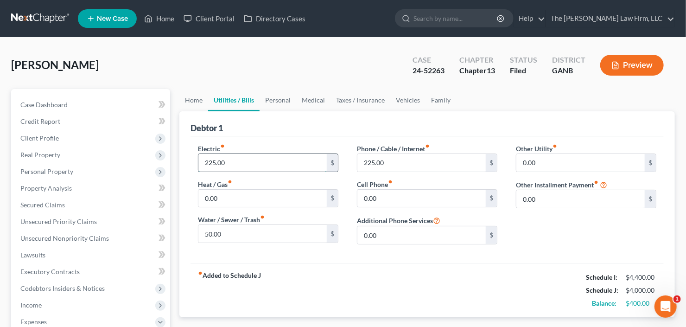
click at [245, 155] on input "225.00" at bounding box center [262, 163] width 128 height 18
type input "250"
click at [279, 99] on link "Personal" at bounding box center [278, 100] width 37 height 22
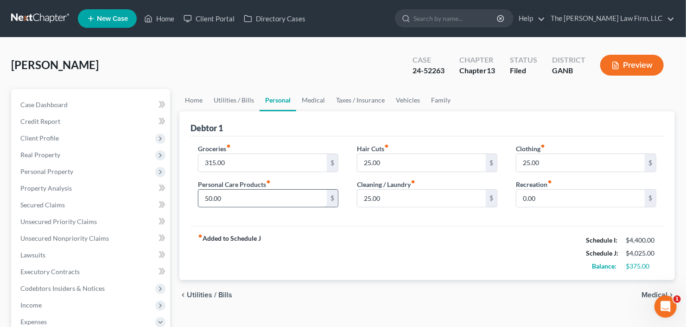
click at [256, 197] on input "50.00" at bounding box center [262, 199] width 128 height 18
type input "75"
type input "50"
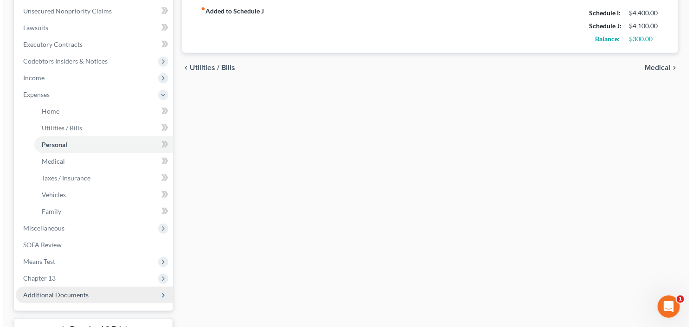
scroll to position [298, 0]
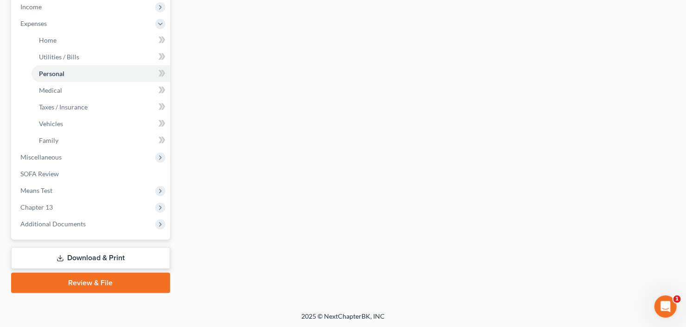
type input "50"
click at [78, 256] on link "Download & Print" at bounding box center [90, 258] width 159 height 22
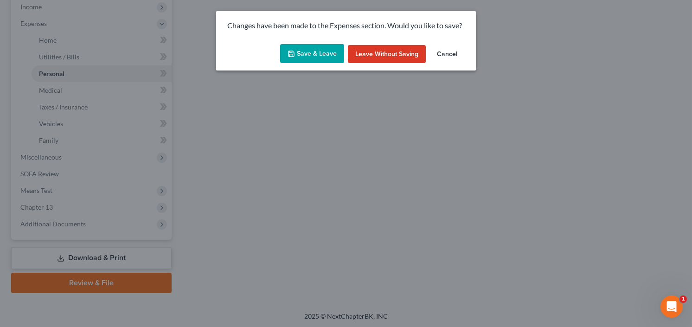
click at [317, 59] on button "Save & Leave" at bounding box center [312, 53] width 64 height 19
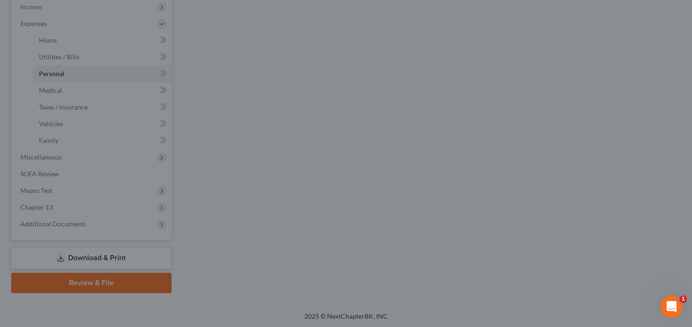
type input "75.00"
type input "50.00"
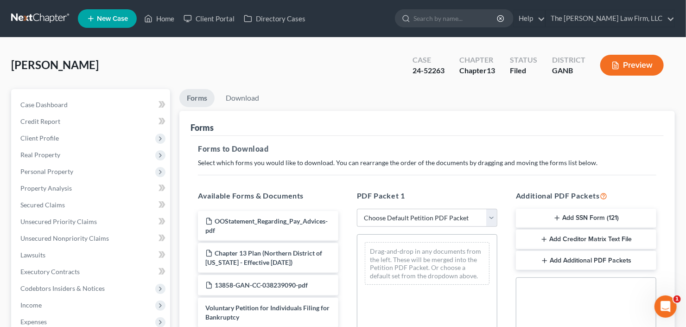
scroll to position [111, 0]
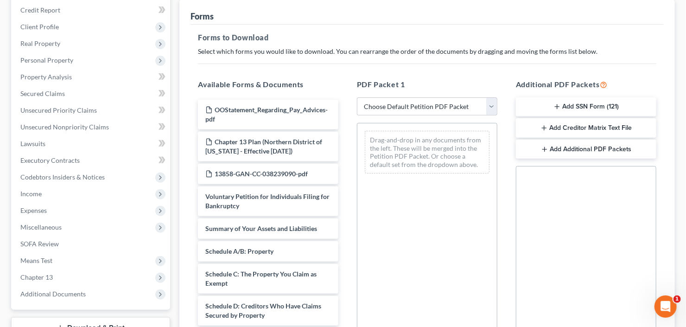
click at [414, 93] on div "PDF Packet 1 Choose Default Petition PDF Packet Complete Bankruptcy Petition (a…" at bounding box center [427, 228] width 159 height 314
click at [414, 106] on select "Choose Default Petition PDF Packet Complete Bankruptcy Petition (all forms and …" at bounding box center [427, 106] width 141 height 19
select select "2"
click at [357, 97] on select "Choose Default Petition PDF Packet Complete Bankruptcy Petition (all forms and …" at bounding box center [427, 106] width 141 height 19
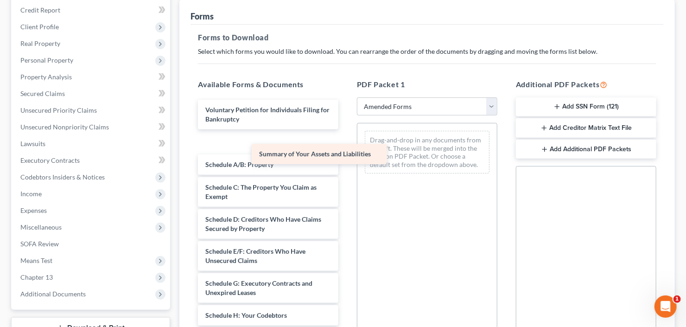
drag, startPoint x: 267, startPoint y: 143, endPoint x: 484, endPoint y: 141, distance: 217.0
click at [346, 149] on div "Summary of Your Assets and Liabilities Voluntary Petition for Individuals Filin…" at bounding box center [268, 333] width 155 height 467
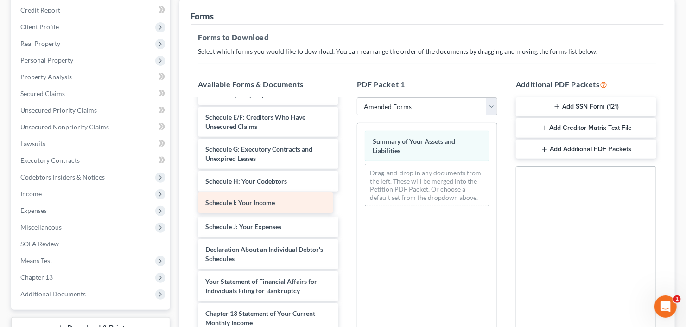
drag, startPoint x: 253, startPoint y: 208, endPoint x: 417, endPoint y: 188, distance: 165.0
click at [346, 196] on div "Schedule I: Your Income Voluntary Petition for Individuals Filing for Bankruptc…" at bounding box center [268, 210] width 155 height 445
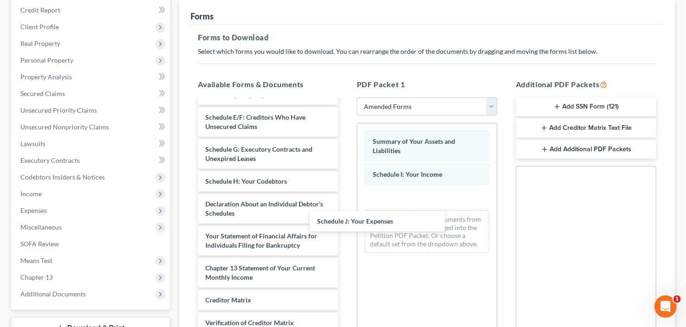
drag, startPoint x: 312, startPoint y: 223, endPoint x: 362, endPoint y: 206, distance: 52.8
click at [346, 215] on div "Schedule J: Your Expenses Voluntary Petition for Individuals Filing for Bankrup…" at bounding box center [268, 187] width 155 height 399
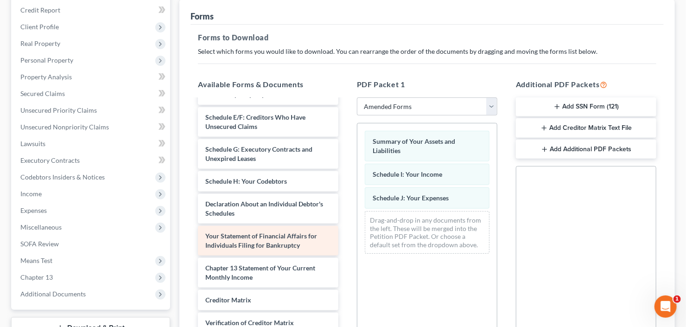
click at [346, 254] on div "Voluntary Petition for Individuals Filing for Bankruptcy Schedule A/B: Property…" at bounding box center [268, 187] width 155 height 399
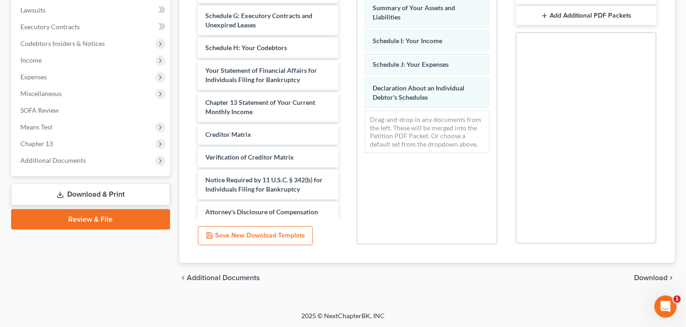
click at [640, 271] on div "chevron_left Additional Documents Download chevron_right" at bounding box center [427, 278] width 496 height 30
click at [648, 277] on span "Download" at bounding box center [650, 277] width 33 height 7
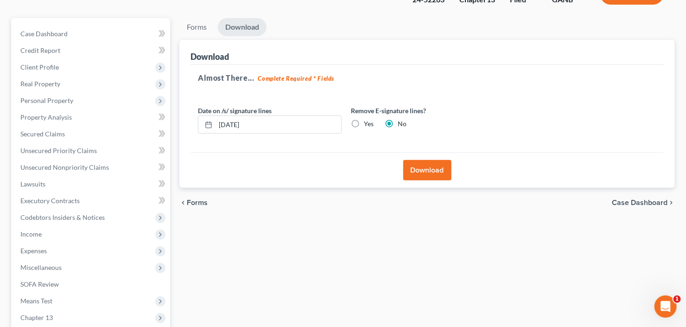
scroll to position [0, 0]
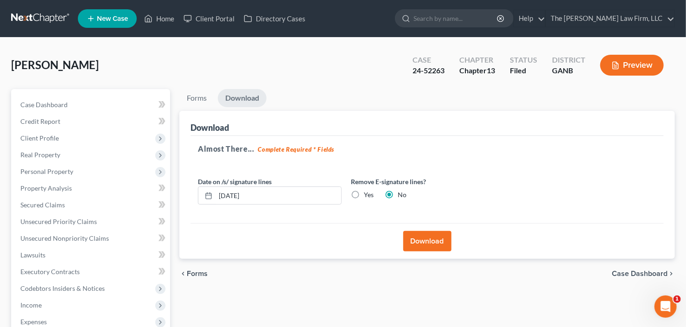
click at [404, 256] on div "Download" at bounding box center [427, 241] width 473 height 36
click at [429, 243] on button "Download" at bounding box center [427, 241] width 48 height 20
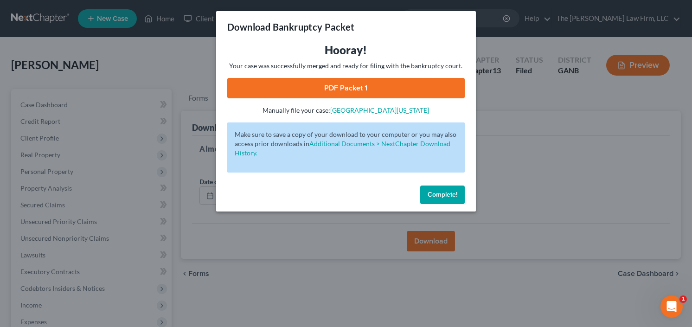
click at [290, 85] on link "PDF Packet 1" at bounding box center [345, 88] width 237 height 20
click at [444, 192] on span "Complete!" at bounding box center [443, 195] width 30 height 8
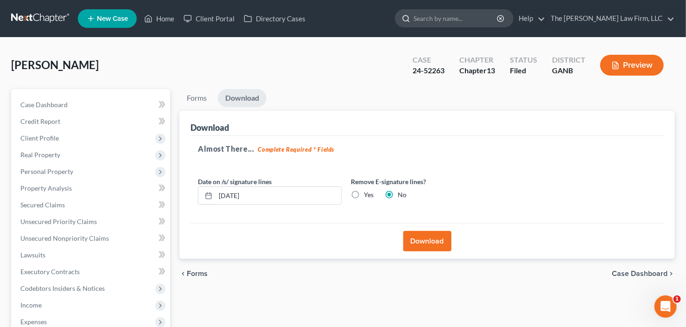
click at [466, 12] on input "search" at bounding box center [456, 18] width 85 height 17
type input "jimmy"
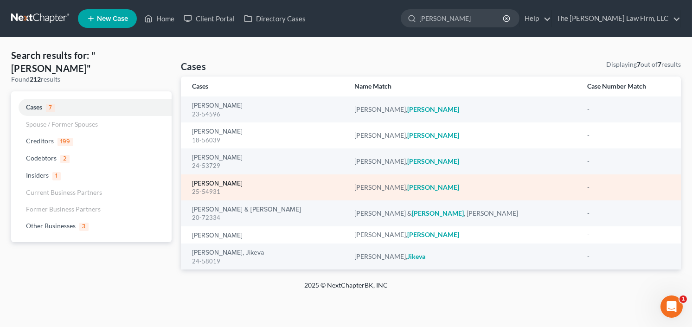
click at [210, 181] on link "Clark, Jimmy" at bounding box center [217, 183] width 51 height 6
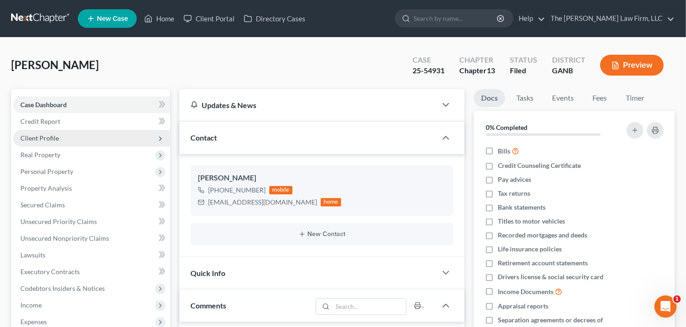
click at [55, 135] on span "Client Profile" at bounding box center [39, 138] width 38 height 8
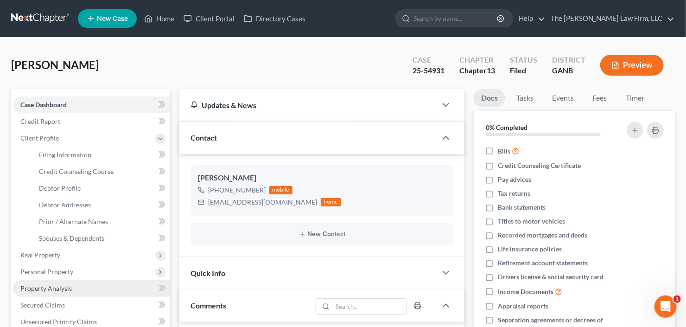
scroll to position [116, 0]
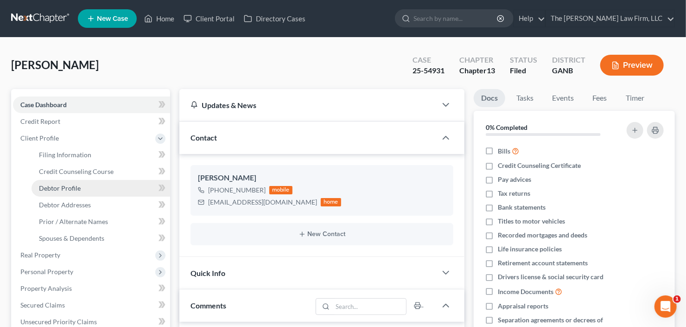
click at [58, 187] on span "Debtor Profile" at bounding box center [60, 188] width 42 height 8
select select "1"
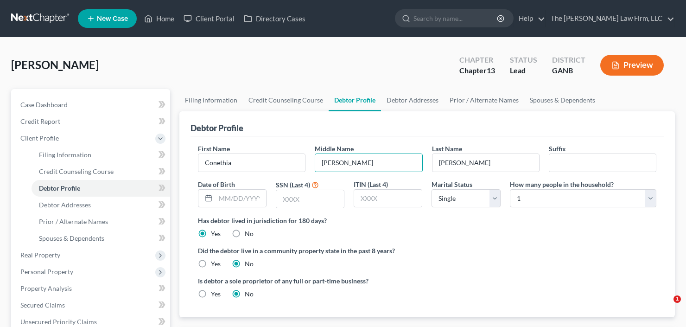
select select "0"
